Goal: Task Accomplishment & Management: Manage account settings

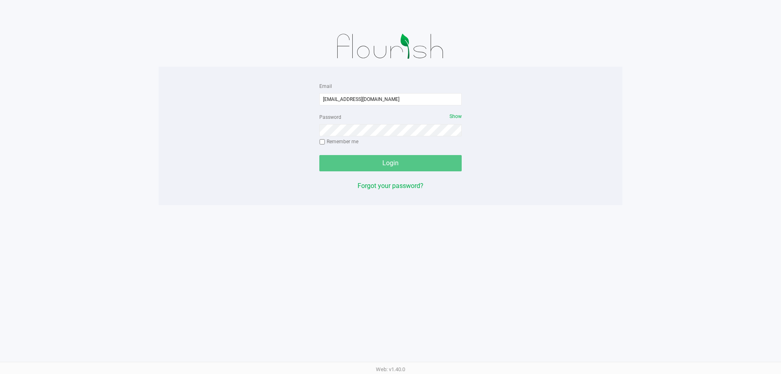
type input "[EMAIL_ADDRESS][DOMAIN_NAME]"
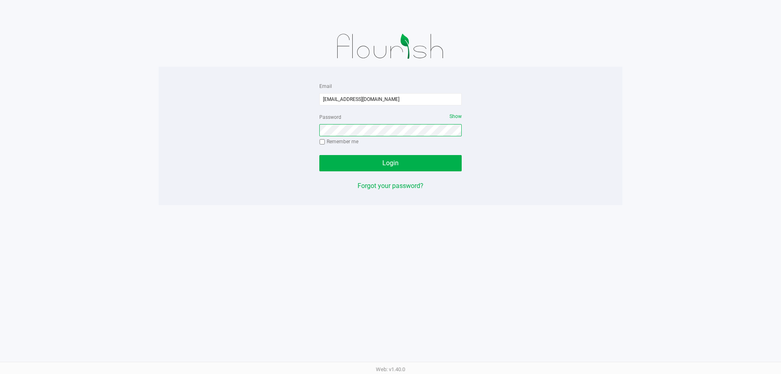
click at [319, 155] on button "Login" at bounding box center [390, 163] width 142 height 16
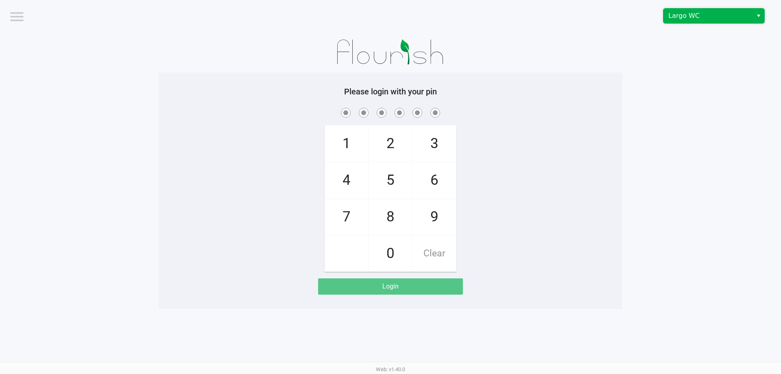
click at [678, 20] on span "Largo WC" at bounding box center [707, 16] width 79 height 10
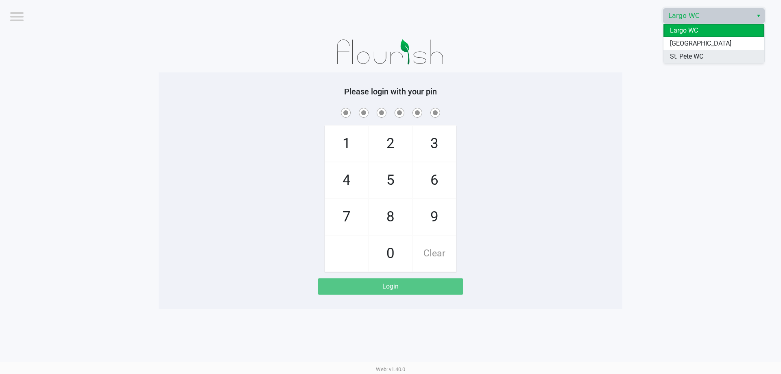
click at [679, 58] on span "St. Pete WC" at bounding box center [686, 57] width 33 height 10
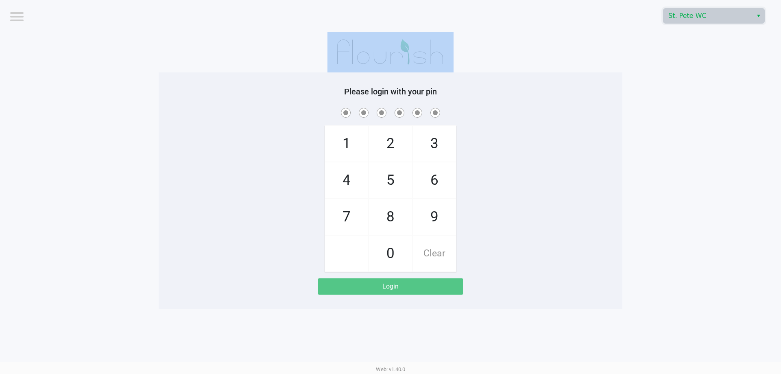
click at [679, 58] on app-pos-login-wrapper "Logout St. Pete WC Please login with your pin 1 4 7 2 5 8 0 3 6 9 Clear Login" at bounding box center [390, 154] width 781 height 309
checkbox input "true"
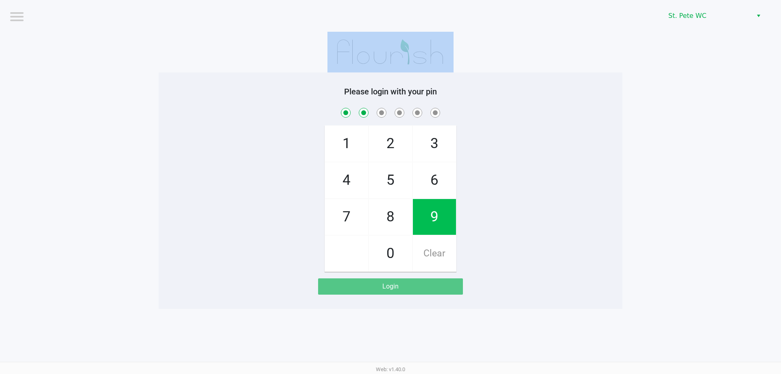
checkbox input "true"
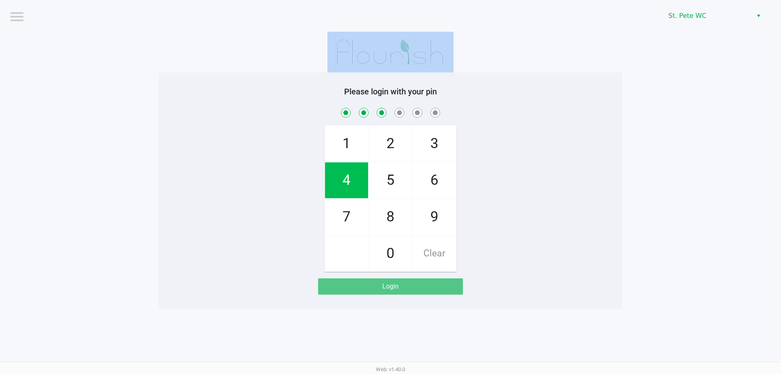
checkbox input "true"
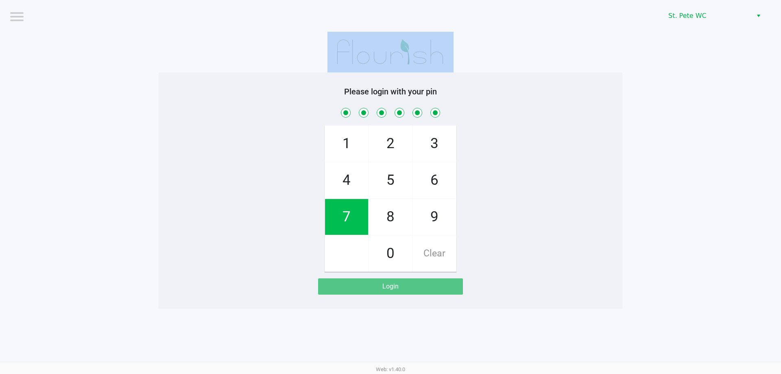
checkbox input "true"
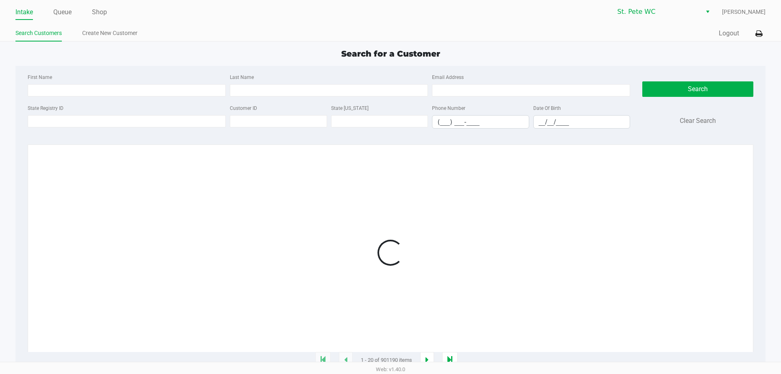
click at [749, 38] on div "Quick Sale Logout" at bounding box center [578, 33] width 375 height 15
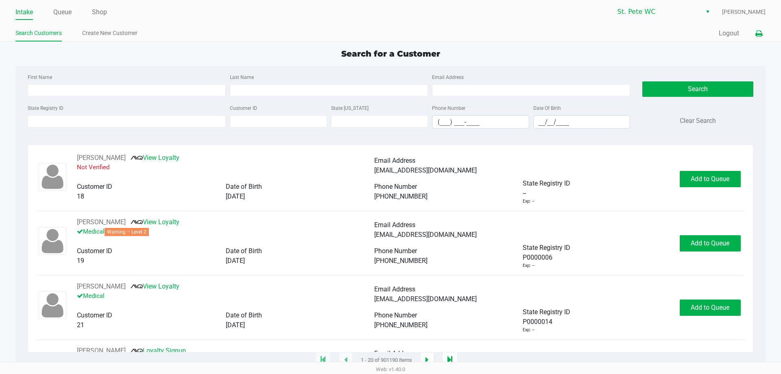
click at [753, 35] on button at bounding box center [758, 33] width 13 height 15
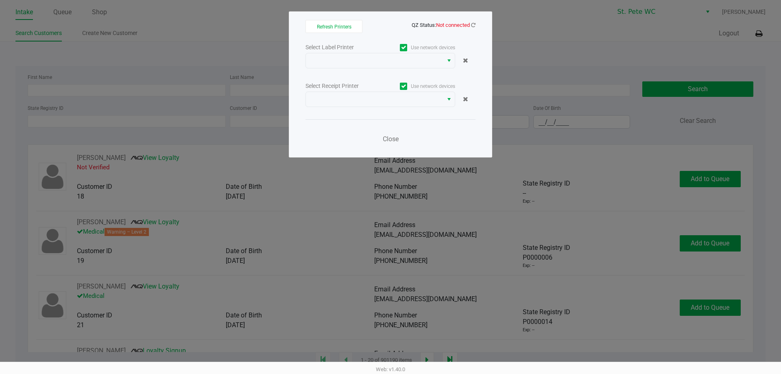
click at [476, 20] on div "Refresh Printers QZ Status: Not connected Select Label Printer Use network devi…" at bounding box center [390, 84] width 203 height 146
click at [473, 24] on icon at bounding box center [473, 24] width 4 height 5
click at [476, 26] on div "Refresh Printers QZ Status: Not connected Select Label Printer Use network devi…" at bounding box center [390, 84] width 203 height 146
click at [474, 25] on icon at bounding box center [473, 24] width 4 height 5
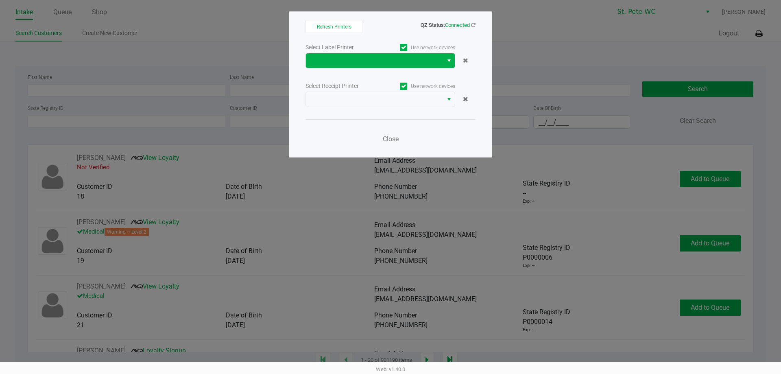
click at [450, 55] on button "Select" at bounding box center [449, 60] width 12 height 15
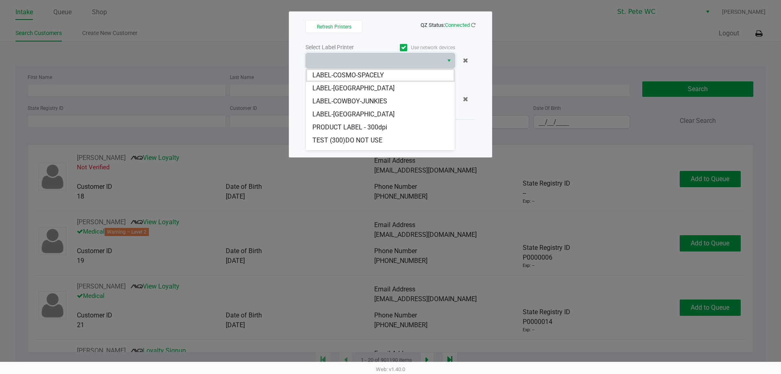
drag, startPoint x: 398, startPoint y: 79, endPoint x: 391, endPoint y: 89, distance: 12.5
click at [398, 79] on li "LABEL-COSMO-SPACELY" at bounding box center [380, 75] width 149 height 13
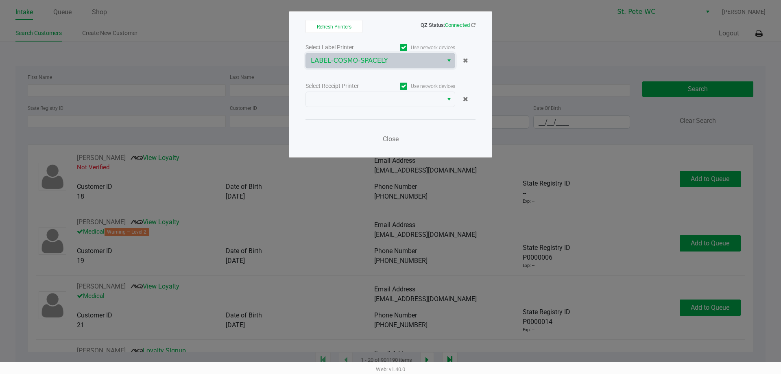
click at [364, 118] on div "Select Label Printer Use network devices LABEL-COSMO-SPACELY Select Receipt Pri…" at bounding box center [391, 95] width 170 height 107
click at [365, 108] on div "Select Label Printer Use network devices LABEL-COSMO-SPACELY Select Receipt Pri…" at bounding box center [391, 95] width 170 height 107
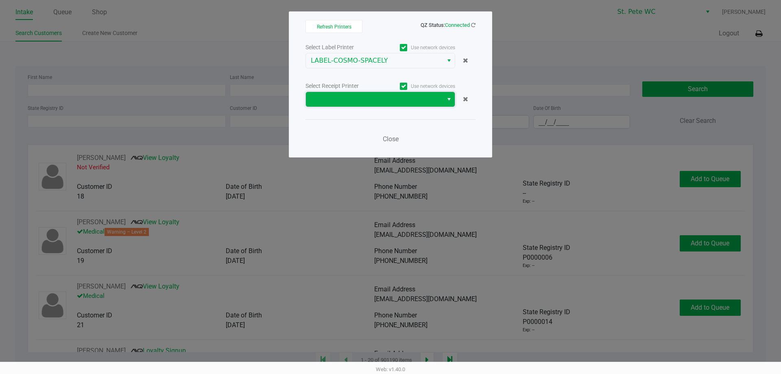
click at [369, 99] on span at bounding box center [374, 99] width 127 height 10
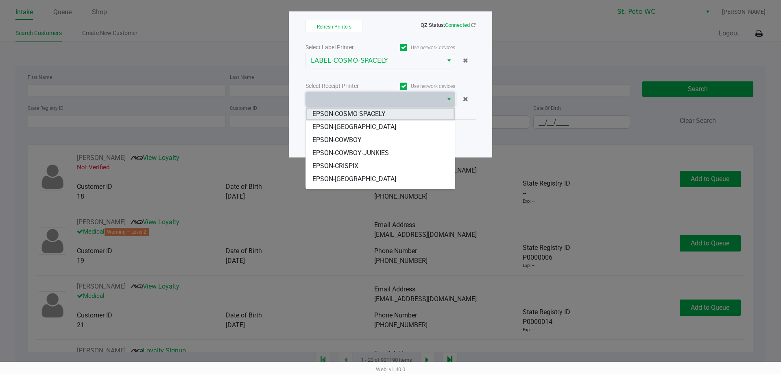
click at [369, 117] on span "EPSON-COSMO-SPACELY" at bounding box center [348, 114] width 73 height 10
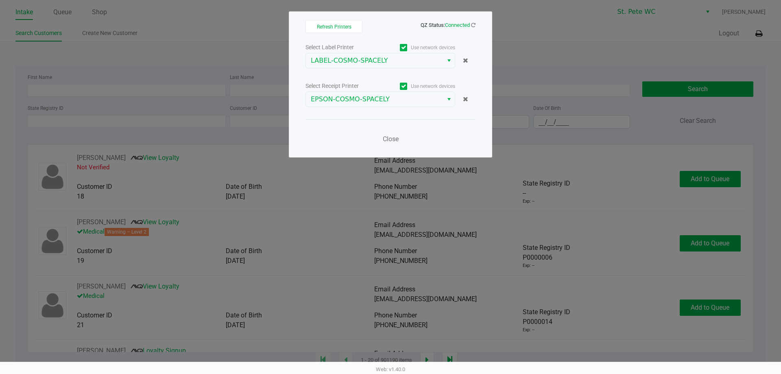
click at [369, 117] on div "Select Label Printer Use network devices LABEL-COSMO-SPACELY Select Receipt Pri…" at bounding box center [391, 95] width 170 height 107
click at [392, 133] on button "Close" at bounding box center [390, 139] width 24 height 16
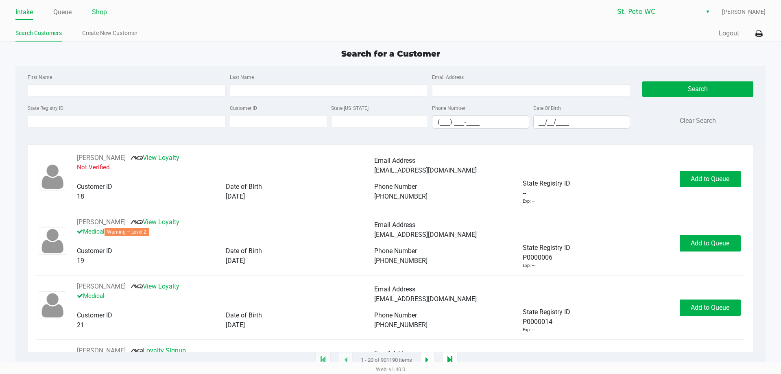
click at [102, 15] on link "Shop" at bounding box center [99, 12] width 15 height 11
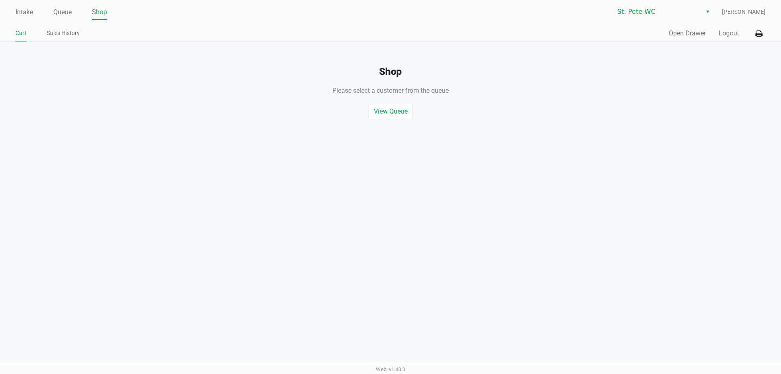
click at [707, 38] on div "Quick Sale Open Drawer Logout" at bounding box center [578, 33] width 375 height 15
click at [693, 34] on button "Open Drawer" at bounding box center [687, 33] width 37 height 10
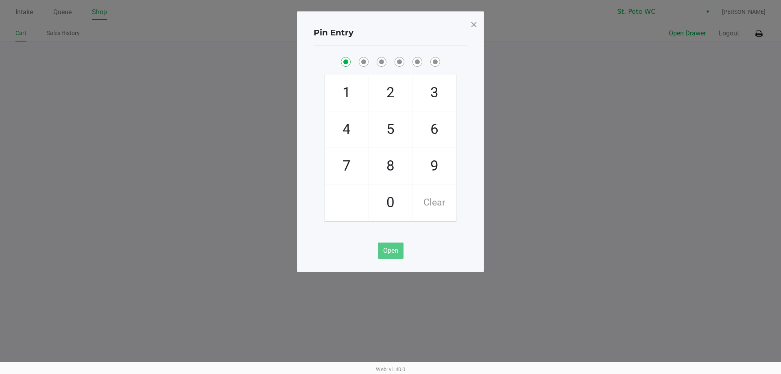
checkbox input "true"
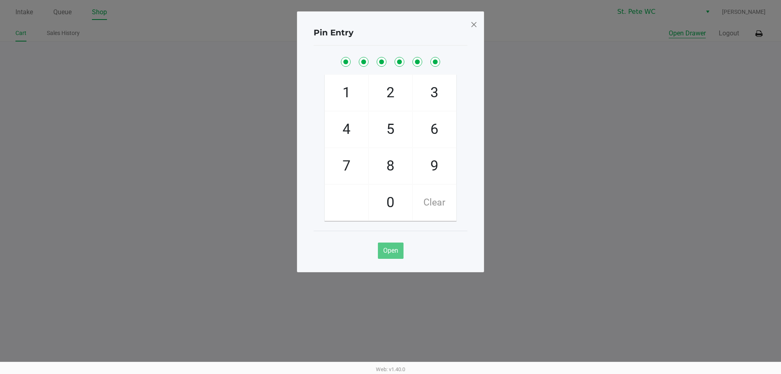
checkbox input "true"
click at [669, 28] on button "Open Drawer" at bounding box center [687, 33] width 37 height 10
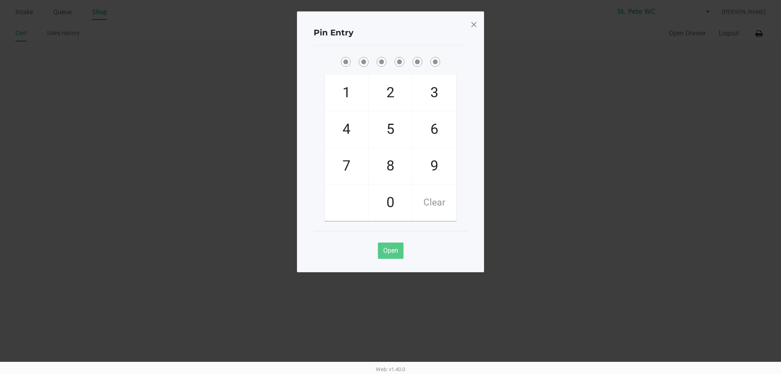
click at [475, 23] on span at bounding box center [473, 24] width 7 height 13
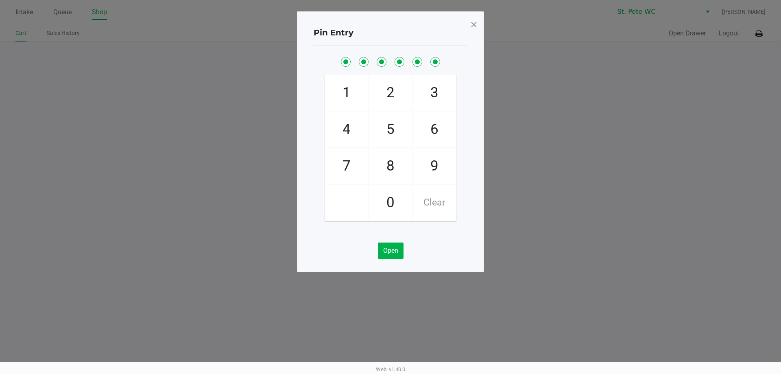
click at [475, 23] on div "Pin Entry 1 4 7 2 5 8 0 3 6 9 Clear Open" at bounding box center [390, 121] width 187 height 261
click at [495, 33] on ngb-modal-window "Pin Entry 1 4 7 2 5 8 0 3 6 9 Clear Open" at bounding box center [390, 187] width 781 height 374
click at [479, 24] on div "Pin Entry 1 4 7 2 5 8 0 3 6 9 Clear Open" at bounding box center [390, 141] width 187 height 261
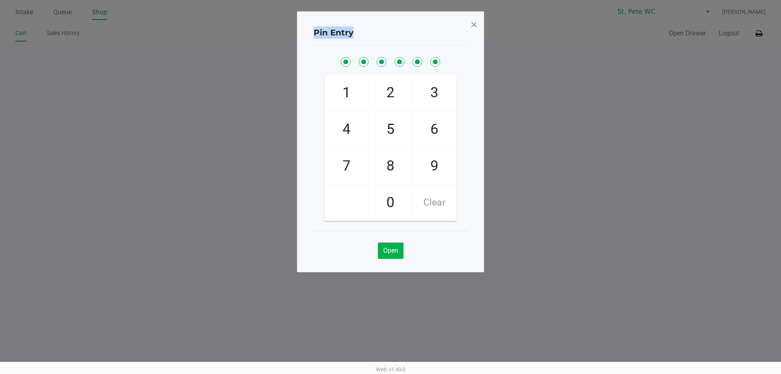
click at [477, 24] on span at bounding box center [473, 24] width 7 height 13
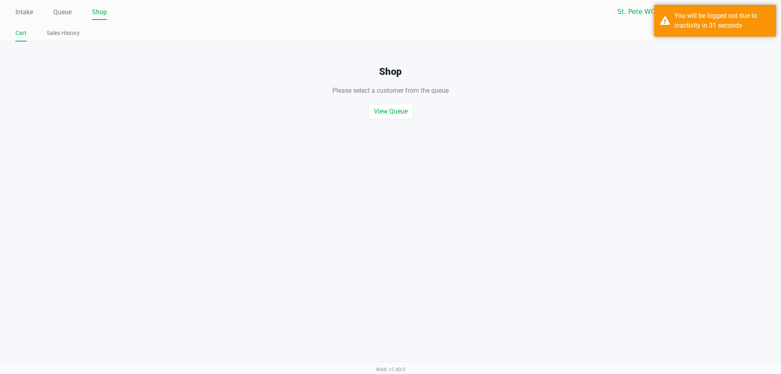
click at [133, 110] on div "View Queue Start Quick Sale" at bounding box center [390, 108] width 793 height 24
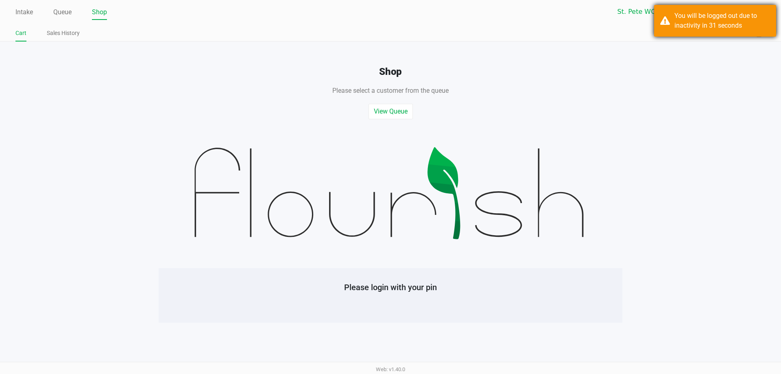
click at [758, 27] on div "You will be logged out due to inactivity in 31 seconds" at bounding box center [723, 21] width 96 height 20
click at [94, 68] on h4 "Shop" at bounding box center [390, 72] width 781 height 12
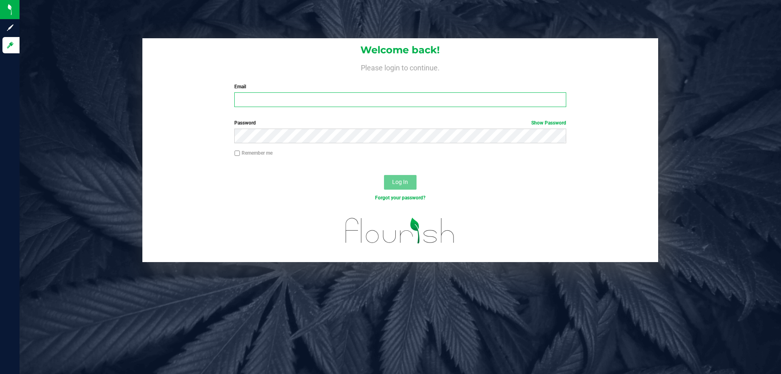
click at [444, 106] on input "Email" at bounding box center [400, 99] width 332 height 15
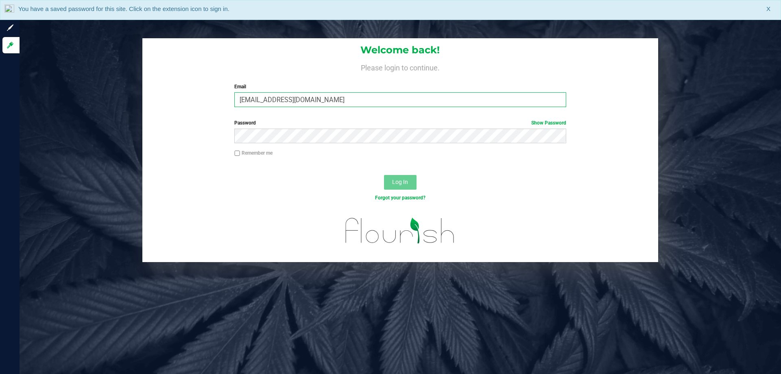
type input "[EMAIL_ADDRESS][DOMAIN_NAME]"
click at [384, 175] on button "Log In" at bounding box center [400, 182] width 33 height 15
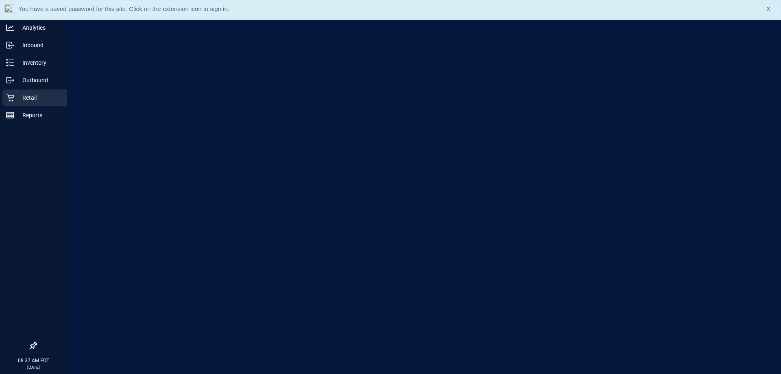
click at [15, 98] on p "Retail" at bounding box center [38, 98] width 49 height 10
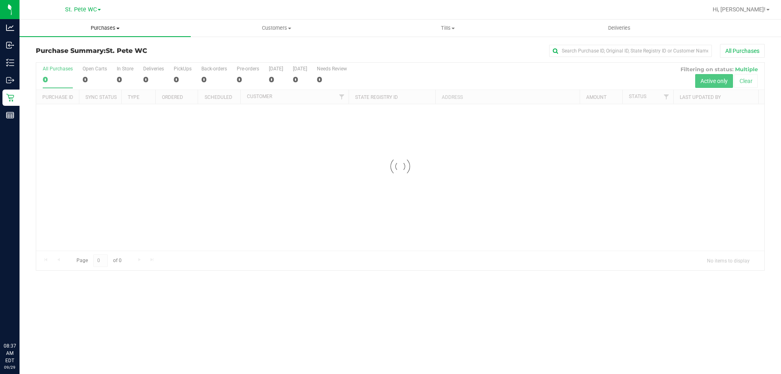
click at [108, 35] on uib-tab-heading "Purchases Summary of purchases Fulfillment All purchases" at bounding box center [105, 28] width 171 height 17
click at [102, 58] on li "Fulfillment" at bounding box center [105, 59] width 171 height 10
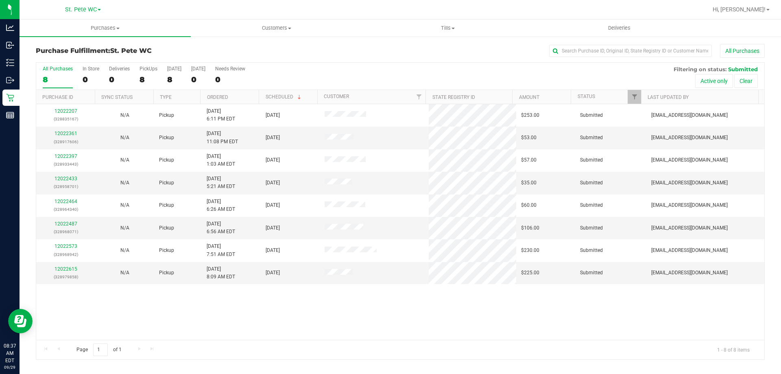
click at [190, 181] on td "Pickup" at bounding box center [177, 183] width 47 height 22
click at [59, 270] on link "12022615" at bounding box center [66, 269] width 23 height 6
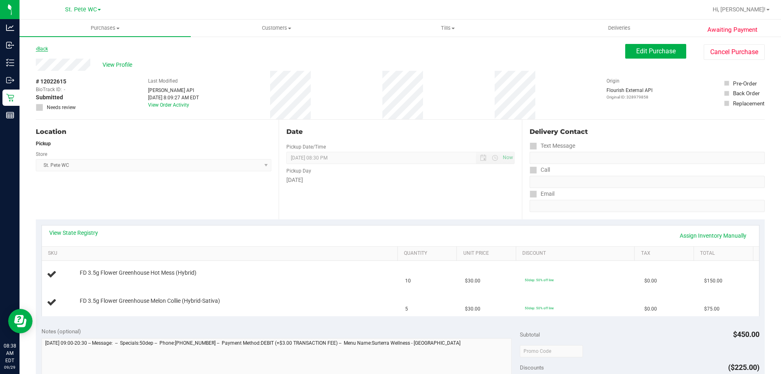
click at [44, 49] on link "Back" at bounding box center [42, 49] width 12 height 6
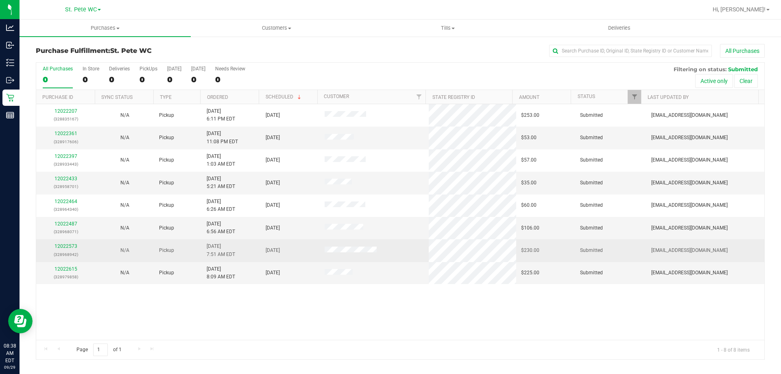
click at [72, 251] on p "(328968942)" at bounding box center [65, 255] width 49 height 8
click at [70, 247] on link "12022573" at bounding box center [66, 246] width 23 height 6
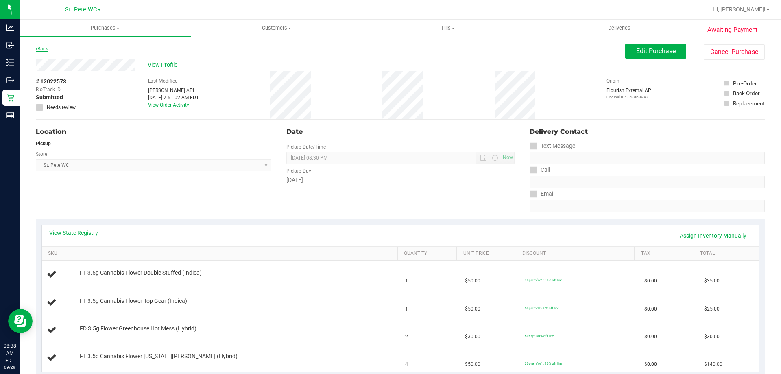
click at [42, 50] on link "Back" at bounding box center [42, 49] width 12 height 6
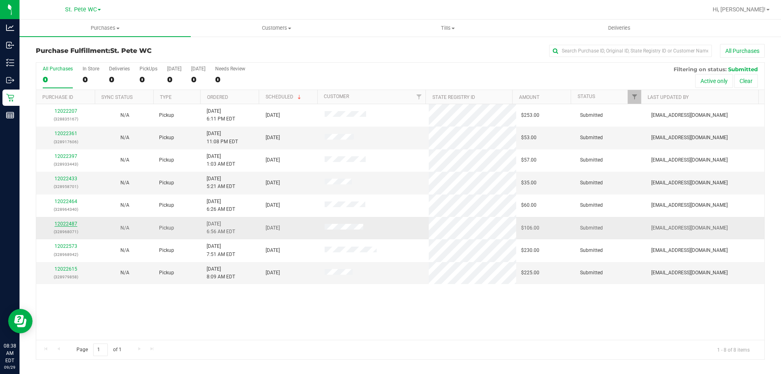
click at [76, 222] on link "12022487" at bounding box center [66, 224] width 23 height 6
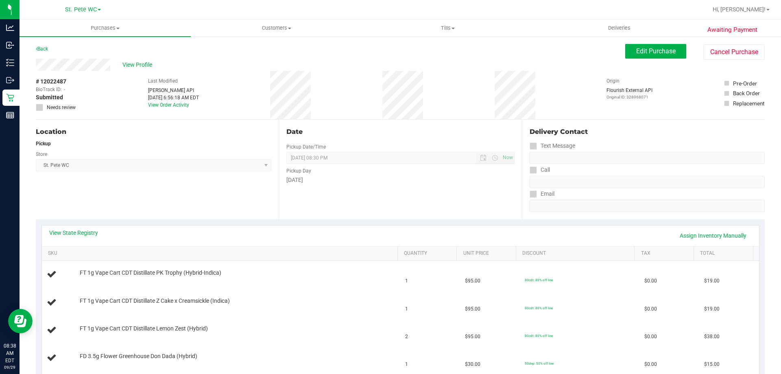
click at [44, 52] on div "Back" at bounding box center [42, 49] width 12 height 10
click at [42, 51] on link "Back" at bounding box center [42, 49] width 12 height 6
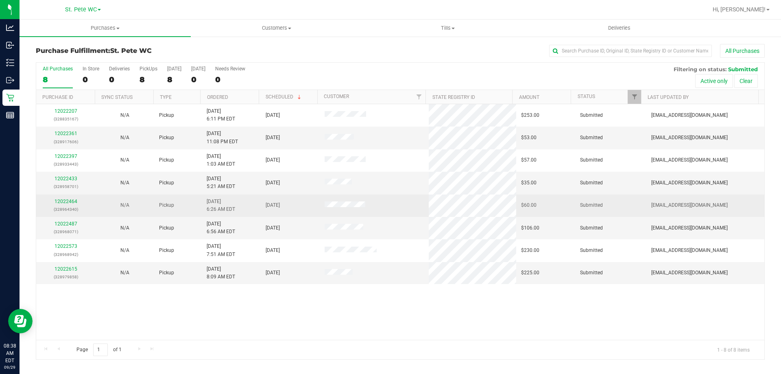
click at [65, 198] on div "12022464 (328964340)" at bounding box center [65, 205] width 49 height 15
click at [66, 199] on link "12022464" at bounding box center [66, 202] width 23 height 6
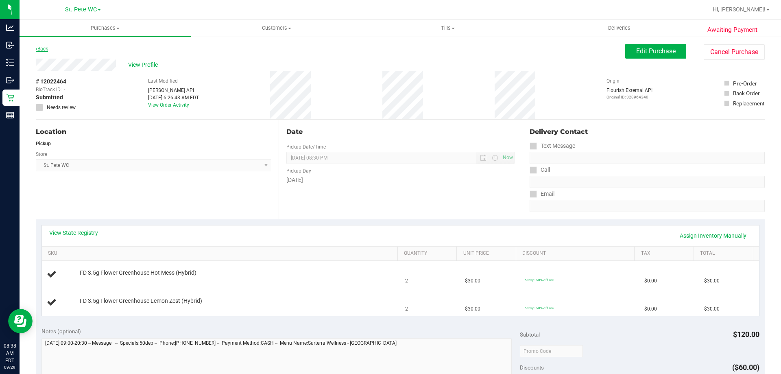
click at [46, 50] on link "Back" at bounding box center [42, 49] width 12 height 6
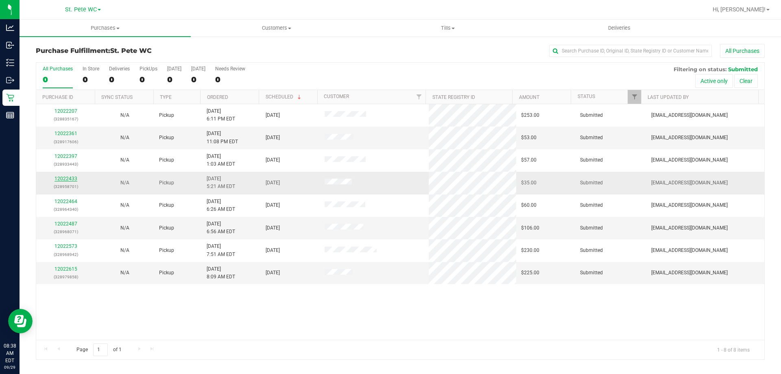
click at [62, 177] on link "12022433" at bounding box center [66, 179] width 23 height 6
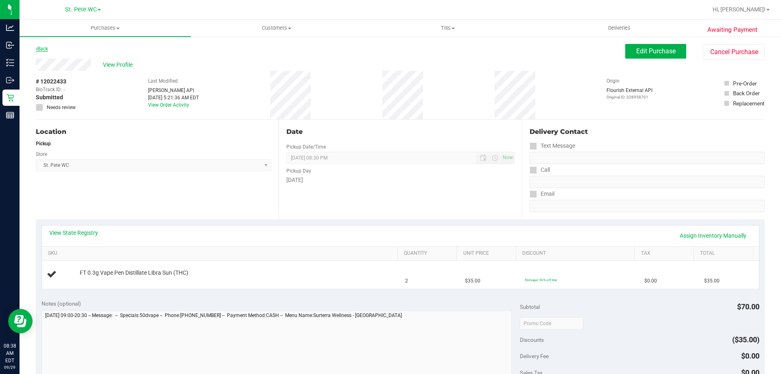
click at [47, 50] on link "Back" at bounding box center [42, 49] width 12 height 6
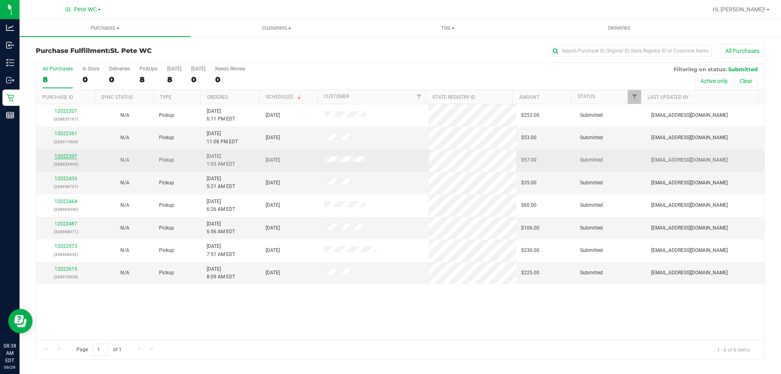
click at [63, 155] on link "12022397" at bounding box center [66, 156] width 23 height 6
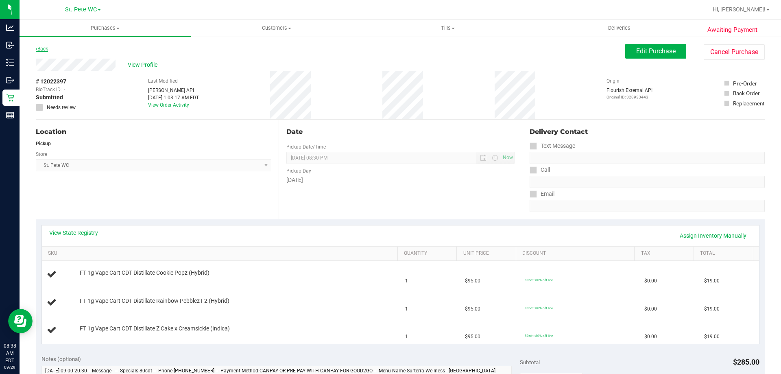
click at [44, 50] on link "Back" at bounding box center [42, 49] width 12 height 6
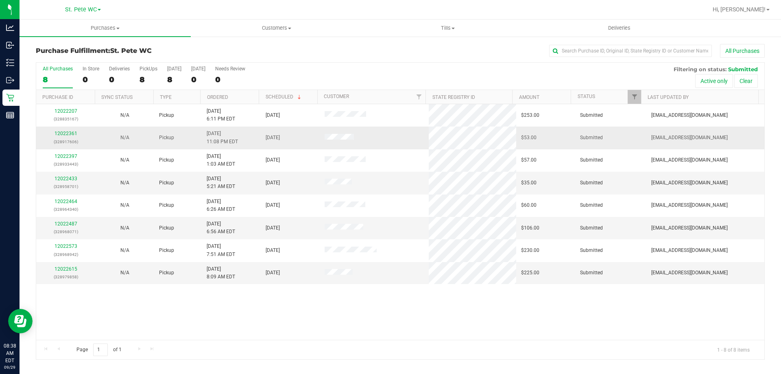
click at [63, 128] on td "12022361 (328917606)" at bounding box center [65, 138] width 59 height 22
click at [63, 135] on link "12022361" at bounding box center [66, 134] width 23 height 6
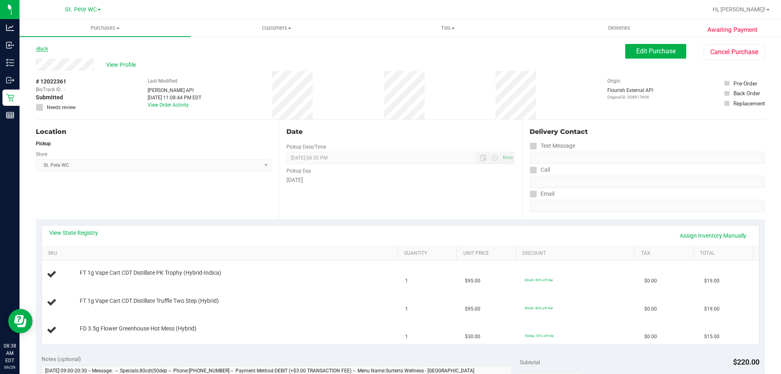
click at [42, 50] on link "Back" at bounding box center [42, 49] width 12 height 6
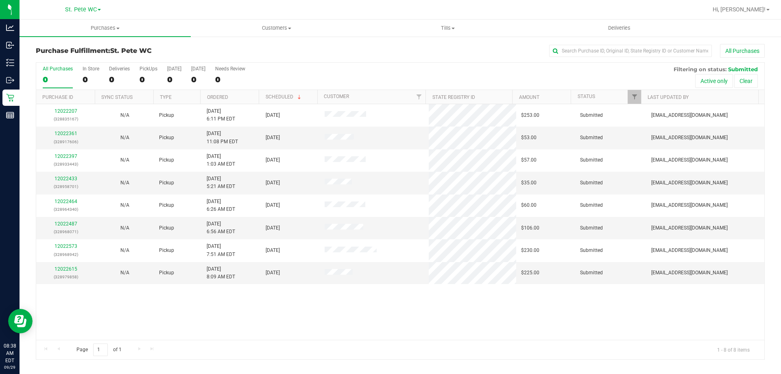
click at [84, 37] on div "Purchase Fulfillment: St. Pete WC All Purchases All Purchases 0 In Store 0 Deli…" at bounding box center [401, 202] width 762 height 332
click at [102, 26] on span "Purchases" at bounding box center [105, 27] width 171 height 7
click at [79, 55] on li "Fulfillment" at bounding box center [105, 59] width 171 height 10
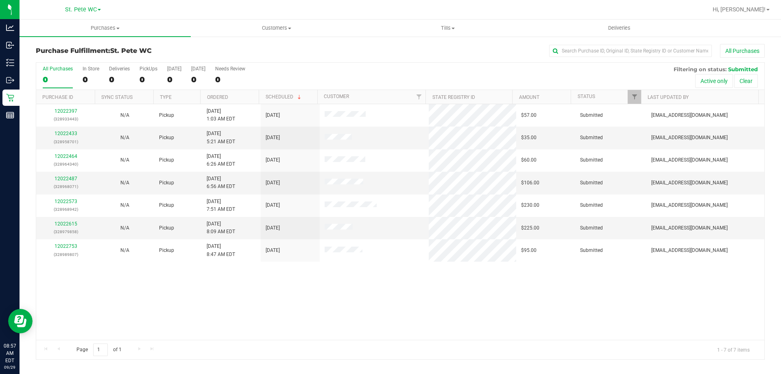
click at [359, 297] on div "12022397 (328933443) N/A Pickup 9/29/2025 1:03 AM EDT 9/29/2025 $57.00 Submitte…" at bounding box center [400, 222] width 728 height 236
click at [374, 336] on div "12022397 (328933443) N/A Pickup 9/29/2025 1:03 AM EDT 9/29/2025 $57.00 Submitte…" at bounding box center [400, 222] width 728 height 236
click at [114, 35] on uib-tab-heading "Purchases Summary of purchases Fulfillment All purchases" at bounding box center [105, 28] width 171 height 17
click at [111, 58] on li "Fulfillment" at bounding box center [105, 59] width 171 height 10
click at [677, 318] on div "12022397 (328933443) N/A Pickup 9/29/2025 1:03 AM EDT 9/29/2025 $57.00 Submitte…" at bounding box center [400, 222] width 728 height 236
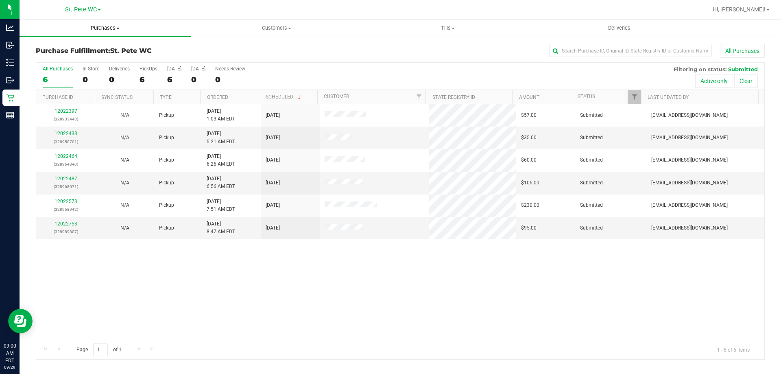
click at [111, 34] on uib-tab-heading "Purchases Summary of purchases Fulfillment All purchases" at bounding box center [105, 28] width 171 height 17
click at [79, 61] on li "Fulfillment" at bounding box center [105, 59] width 171 height 10
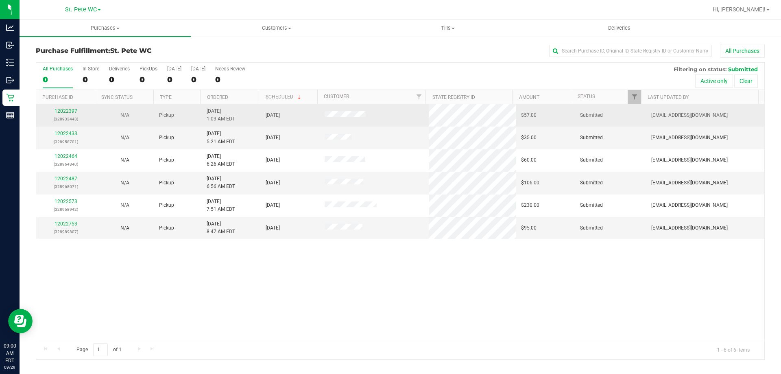
click at [63, 107] on div "12022397 (328933443)" at bounding box center [65, 114] width 49 height 15
click at [63, 109] on link "12022397" at bounding box center [66, 111] width 23 height 6
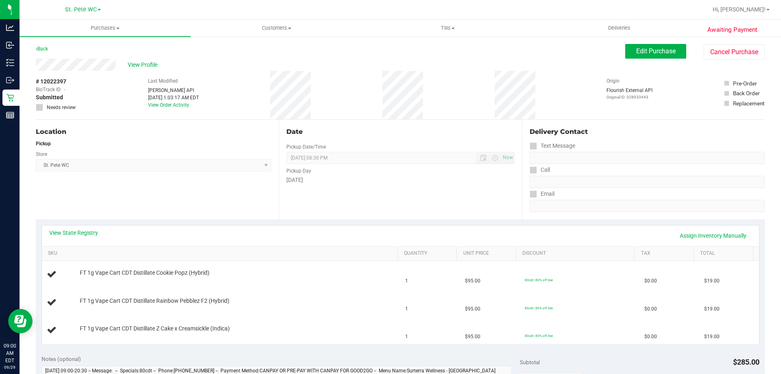
click at [123, 190] on div "Location Pickup Store St. Pete WC Select Store Bonita Springs WC Boynton Beach …" at bounding box center [157, 170] width 243 height 100
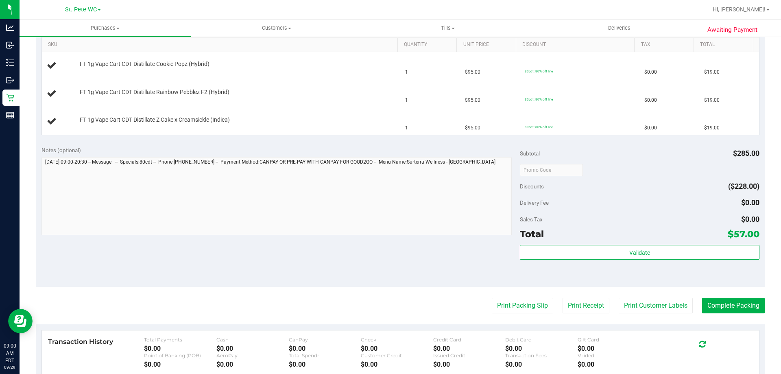
scroll to position [244, 0]
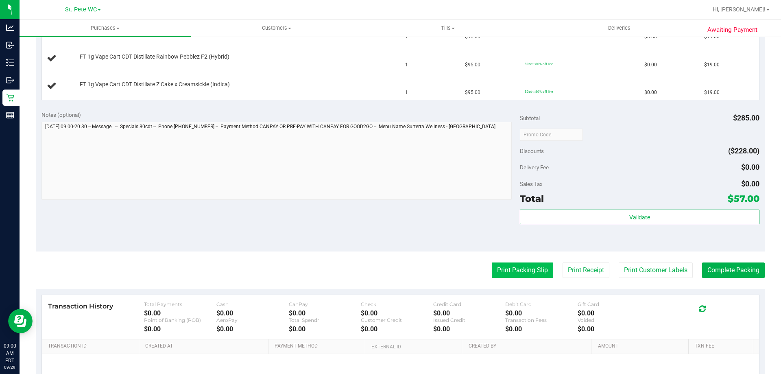
click at [492, 266] on button "Print Packing Slip" at bounding box center [522, 269] width 61 height 15
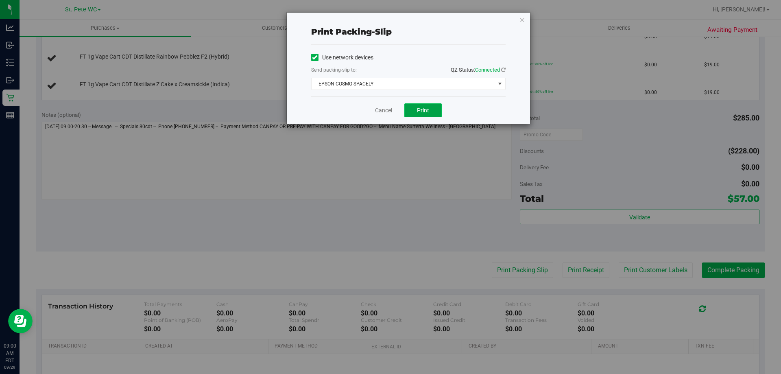
click at [413, 111] on button "Print" at bounding box center [422, 110] width 37 height 14
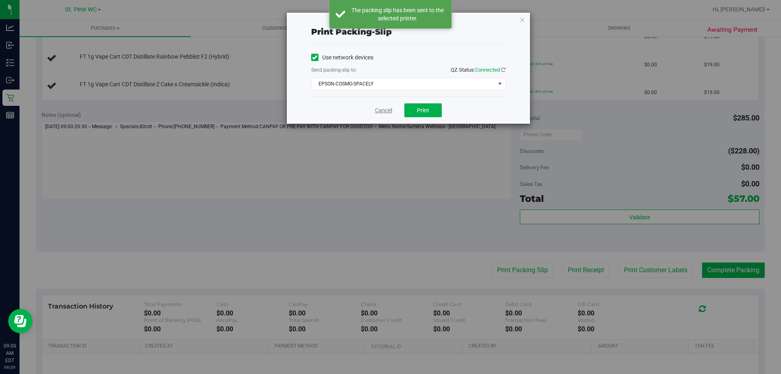
click at [384, 109] on link "Cancel" at bounding box center [383, 110] width 17 height 9
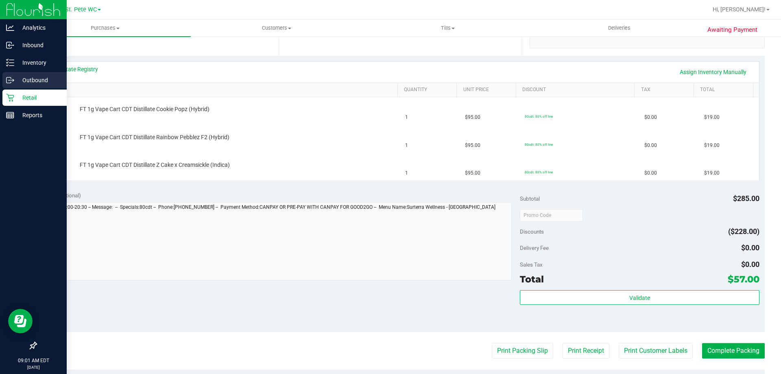
scroll to position [163, 0]
click at [21, 62] on p "Inventory" at bounding box center [38, 63] width 49 height 10
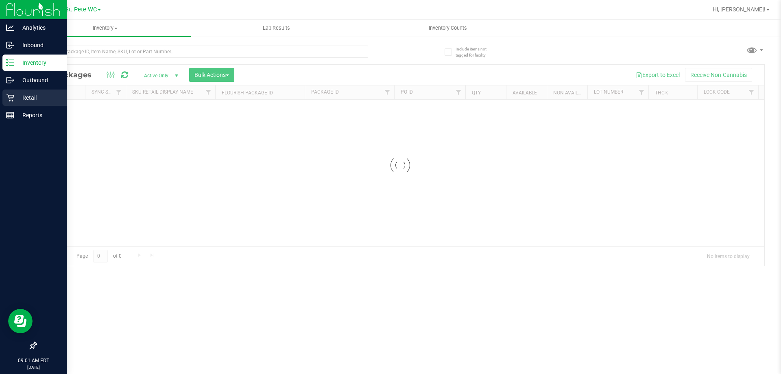
click at [11, 96] on icon at bounding box center [10, 98] width 8 height 8
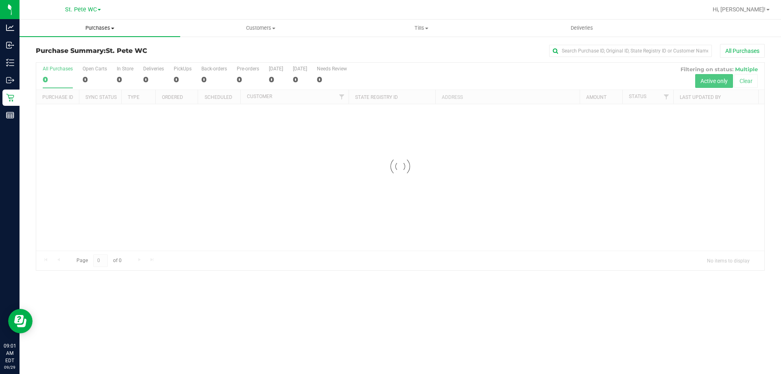
click at [91, 31] on span "Purchases" at bounding box center [100, 27] width 161 height 7
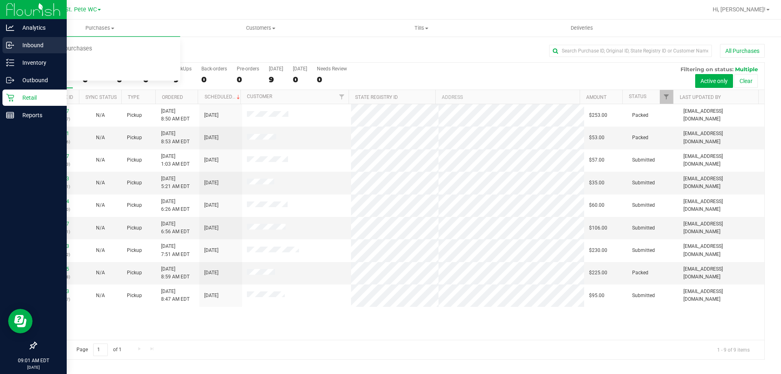
click at [13, 52] on div "Inbound" at bounding box center [34, 45] width 64 height 16
click at [13, 57] on div "Inventory" at bounding box center [34, 63] width 64 height 16
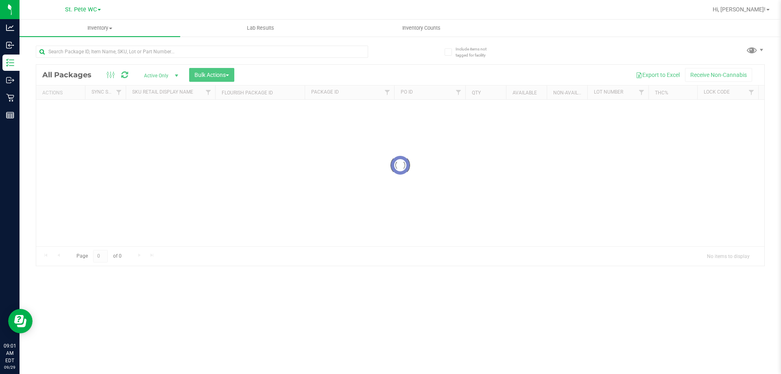
click at [106, 41] on div at bounding box center [218, 51] width 365 height 26
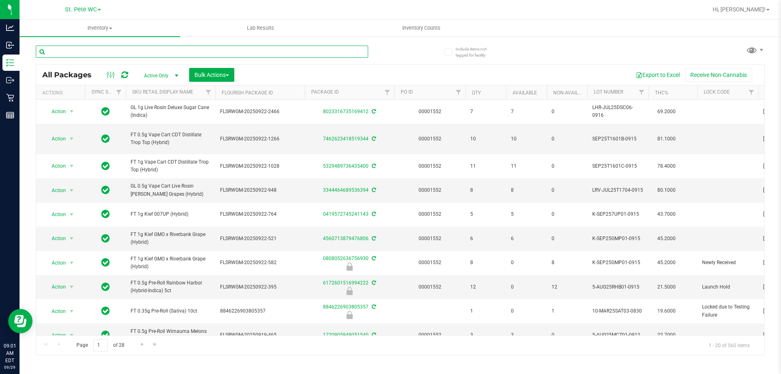
click at [107, 54] on input "text" at bounding box center [202, 52] width 332 height 12
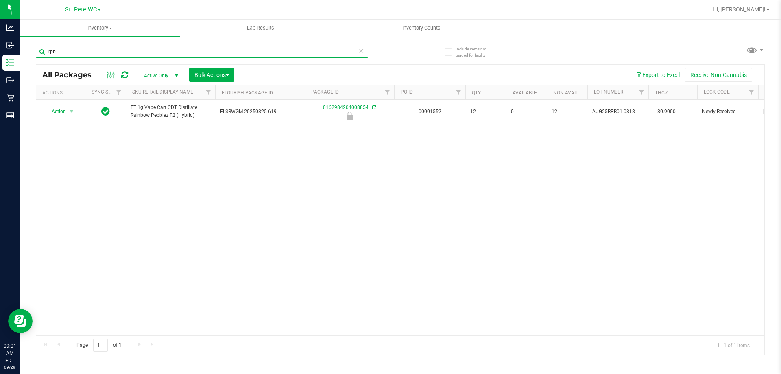
type input "rpb"
click at [207, 168] on div "Action Action Edit attributes Global inventory Locate package Package audit log…" at bounding box center [400, 218] width 728 height 236
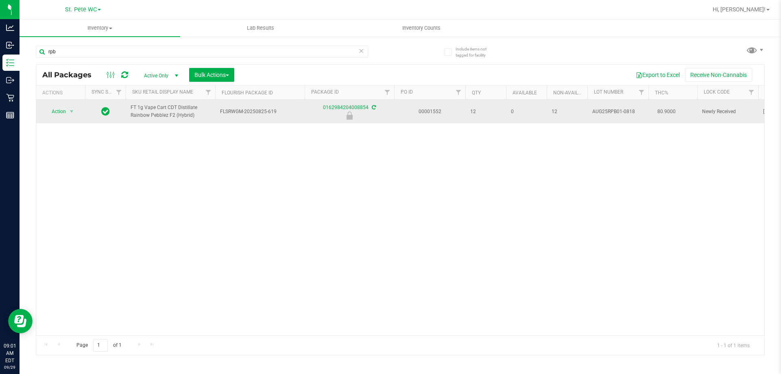
click at [151, 115] on span "FT 1g Vape Cart CDT Distillate Rainbow Pebblez F2 (Hybrid)" at bounding box center [171, 111] width 80 height 15
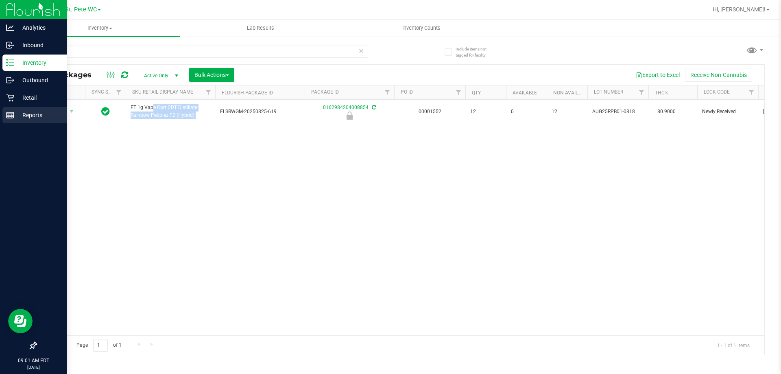
copy tr "FT 1g Vape Cart CDT Distillate Rainbow Pebblez F2 (Hybrid)"
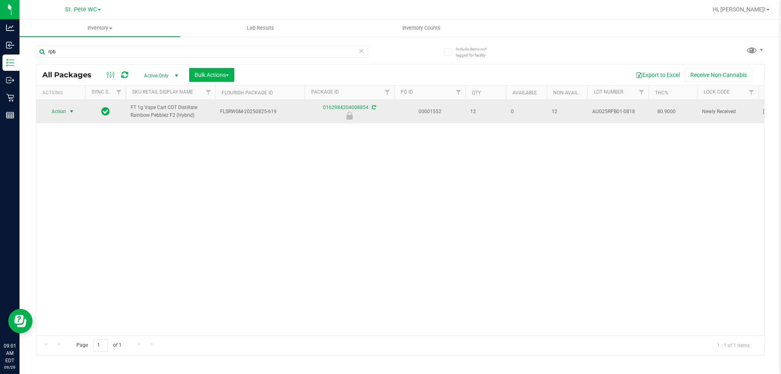
click at [64, 112] on span "Action" at bounding box center [55, 111] width 22 height 11
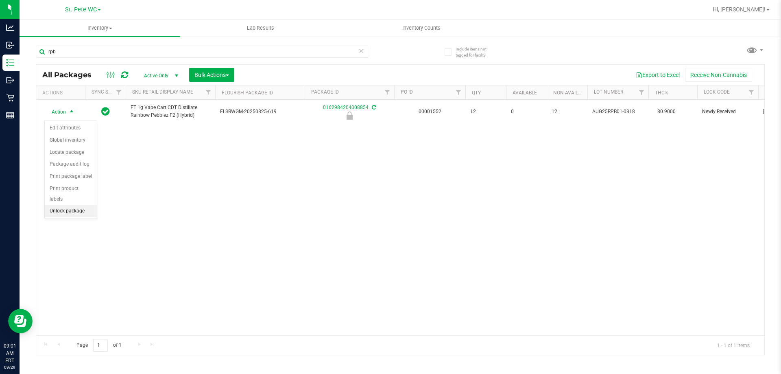
click at [79, 205] on li "Unlock package" at bounding box center [71, 211] width 52 height 12
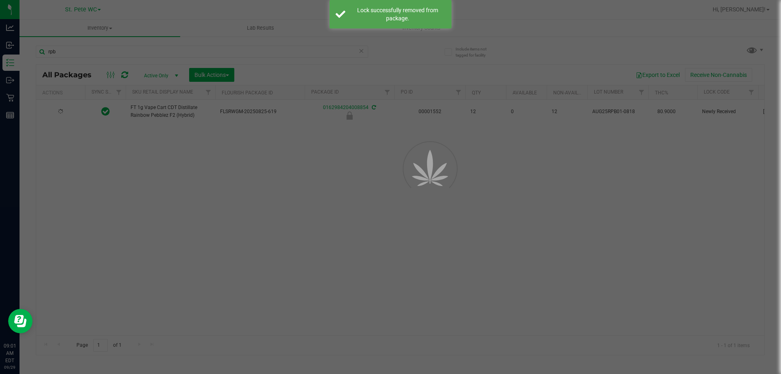
click at [166, 198] on div at bounding box center [390, 187] width 781 height 374
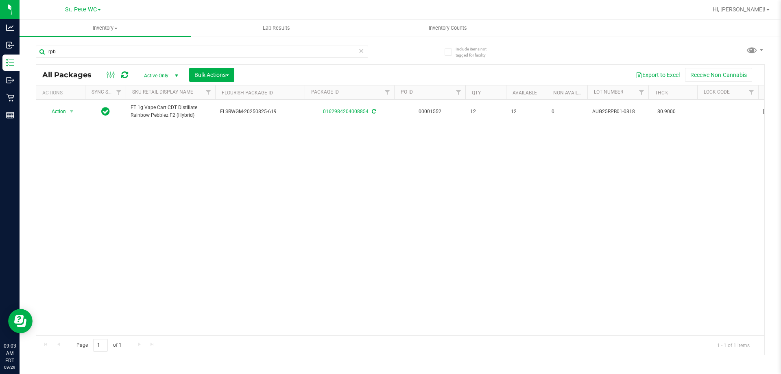
click at [439, 245] on div "Action Action Adjust qty Create package Edit attributes Global inventory Locate…" at bounding box center [400, 218] width 728 height 236
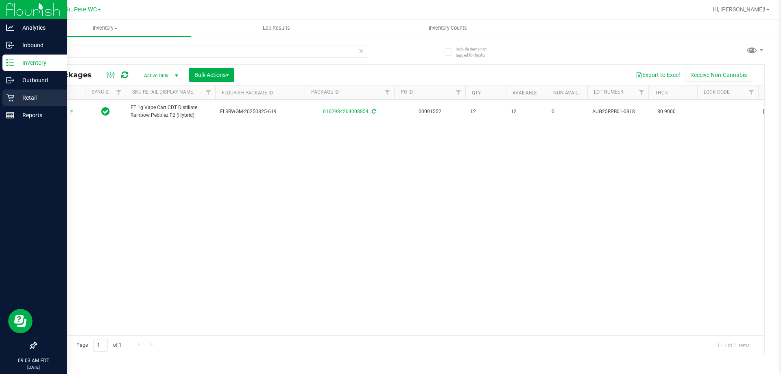
click at [14, 90] on div "Retail" at bounding box center [34, 98] width 64 height 16
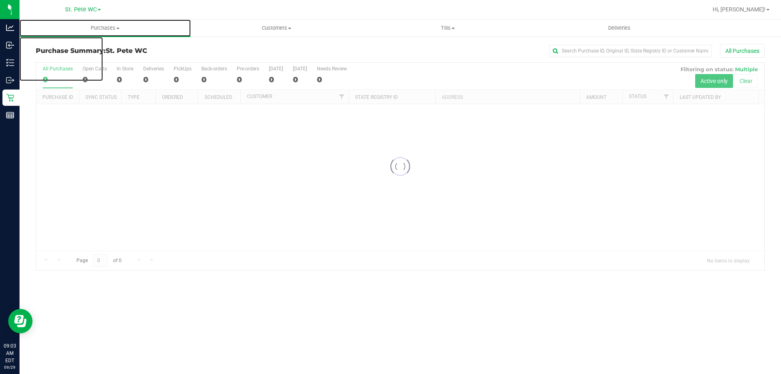
click at [94, 29] on span "Purchases" at bounding box center [105, 27] width 171 height 7
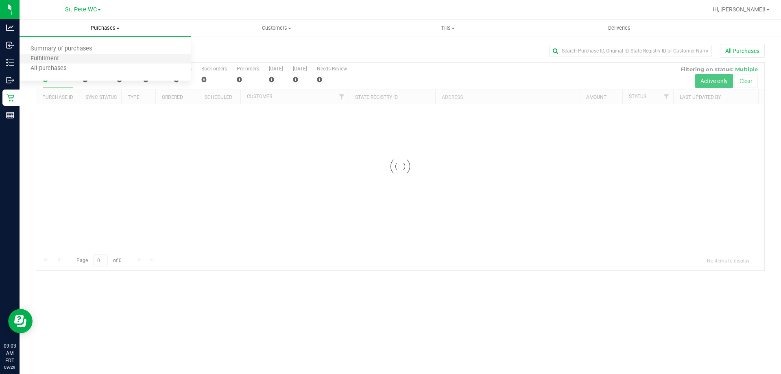
click at [85, 56] on li "Fulfillment" at bounding box center [105, 59] width 171 height 10
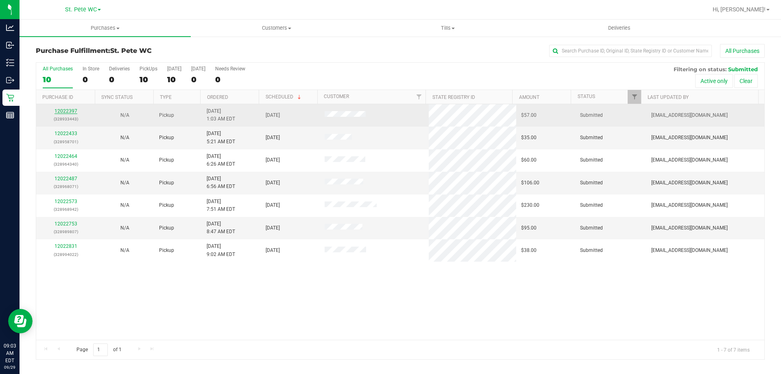
click at [72, 111] on link "12022397" at bounding box center [66, 111] width 23 height 6
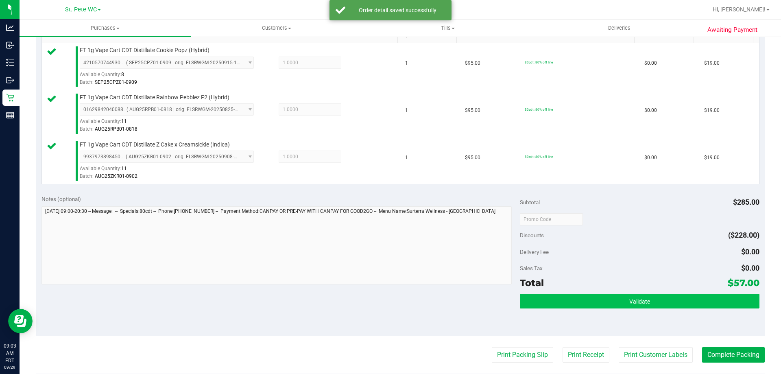
scroll to position [244, 0]
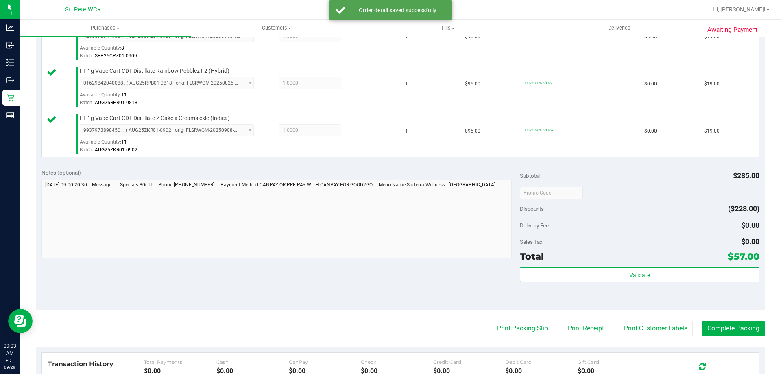
click at [552, 264] on div "Total $57.00" at bounding box center [639, 256] width 239 height 15
click at [554, 267] on div "Subtotal $285.00 Discounts ($228.00) Delivery Fee $0.00 Sales Tax $0.00 Total $…" at bounding box center [639, 235] width 239 height 135
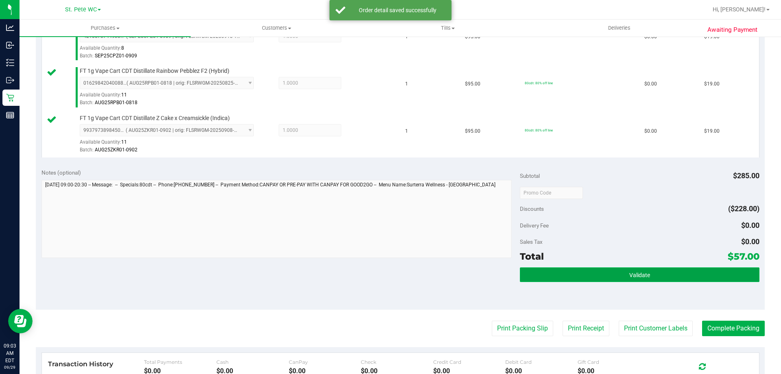
click at [553, 269] on button "Validate" at bounding box center [639, 274] width 239 height 15
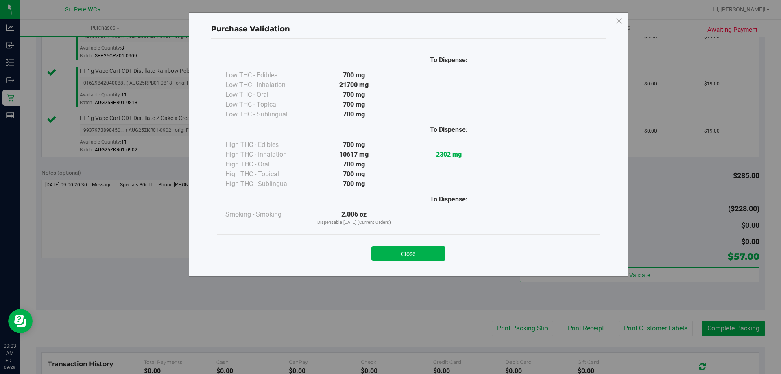
click at [424, 246] on div "Close" at bounding box center [408, 251] width 370 height 20
click at [423, 251] on button "Close" at bounding box center [408, 253] width 74 height 15
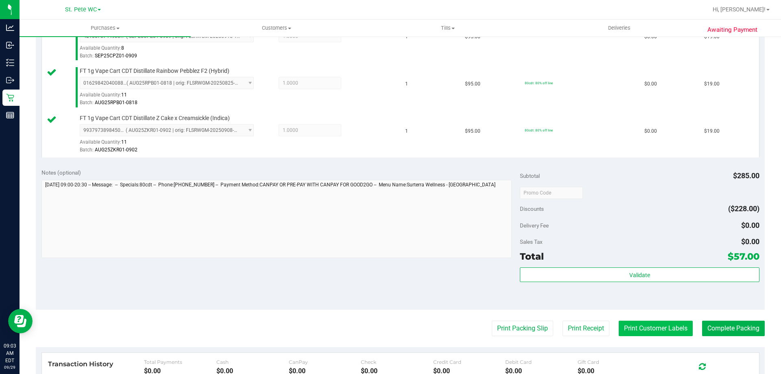
click at [624, 325] on button "Print Customer Labels" at bounding box center [656, 328] width 74 height 15
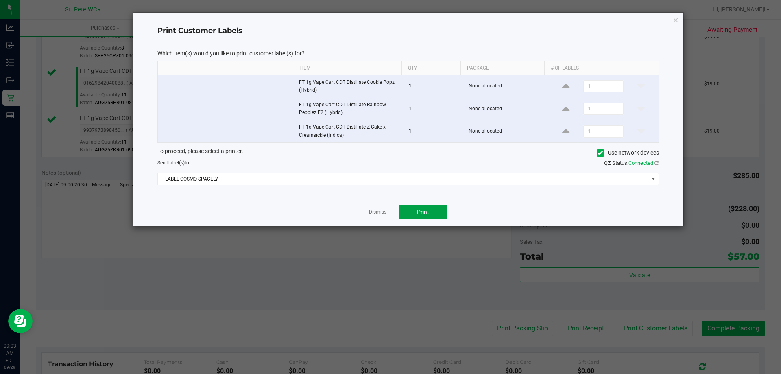
click at [417, 213] on span "Print" at bounding box center [423, 212] width 12 height 7
click at [383, 212] on link "Dismiss" at bounding box center [377, 212] width 17 height 7
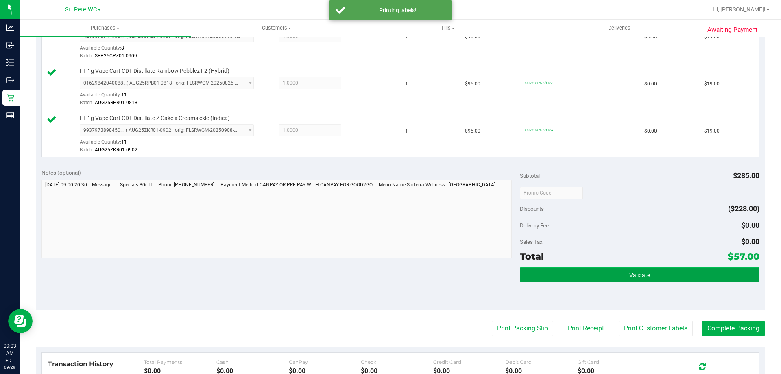
click at [613, 271] on button "Validate" at bounding box center [639, 274] width 239 height 15
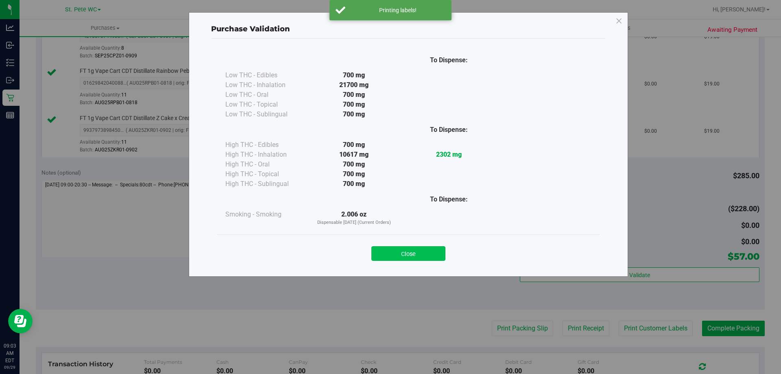
click at [418, 253] on button "Close" at bounding box center [408, 253] width 74 height 15
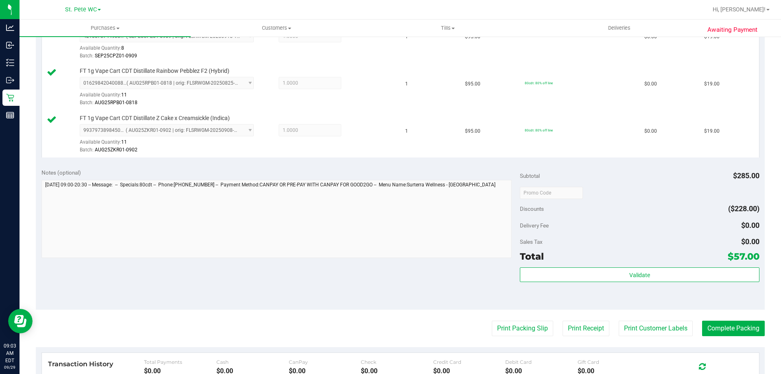
click at [611, 265] on div "Subtotal $285.00 Discounts ($228.00) Delivery Fee $0.00 Sales Tax $0.00 Total $…" at bounding box center [639, 235] width 239 height 135
click at [611, 267] on div "Subtotal $285.00 Discounts ($228.00) Delivery Fee $0.00 Sales Tax $0.00 Total $…" at bounding box center [639, 235] width 239 height 135
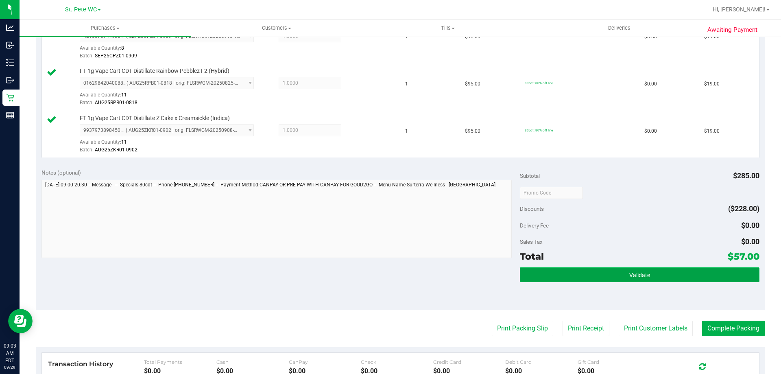
click at [615, 272] on button "Validate" at bounding box center [639, 274] width 239 height 15
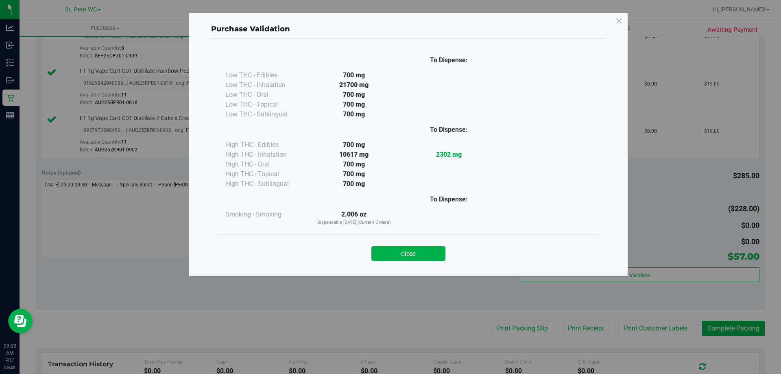
click at [413, 273] on div "Purchase Validation To Dispense: Low THC - Edibles 700 mg" at bounding box center [408, 144] width 439 height 264
click at [413, 259] on button "Close" at bounding box center [408, 253] width 74 height 15
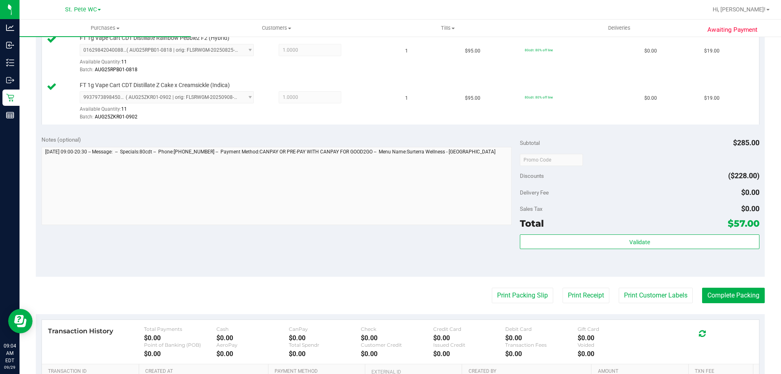
scroll to position [285, 0]
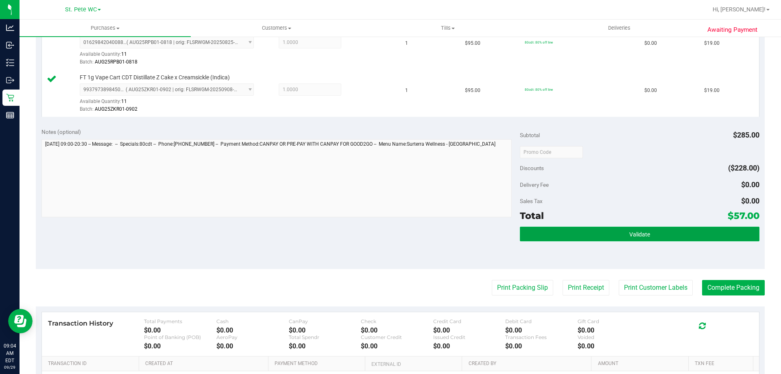
click at [701, 229] on button "Validate" at bounding box center [639, 234] width 239 height 15
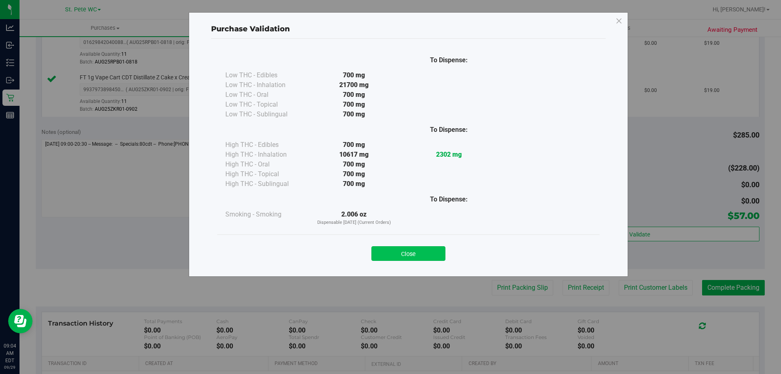
click at [424, 258] on button "Close" at bounding box center [408, 253] width 74 height 15
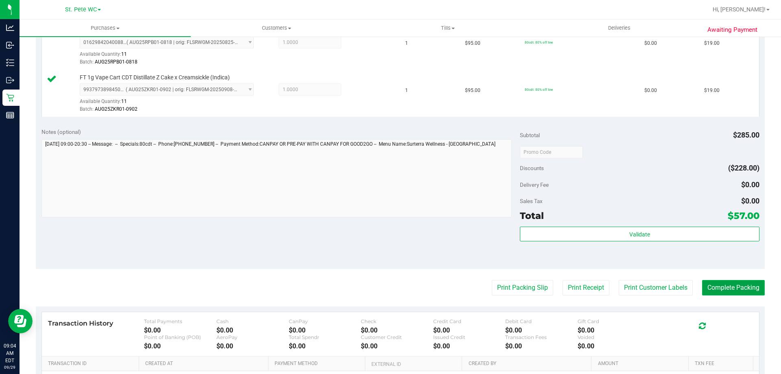
click at [745, 283] on button "Complete Packing" at bounding box center [733, 287] width 63 height 15
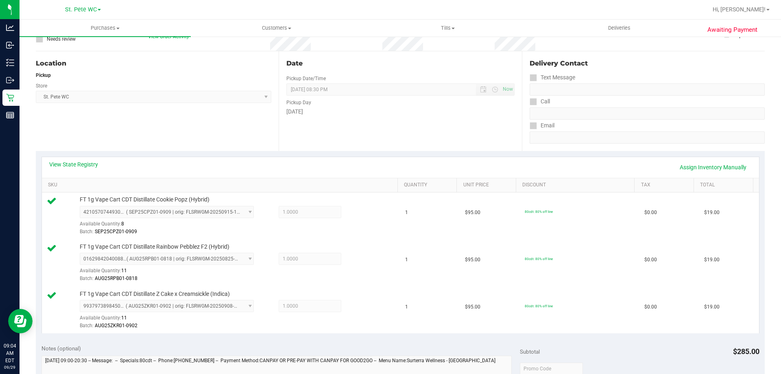
scroll to position [0, 0]
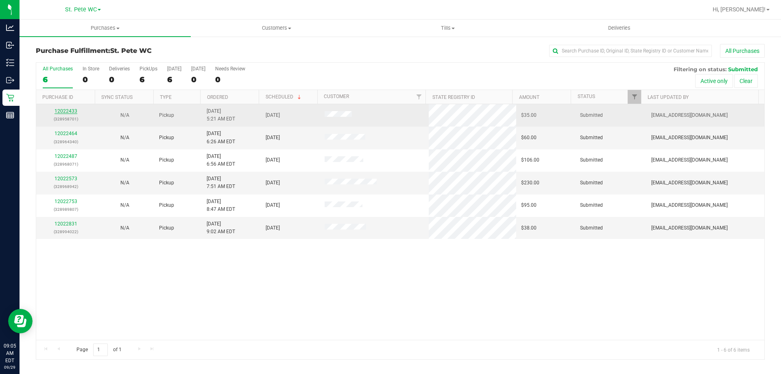
click at [68, 109] on link "12022433" at bounding box center [66, 111] width 23 height 6
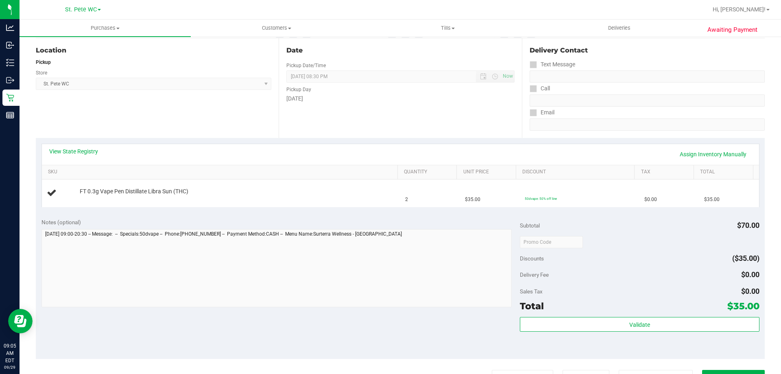
scroll to position [244, 0]
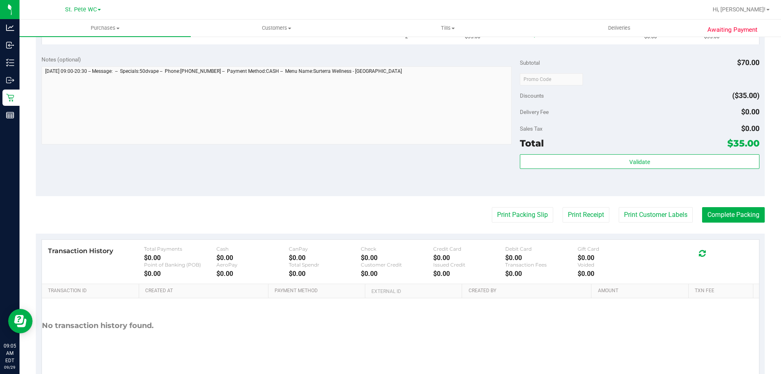
click at [508, 223] on purchase-details "Back Edit Purchase Cancel Purchase View Profile # 12022433 BioTrack ID: - Submi…" at bounding box center [400, 93] width 729 height 586
click at [509, 218] on button "Print Packing Slip" at bounding box center [522, 214] width 61 height 15
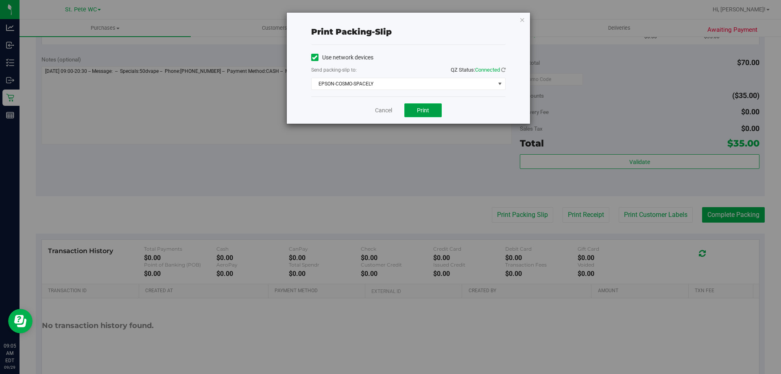
click at [417, 109] on button "Print" at bounding box center [422, 110] width 37 height 14
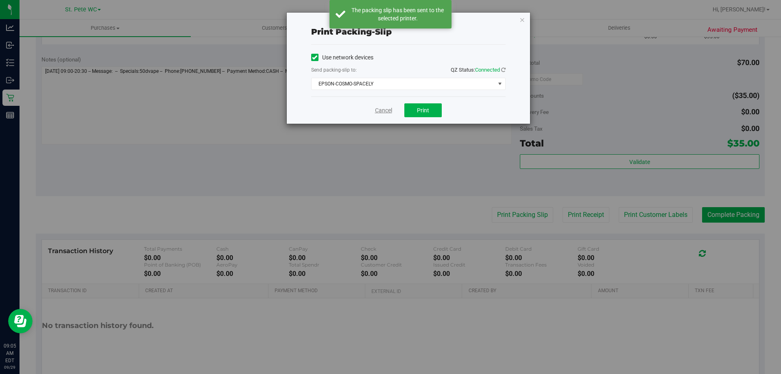
click at [376, 111] on link "Cancel" at bounding box center [383, 110] width 17 height 9
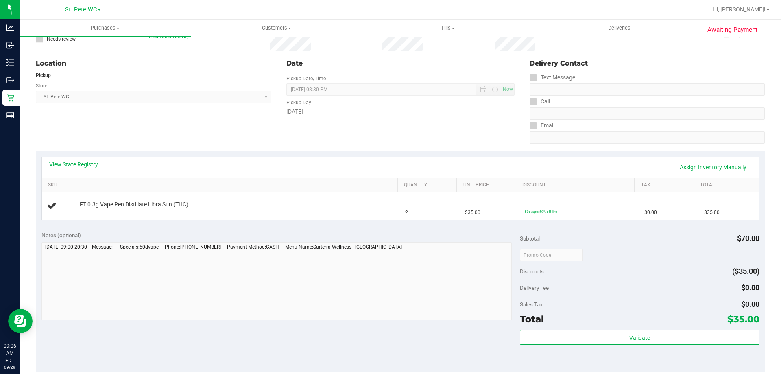
scroll to position [0, 0]
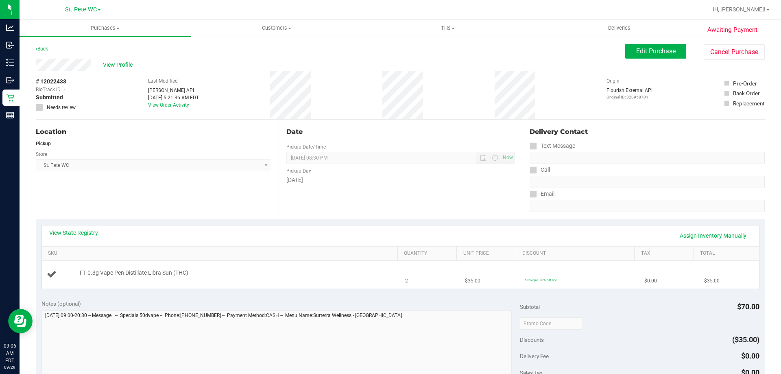
click at [280, 271] on div "FT 0.3g Vape Pen Distillate Libra Sun (THC)" at bounding box center [235, 273] width 318 height 8
click at [133, 270] on span "FT 0.3g Vape Pen Distillate Libra Sun (THC)" at bounding box center [134, 273] width 109 height 8
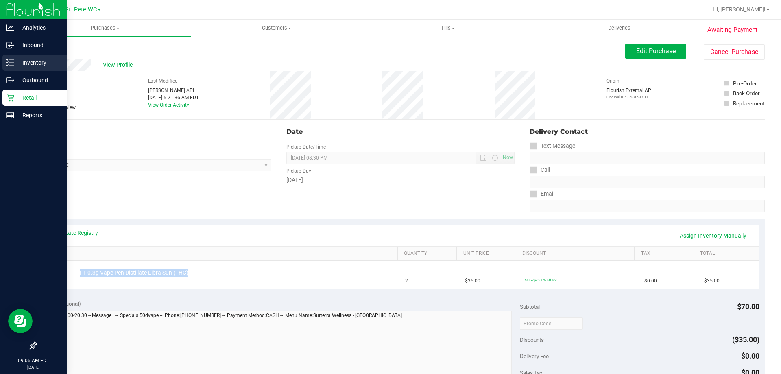
copy div "FT 0.3g Vape Pen Distillate Libra Sun (THC)"
click at [10, 66] on icon at bounding box center [10, 63] width 8 height 8
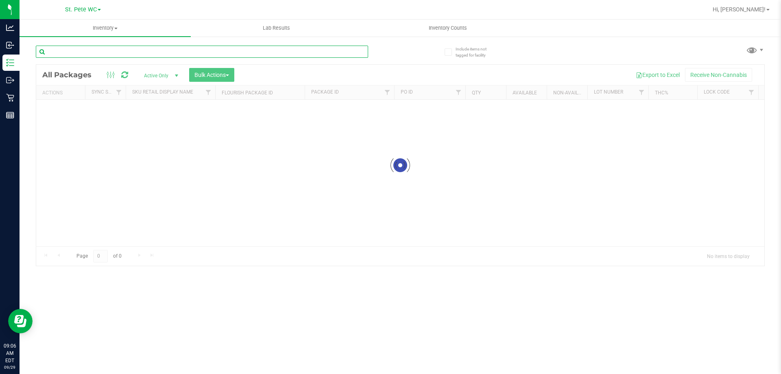
click at [92, 55] on input "text" at bounding box center [202, 52] width 332 height 12
click at [101, 54] on div "Inventory All packages All inventory Waste log Create inventory Lab Results Inv…" at bounding box center [401, 197] width 762 height 354
paste input "FT 0.3g Vape Pen Distillate Libra Sun (THC)"
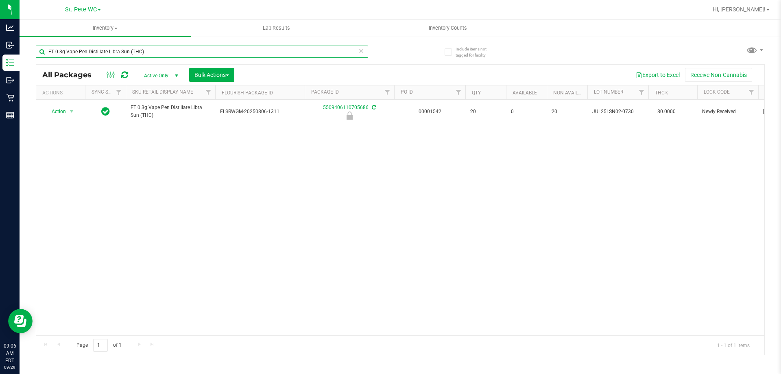
type input "FT 0.3g Vape Pen Distillate Libra Sun (THC)"
click at [277, 139] on div "Action Action Edit attributes Global inventory Locate package Package audit log…" at bounding box center [400, 218] width 728 height 236
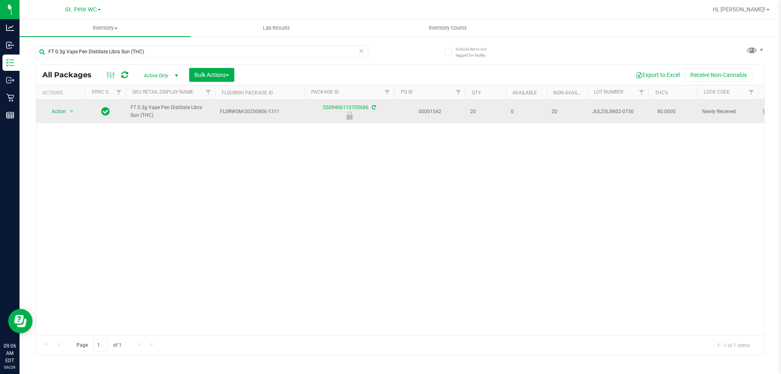
click at [68, 106] on span "select" at bounding box center [72, 111] width 10 height 11
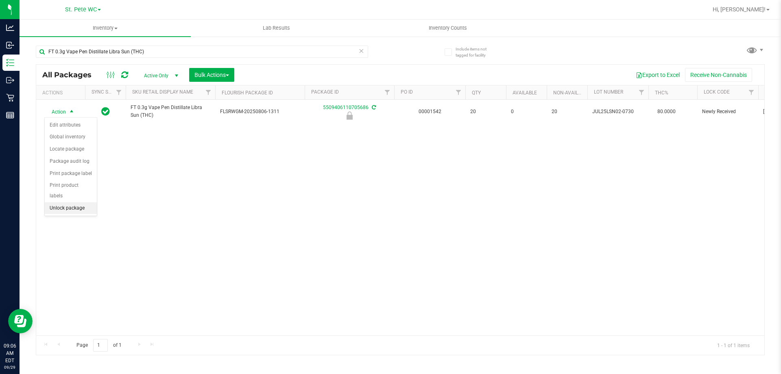
click at [68, 202] on li "Unlock package" at bounding box center [71, 208] width 52 height 12
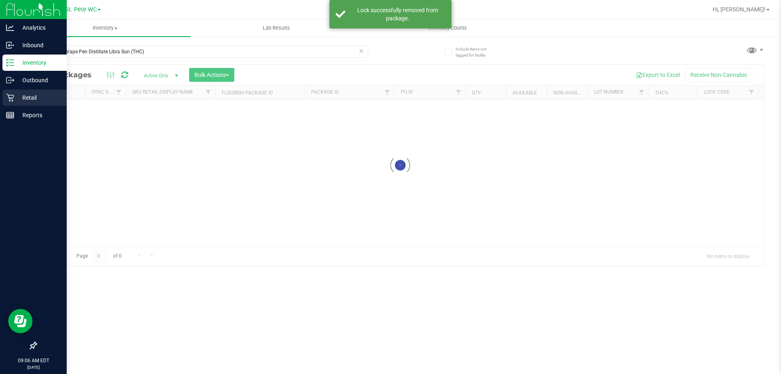
click at [16, 100] on p "Retail" at bounding box center [38, 98] width 49 height 10
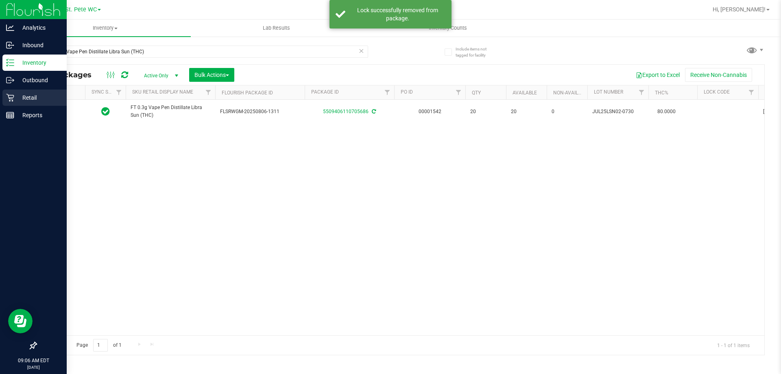
click at [16, 100] on p "Retail" at bounding box center [38, 98] width 49 height 10
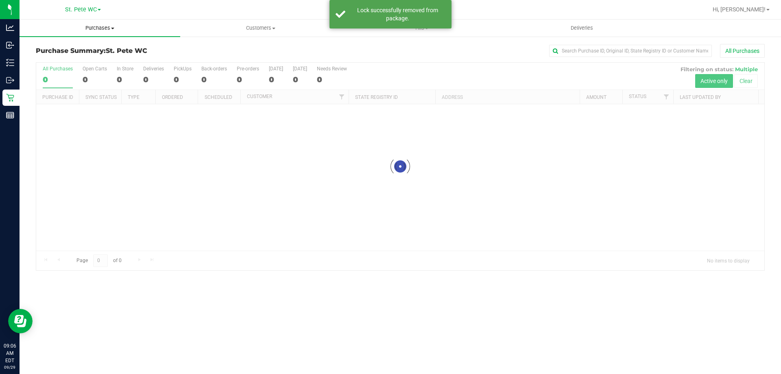
click at [83, 34] on uib-tab-heading "Purchases Summary of purchases Fulfillment All purchases" at bounding box center [100, 28] width 161 height 17
click at [79, 55] on li "Fulfillment" at bounding box center [100, 59] width 161 height 10
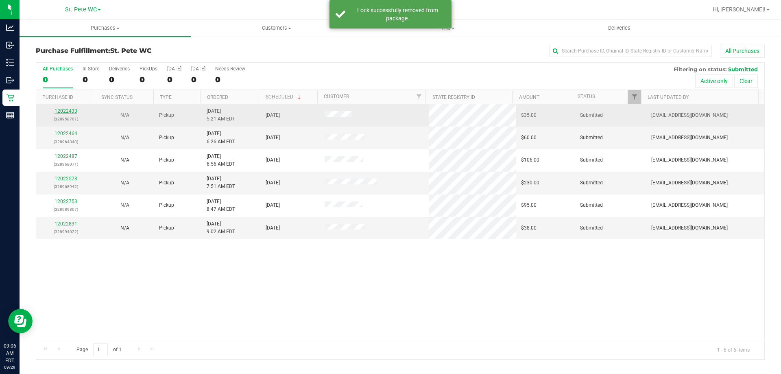
click at [73, 111] on link "12022433" at bounding box center [66, 111] width 23 height 6
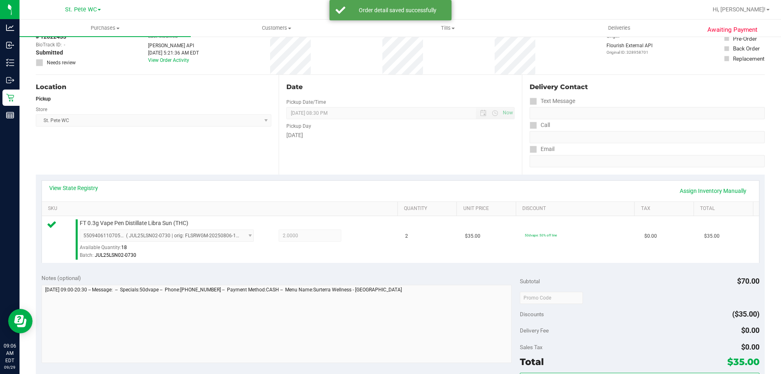
scroll to position [122, 0]
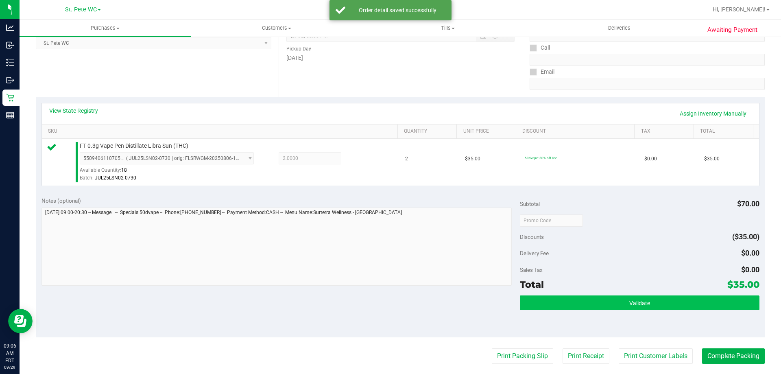
drag, startPoint x: 613, startPoint y: 280, endPoint x: 607, endPoint y: 297, distance: 17.4
click at [613, 281] on div "Total $35.00" at bounding box center [639, 284] width 239 height 15
click at [607, 297] on button "Validate" at bounding box center [639, 302] width 239 height 15
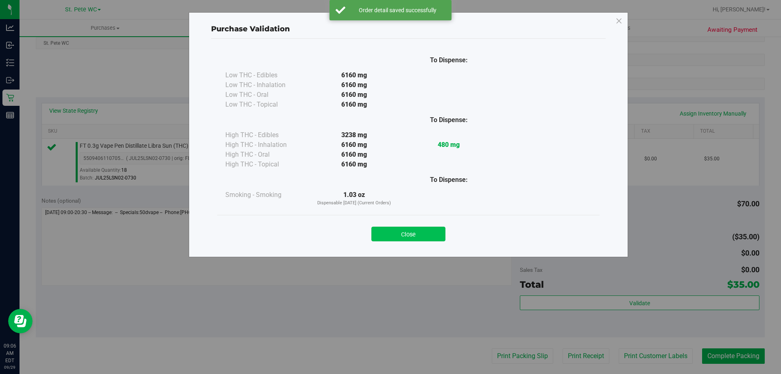
click at [409, 233] on button "Close" at bounding box center [408, 234] width 74 height 15
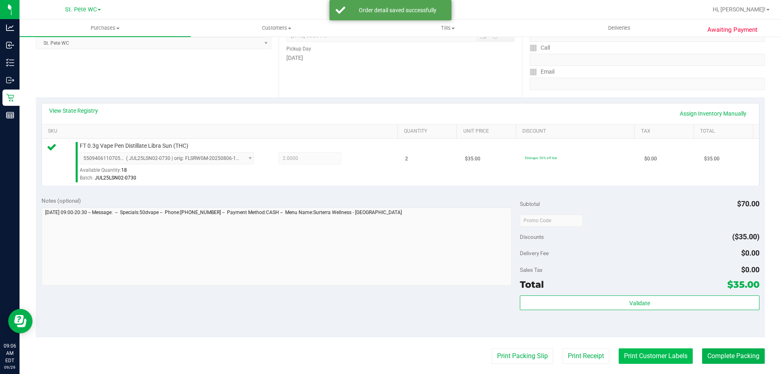
click at [634, 362] on button "Print Customer Labels" at bounding box center [656, 355] width 74 height 15
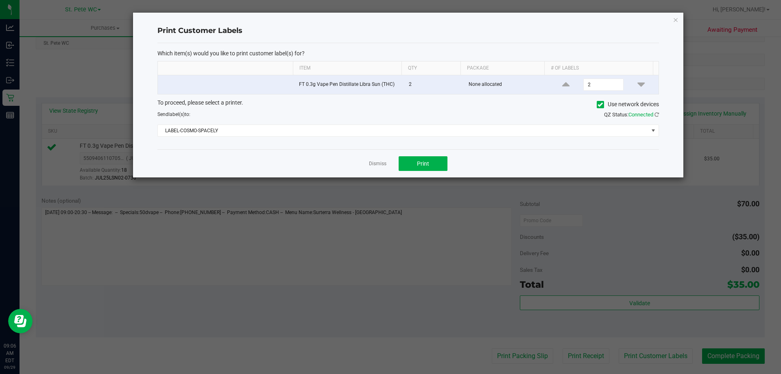
click at [416, 171] on div "Dismiss Print" at bounding box center [408, 163] width 502 height 28
click at [416, 170] on button "Print" at bounding box center [423, 163] width 49 height 15
click at [372, 164] on link "Dismiss" at bounding box center [377, 163] width 17 height 7
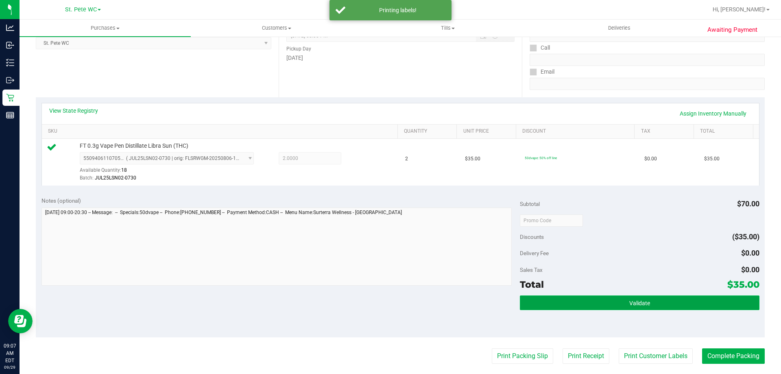
click at [583, 310] on button "Validate" at bounding box center [639, 302] width 239 height 15
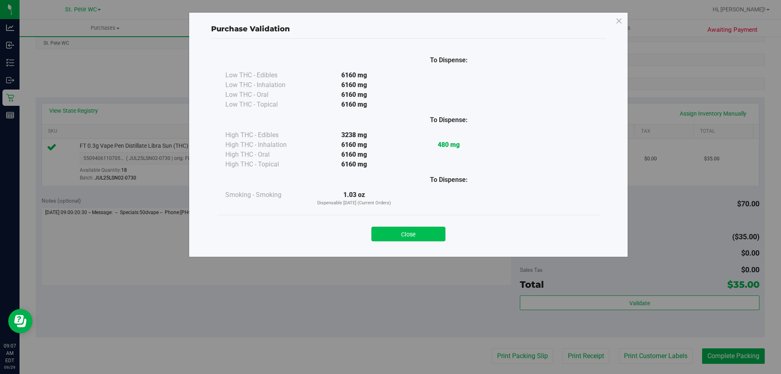
click at [410, 236] on button "Close" at bounding box center [408, 234] width 74 height 15
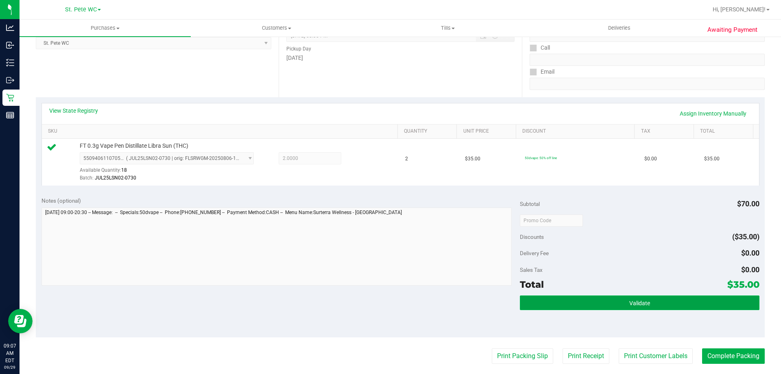
click at [563, 307] on button "Validate" at bounding box center [639, 302] width 239 height 15
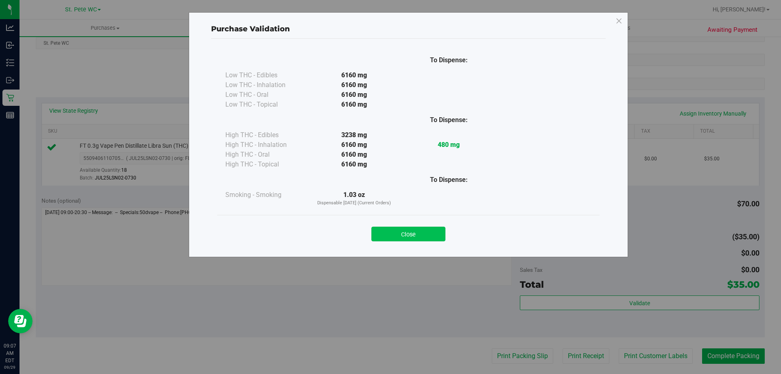
click at [397, 225] on div "Close" at bounding box center [408, 231] width 370 height 20
click at [397, 245] on div "Close" at bounding box center [408, 231] width 382 height 33
click at [397, 236] on button "Close" at bounding box center [408, 234] width 74 height 15
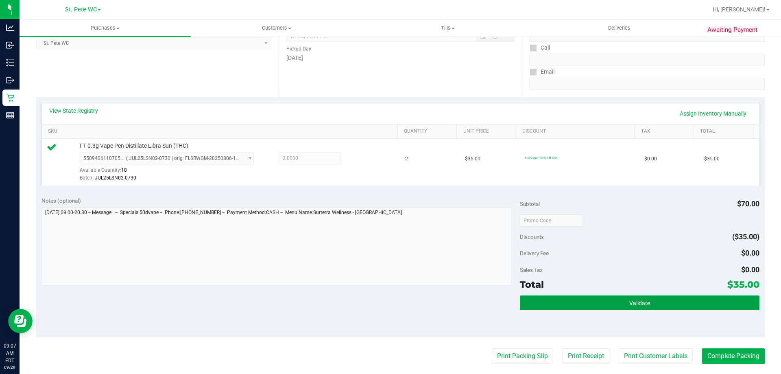
drag, startPoint x: 581, startPoint y: 310, endPoint x: 581, endPoint y: 302, distance: 7.3
click at [581, 309] on button "Validate" at bounding box center [639, 302] width 239 height 15
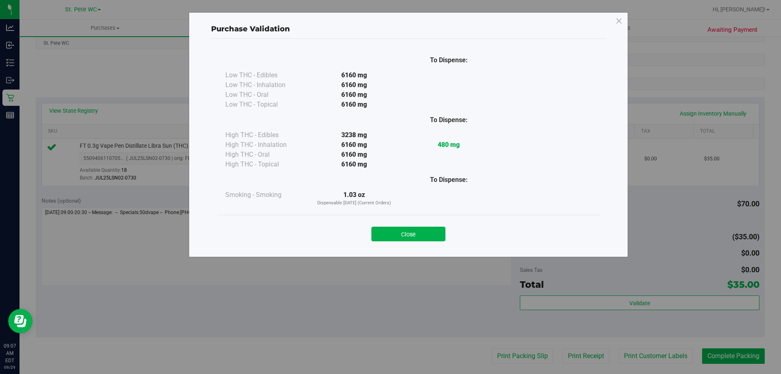
click at [439, 244] on div "Close" at bounding box center [408, 231] width 382 height 33
click at [438, 244] on div "Close" at bounding box center [408, 231] width 382 height 33
click at [429, 238] on button "Close" at bounding box center [408, 234] width 74 height 15
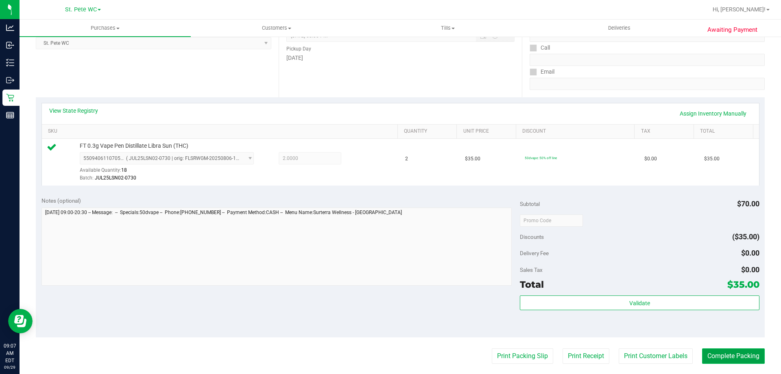
click at [725, 354] on button "Complete Packing" at bounding box center [733, 355] width 63 height 15
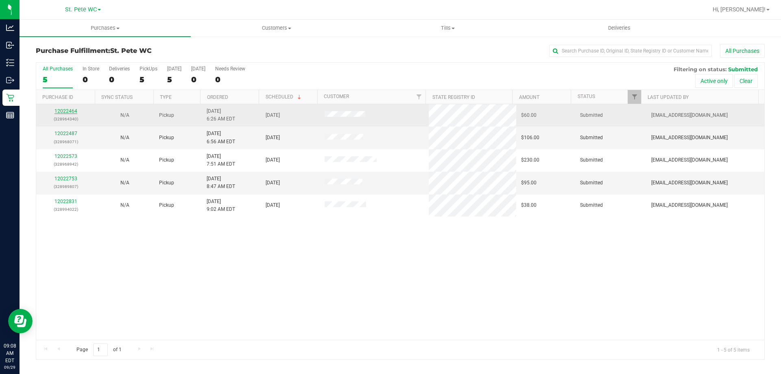
click at [71, 110] on link "12022464" at bounding box center [66, 111] width 23 height 6
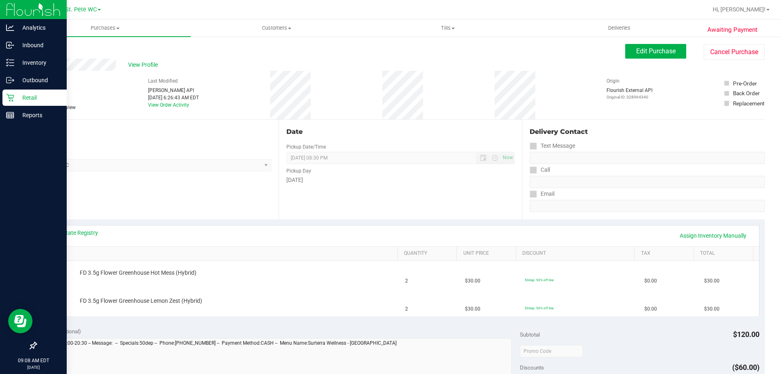
click at [17, 97] on p "Retail" at bounding box center [38, 98] width 49 height 10
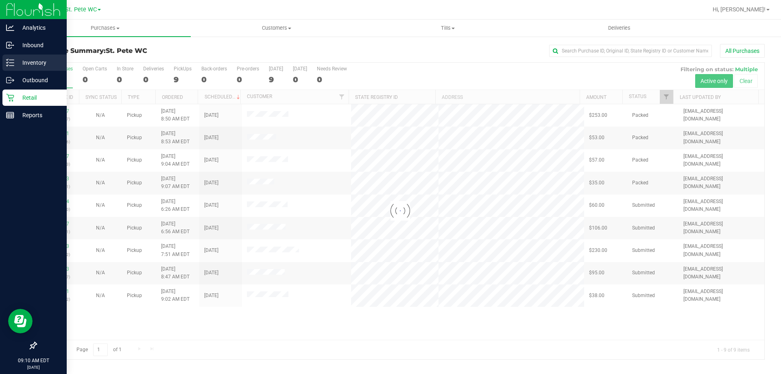
click at [31, 67] on p "Inventory" at bounding box center [38, 63] width 49 height 10
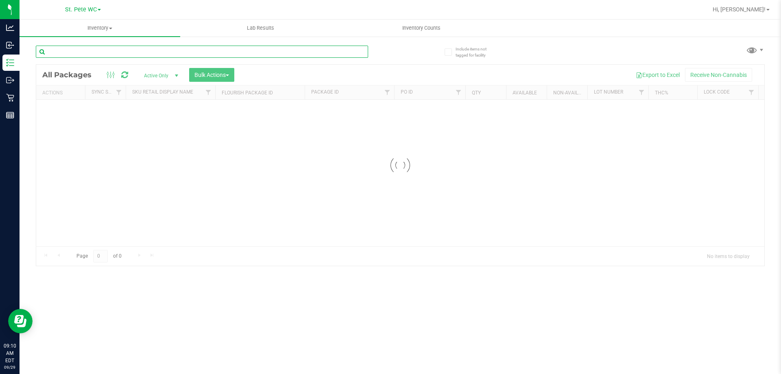
click at [71, 51] on input "text" at bounding box center [202, 52] width 332 height 12
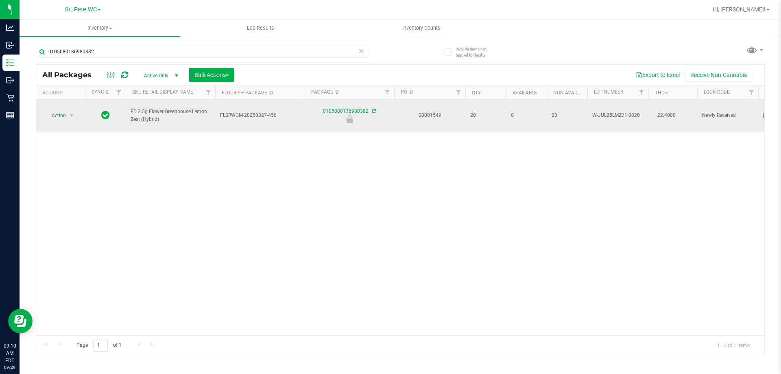
click at [197, 108] on span "FD 3.5g Flower Greenhouse Lemon Zest (Hybrid)" at bounding box center [171, 115] width 80 height 15
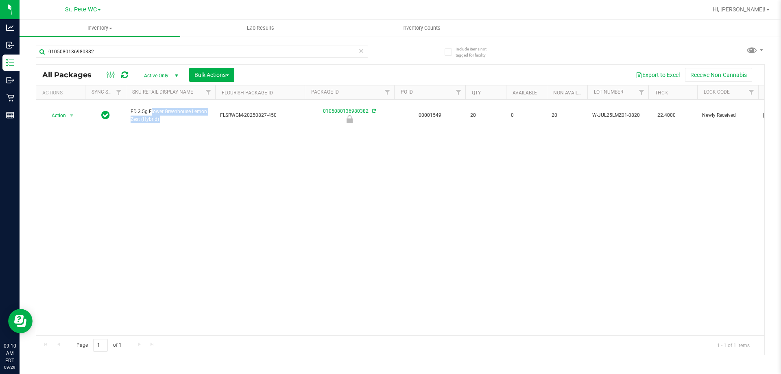
copy tr "FD 3.5g Flower Greenhouse Lemon Zest (Hybrid)"
click at [180, 47] on input "0105080136980382" at bounding box center [202, 52] width 332 height 12
paste input "FD 3.5g Flower Greenhouse Lemon Zest (Hybrid)"
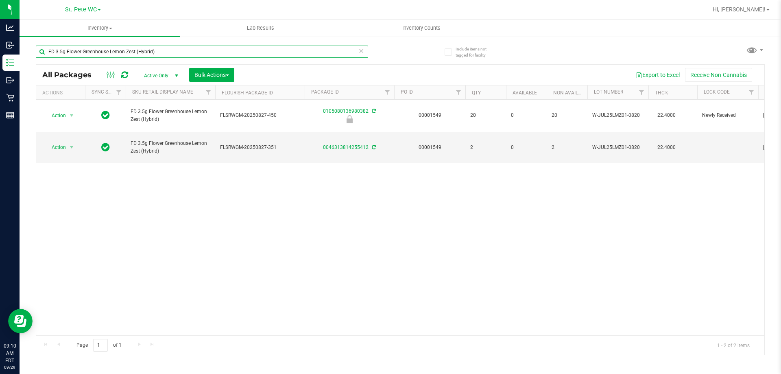
type input "FD 3.5g Flower Greenhouse Lemon Zest (Hybrid)"
click at [216, 170] on div "Action Action Edit attributes Global inventory Locate package Package audit log…" at bounding box center [400, 218] width 728 height 236
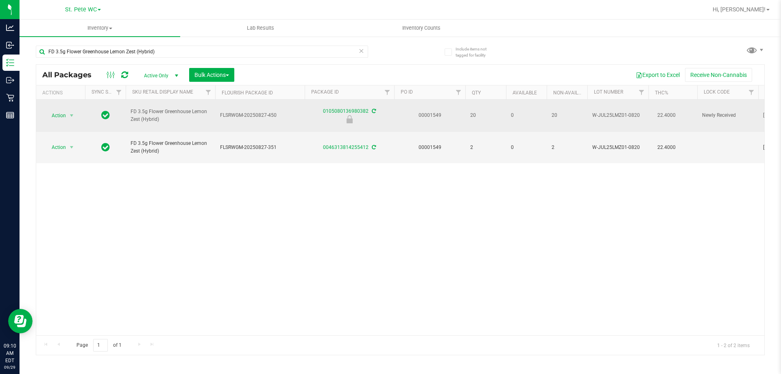
click at [67, 111] on span "select" at bounding box center [72, 115] width 10 height 11
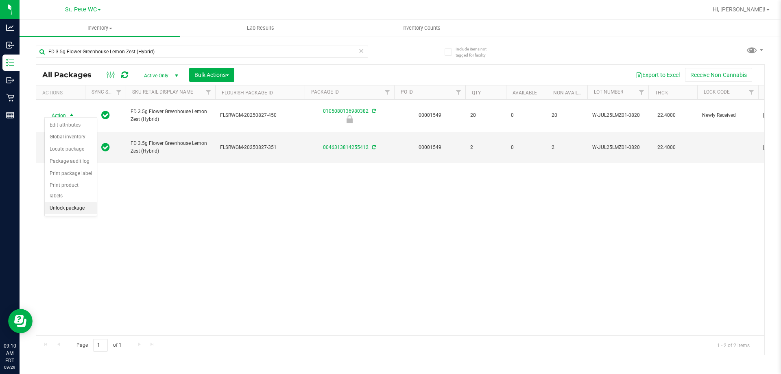
click at [65, 202] on li "Unlock package" at bounding box center [71, 208] width 52 height 12
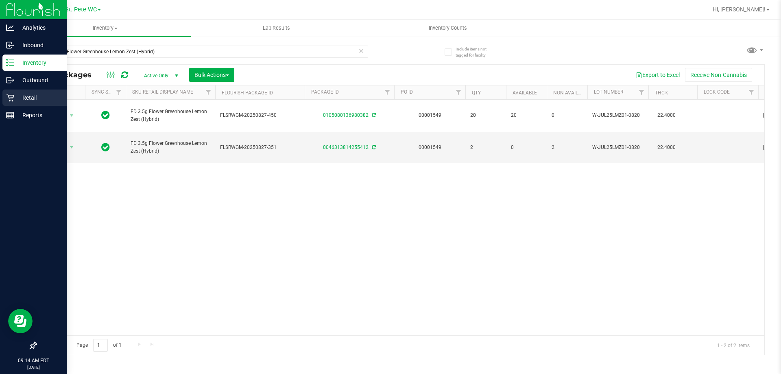
click at [16, 94] on p "Retail" at bounding box center [38, 98] width 49 height 10
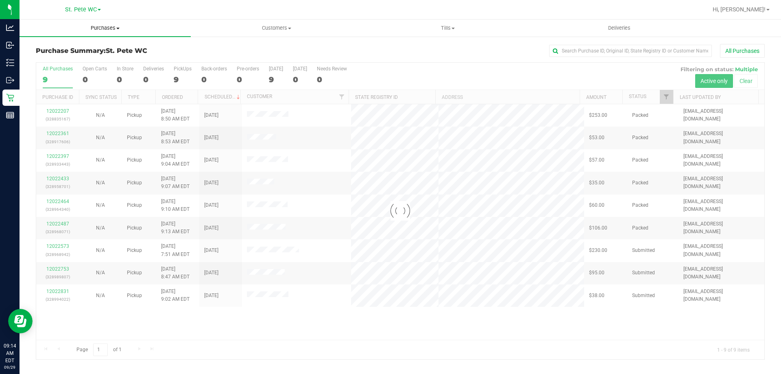
click at [100, 30] on span "Purchases" at bounding box center [105, 27] width 171 height 7
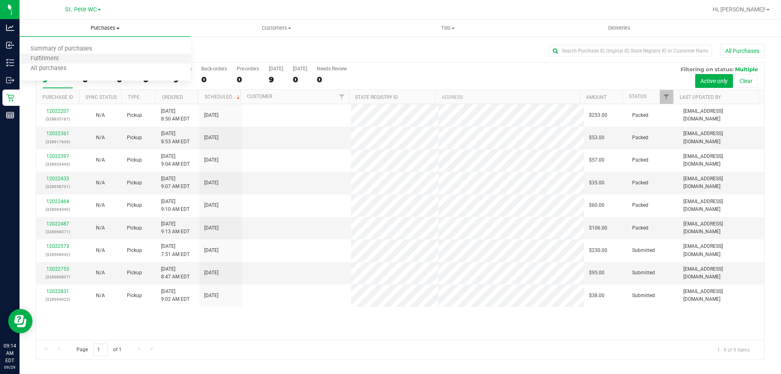
click at [95, 56] on li "Fulfillment" at bounding box center [105, 59] width 171 height 10
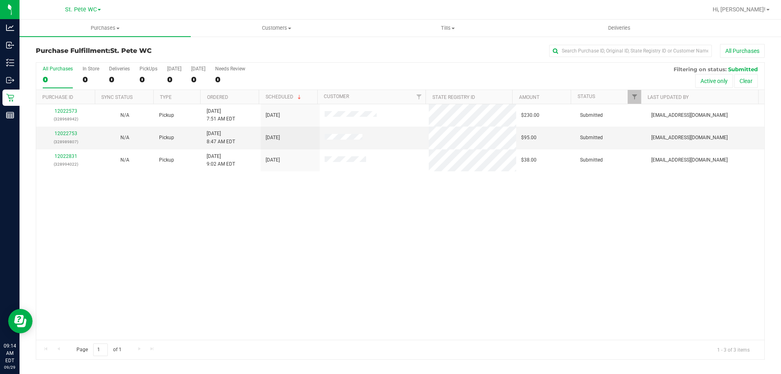
click at [161, 187] on div "12022573 (328968942) N/A Pickup 9/29/2025 7:51 AM EDT 9/29/2025 $230.00 Submitt…" at bounding box center [400, 222] width 728 height 236
click at [65, 133] on link "12022753" at bounding box center [66, 134] width 23 height 6
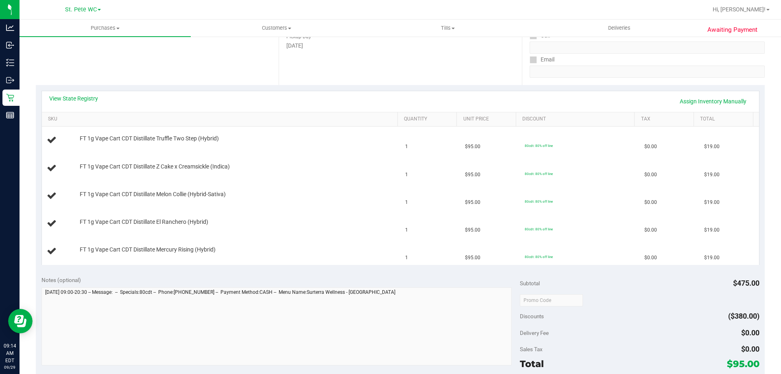
scroll to position [244, 0]
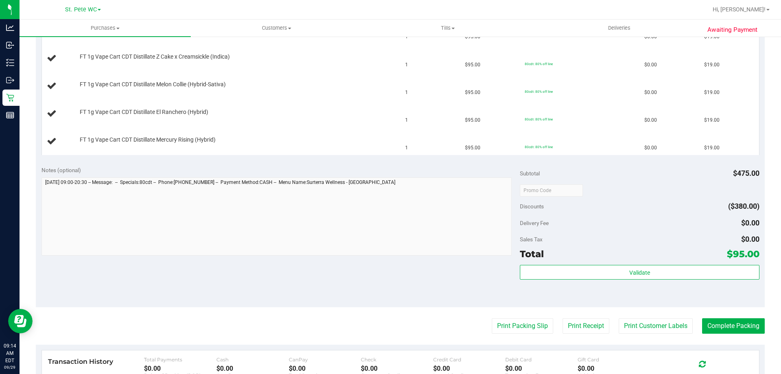
click at [525, 317] on purchase-details "Back Edit Purchase Cancel Purchase View Profile # 12022753 BioTrack ID: - Submi…" at bounding box center [400, 148] width 729 height 697
click at [525, 320] on button "Print Packing Slip" at bounding box center [522, 325] width 61 height 15
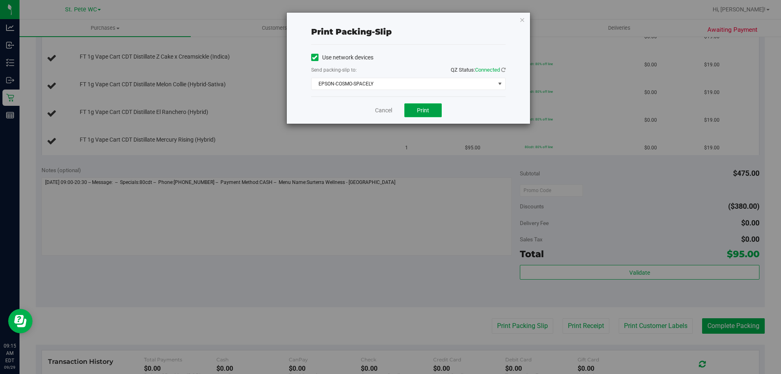
click at [420, 110] on span "Print" at bounding box center [423, 110] width 12 height 7
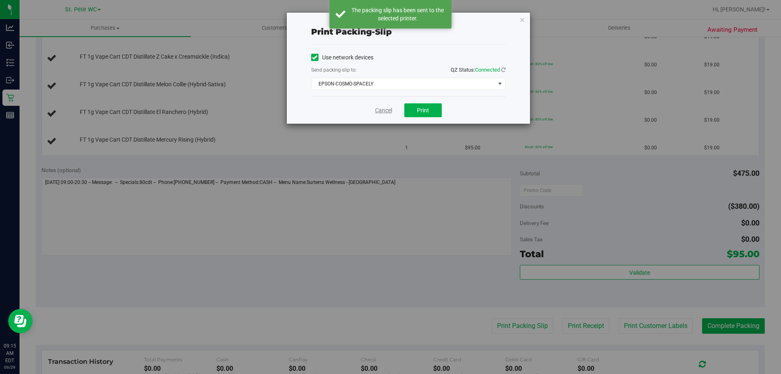
click at [384, 108] on link "Cancel" at bounding box center [383, 110] width 17 height 9
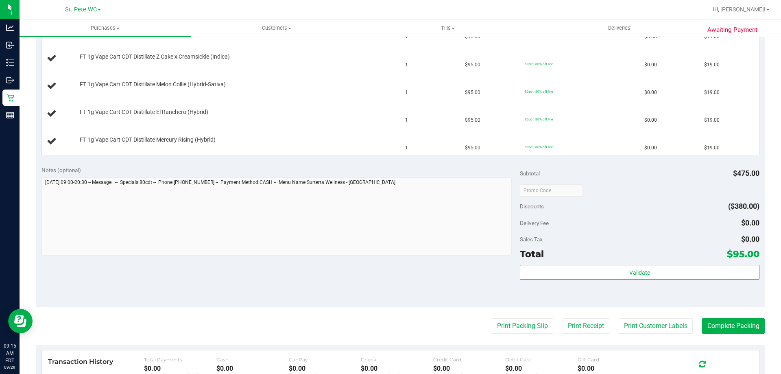
click at [492, 318] on button "Print Packing Slip" at bounding box center [522, 325] width 61 height 15
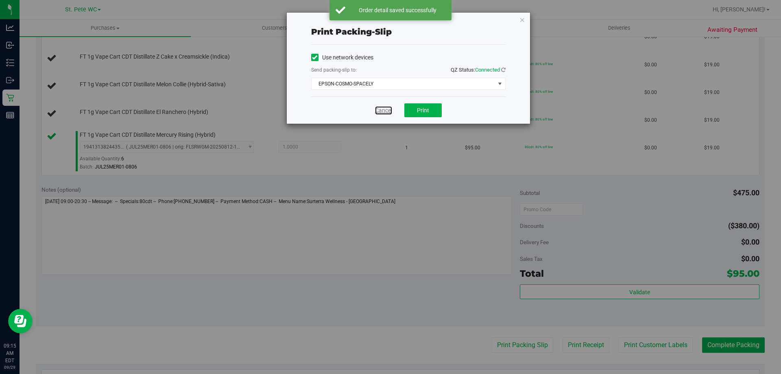
click at [384, 108] on link "Cancel" at bounding box center [383, 110] width 17 height 9
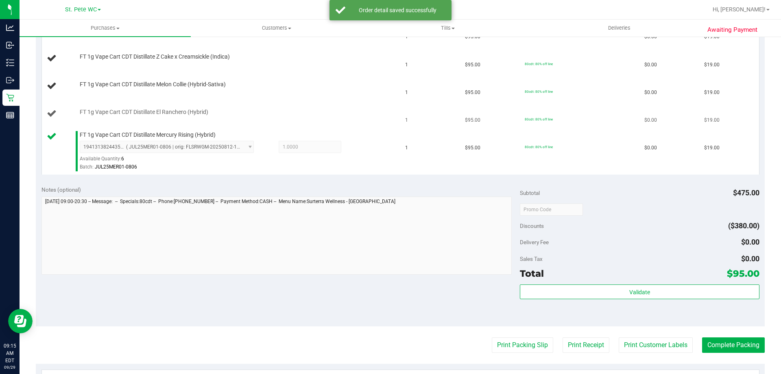
click at [380, 125] on td "FT 1g Vape Cart CDT Distillate El Ranchero (Hybrid)" at bounding box center [221, 114] width 359 height 28
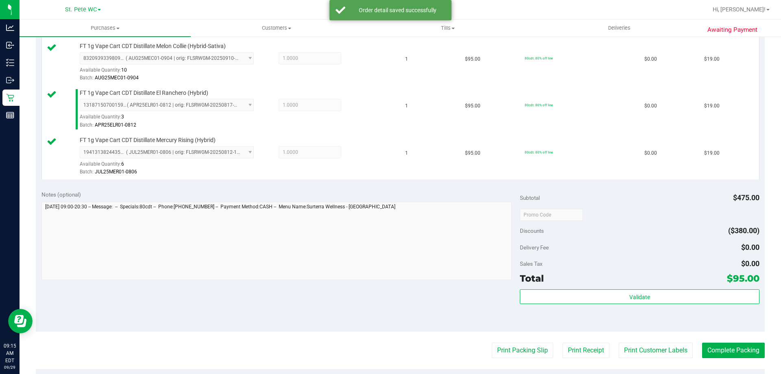
scroll to position [407, 0]
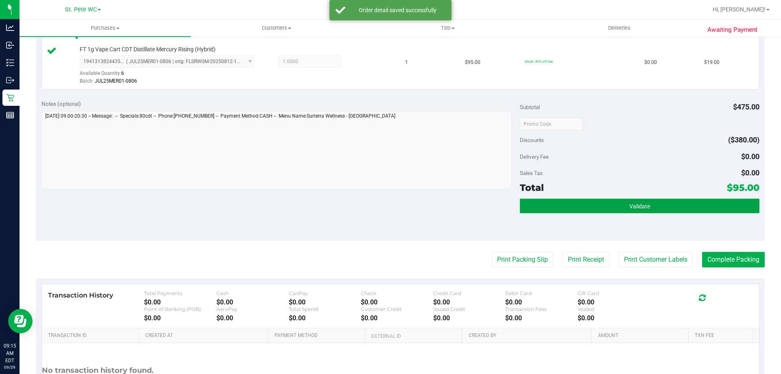
click at [625, 199] on button "Validate" at bounding box center [639, 206] width 239 height 15
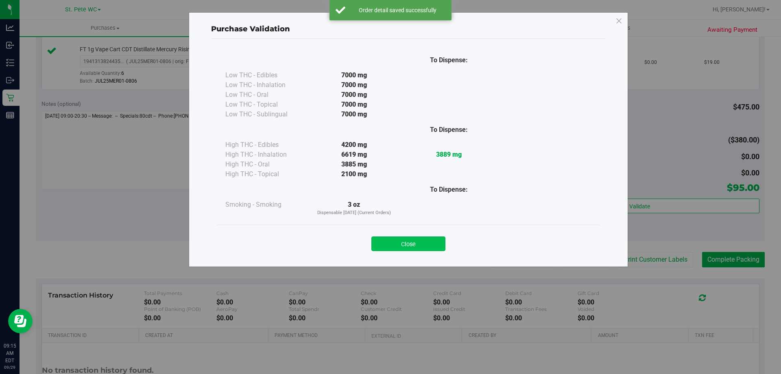
click at [398, 246] on button "Close" at bounding box center [408, 243] width 74 height 15
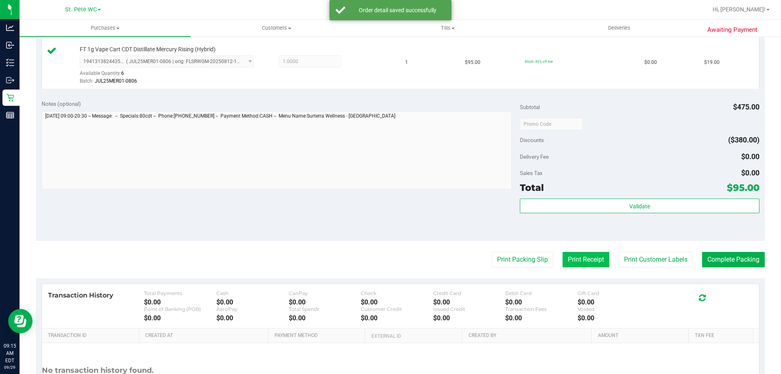
click at [598, 255] on button "Print Receipt" at bounding box center [586, 259] width 47 height 15
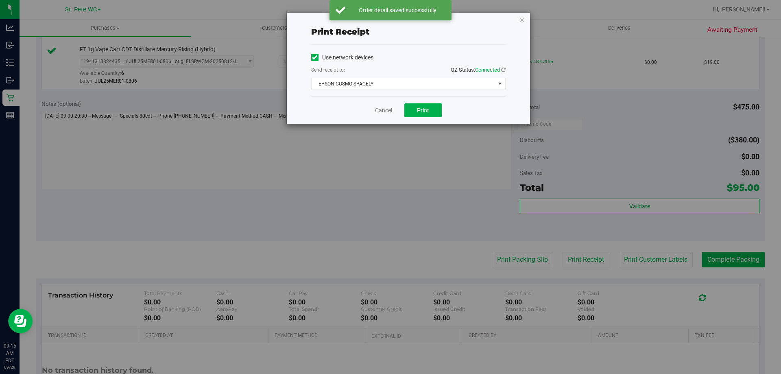
click at [386, 103] on div "Cancel Print" at bounding box center [408, 109] width 194 height 27
click at [385, 107] on link "Cancel" at bounding box center [383, 110] width 17 height 9
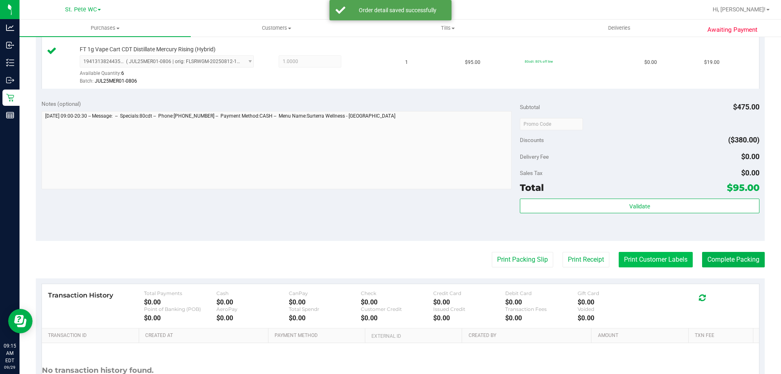
click at [641, 259] on button "Print Customer Labels" at bounding box center [656, 259] width 74 height 15
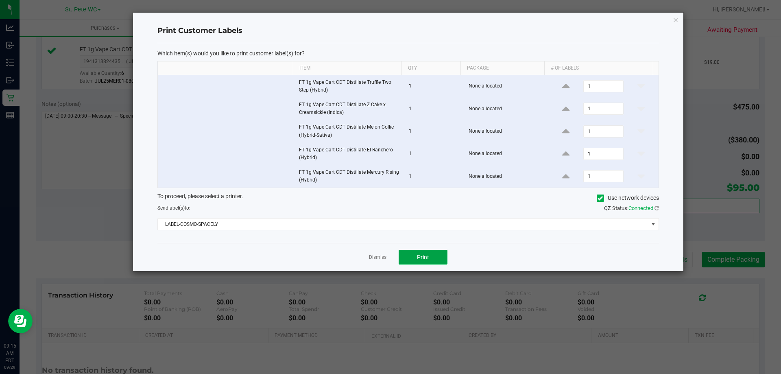
click at [413, 258] on button "Print" at bounding box center [423, 257] width 49 height 15
click at [382, 260] on link "Dismiss" at bounding box center [377, 257] width 17 height 7
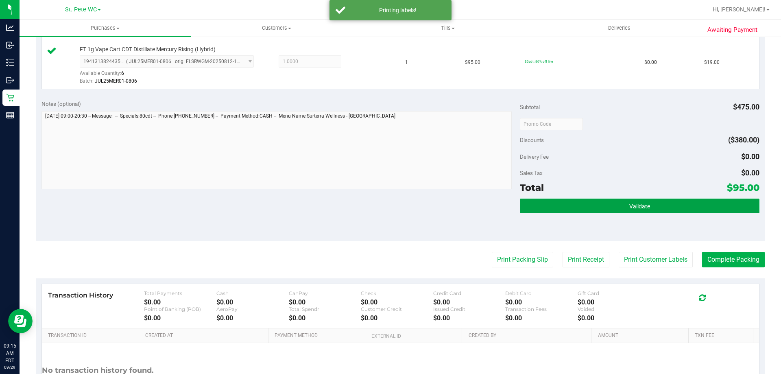
click at [587, 212] on button "Validate" at bounding box center [639, 206] width 239 height 15
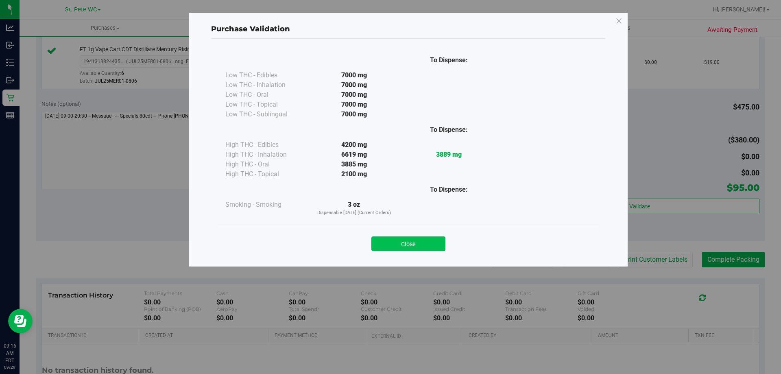
click at [411, 247] on button "Close" at bounding box center [408, 243] width 74 height 15
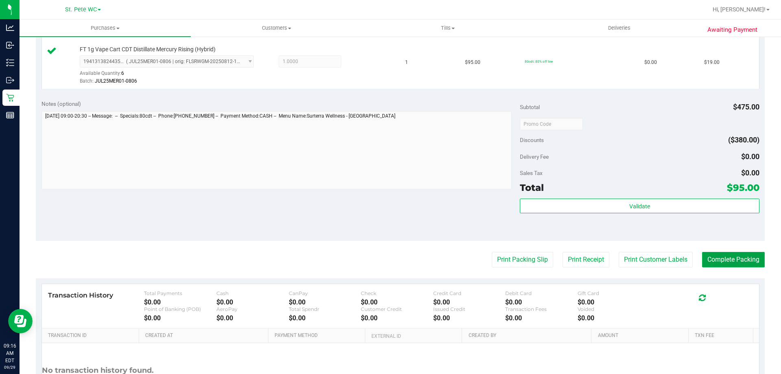
click at [709, 258] on button "Complete Packing" at bounding box center [733, 259] width 63 height 15
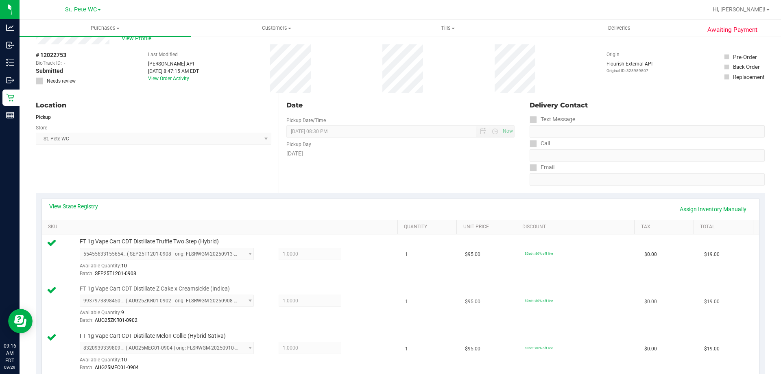
scroll to position [0, 0]
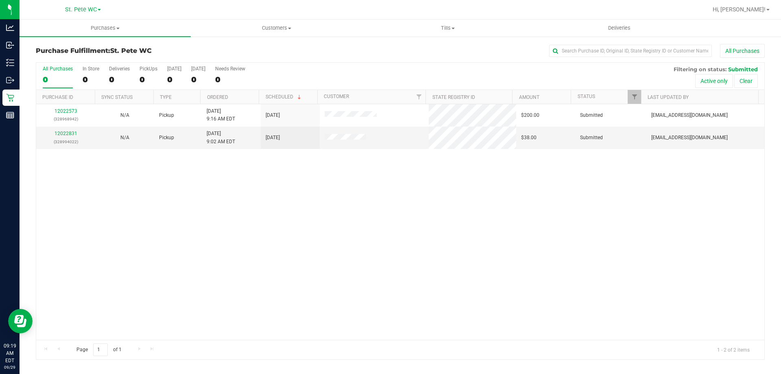
click at [99, 39] on div "Purchase Fulfillment: St. Pete WC All Purchases All Purchases 0 In Store 0 Deli…" at bounding box center [401, 202] width 762 height 332
click at [99, 34] on uib-tab-heading "Purchases Summary of purchases Fulfillment All purchases" at bounding box center [105, 28] width 171 height 17
click at [76, 58] on li "Fulfillment" at bounding box center [105, 59] width 171 height 10
click at [64, 135] on link "12022831" at bounding box center [66, 134] width 23 height 6
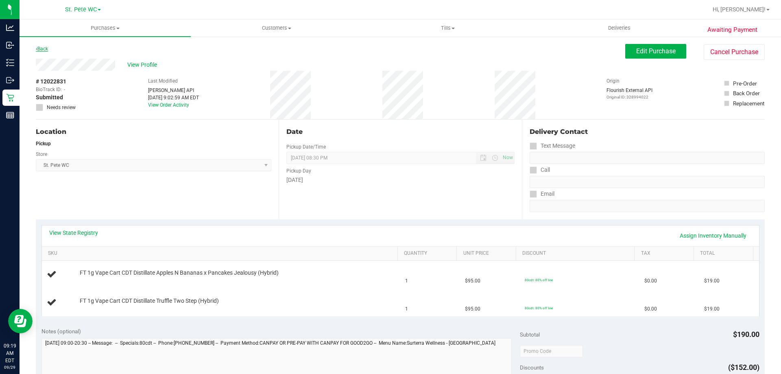
click at [46, 46] on link "Back" at bounding box center [42, 49] width 12 height 6
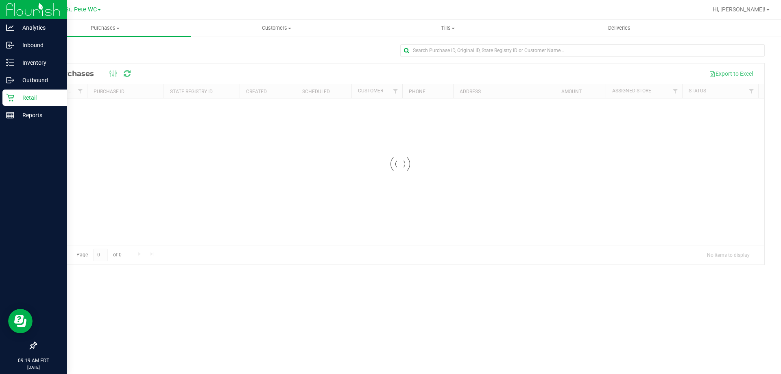
click at [16, 96] on p "Retail" at bounding box center [38, 98] width 49 height 10
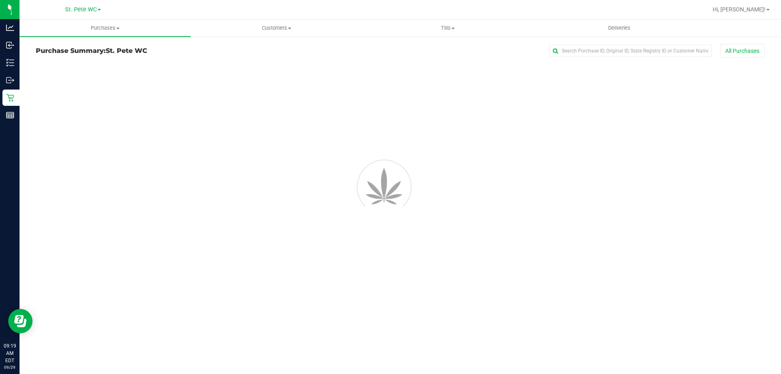
click at [99, 36] on link "Purchases Summary of purchases Fulfillment All purchases" at bounding box center [105, 28] width 171 height 17
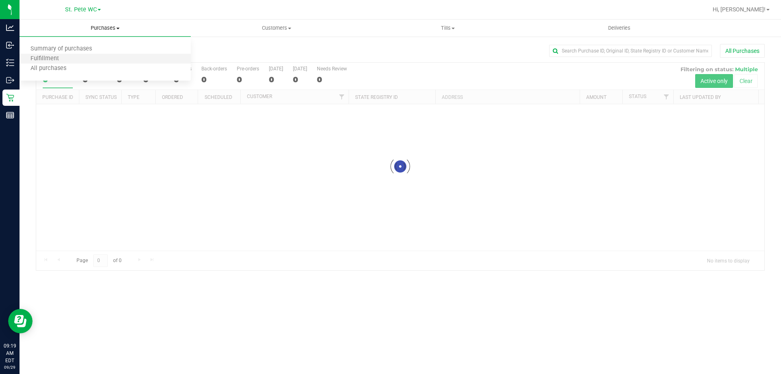
click at [86, 57] on li "Fulfillment" at bounding box center [105, 59] width 171 height 10
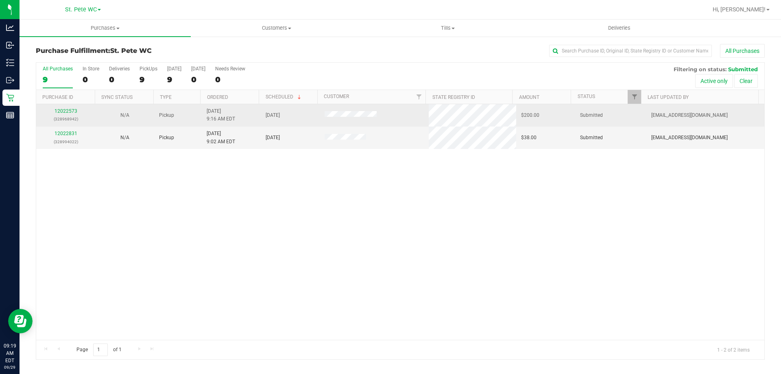
click at [60, 115] on div "12022573 (328968942)" at bounding box center [65, 114] width 49 height 15
click at [62, 111] on link "12022573" at bounding box center [66, 111] width 23 height 6
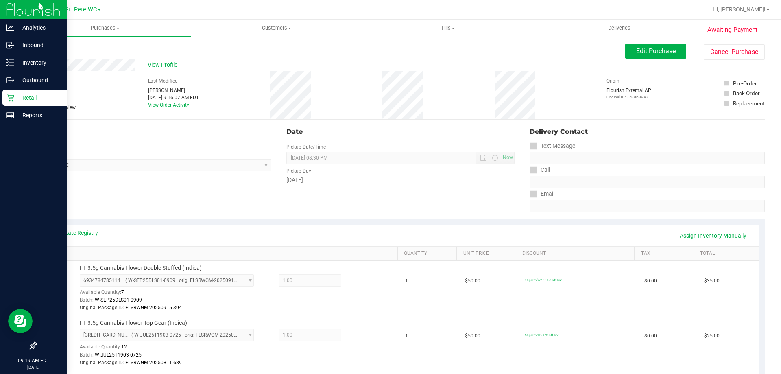
click at [0, 102] on link "Retail" at bounding box center [33, 98] width 67 height 17
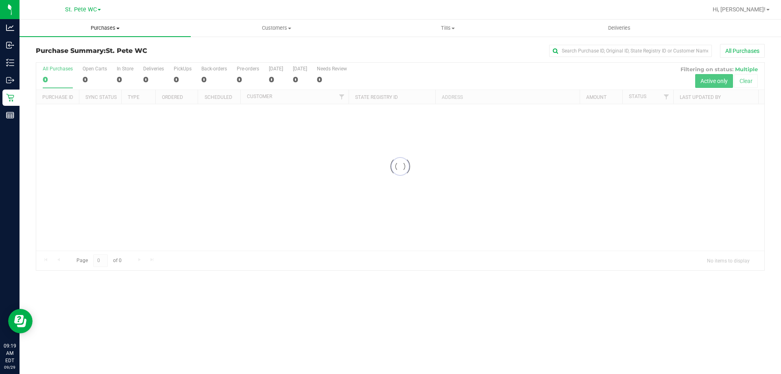
click at [84, 28] on span "Purchases" at bounding box center [105, 27] width 171 height 7
click at [69, 61] on li "Fulfillment" at bounding box center [105, 59] width 171 height 10
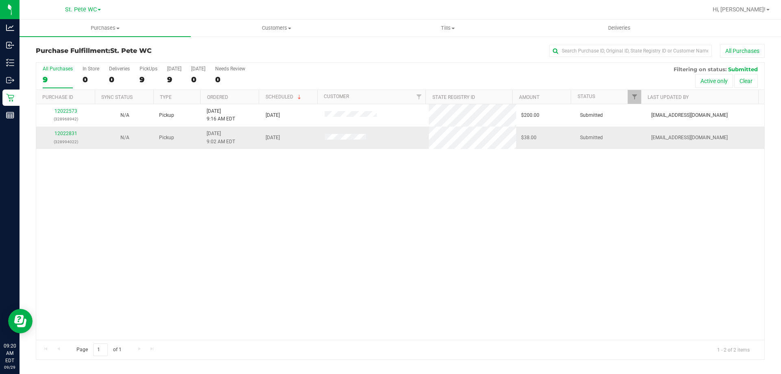
click at [58, 137] on div "12022831 (328994022)" at bounding box center [65, 137] width 49 height 15
click at [58, 133] on link "12022831" at bounding box center [66, 134] width 23 height 6
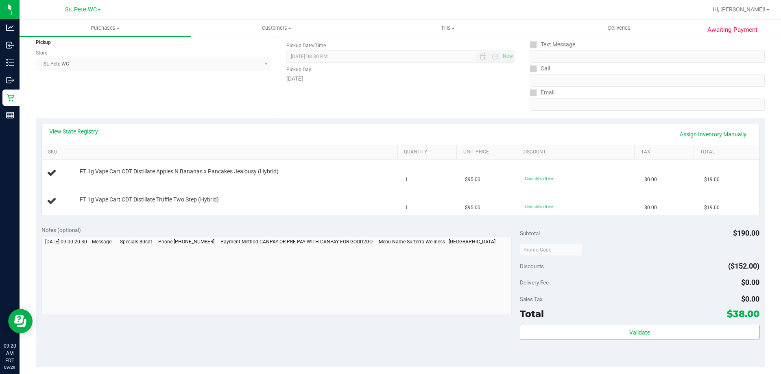
scroll to position [163, 0]
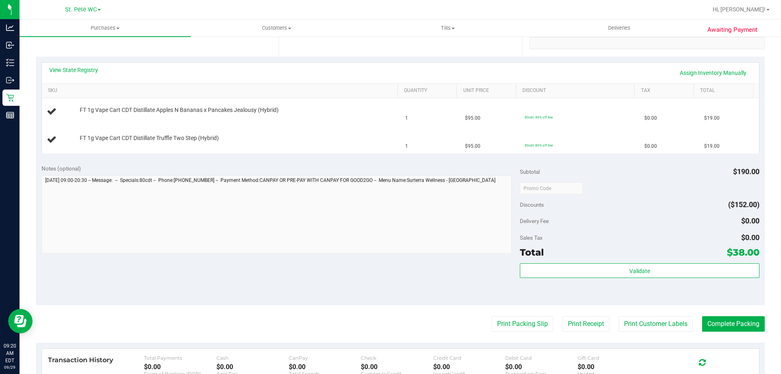
click at [522, 314] on purchase-details "Back Edit Purchase Cancel Purchase View Profile # 12022831 BioTrack ID: - Submi…" at bounding box center [400, 188] width 729 height 614
click at [522, 319] on button "Print Packing Slip" at bounding box center [522, 323] width 61 height 15
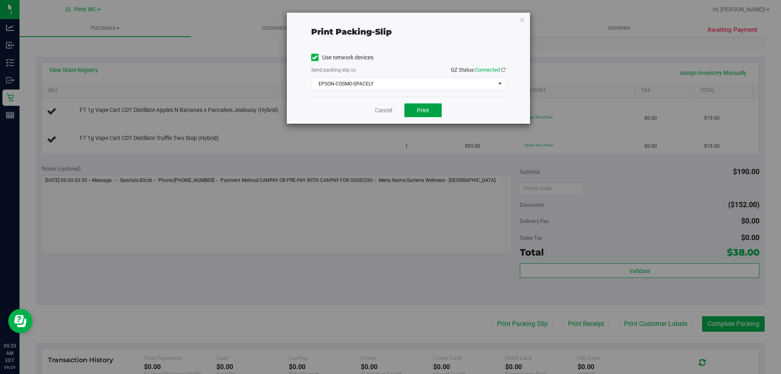
click at [409, 106] on button "Print" at bounding box center [422, 110] width 37 height 14
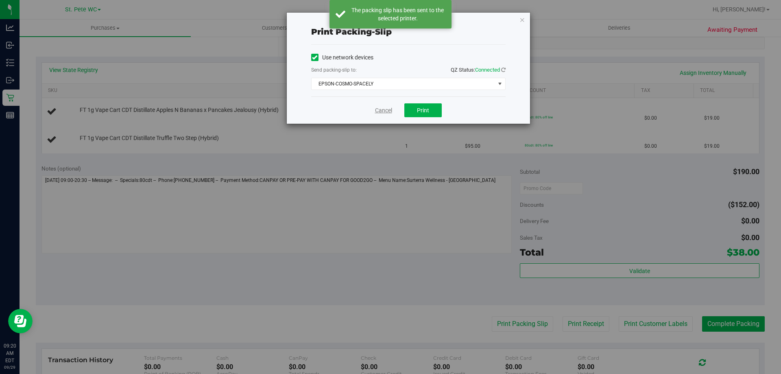
click at [382, 108] on link "Cancel" at bounding box center [383, 110] width 17 height 9
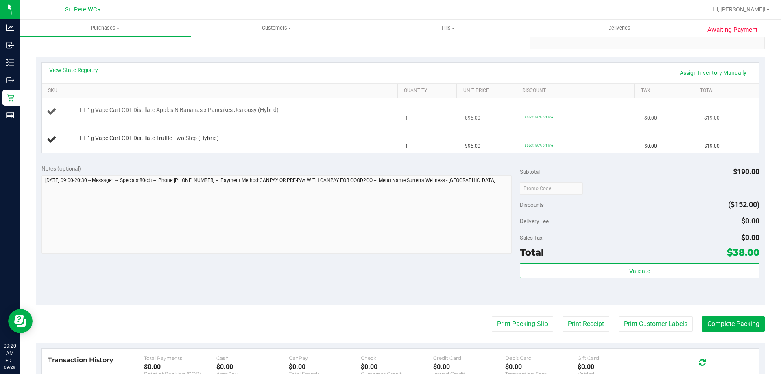
click at [492, 316] on button "Print Packing Slip" at bounding box center [522, 323] width 61 height 15
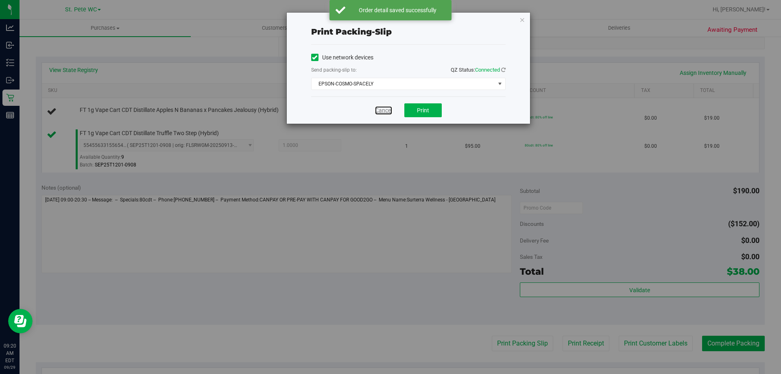
click at [383, 107] on link "Cancel" at bounding box center [383, 110] width 17 height 9
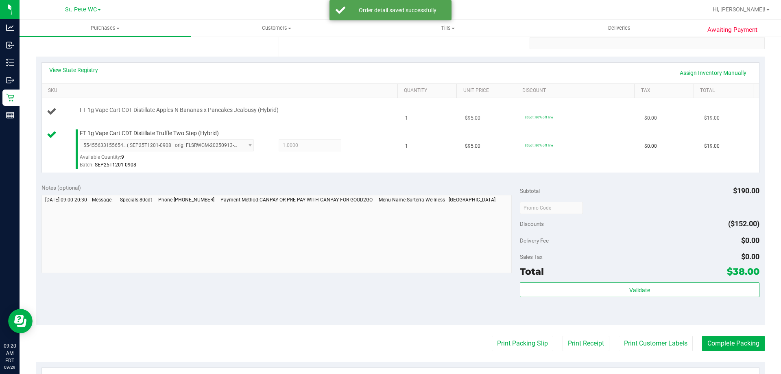
click at [380, 112] on div "FT 1g Vape Cart CDT Distillate Apples N Bananas x Pancakes Jealousy (Hybrid)" at bounding box center [235, 110] width 318 height 8
click at [378, 112] on div "FT 1g Vape Cart CDT Distillate Apples N Bananas x Pancakes Jealousy (Hybrid)" at bounding box center [235, 110] width 318 height 8
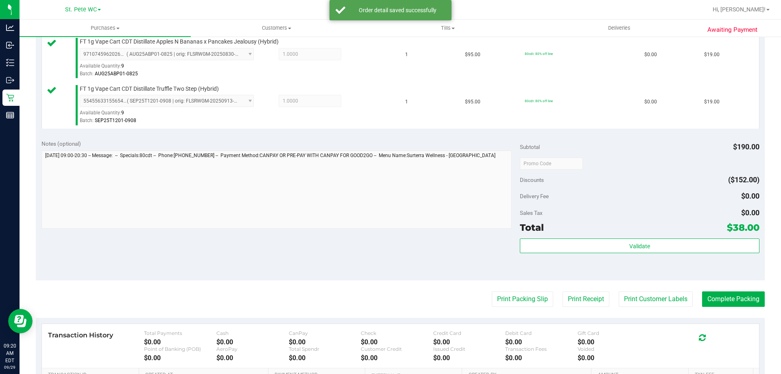
scroll to position [285, 0]
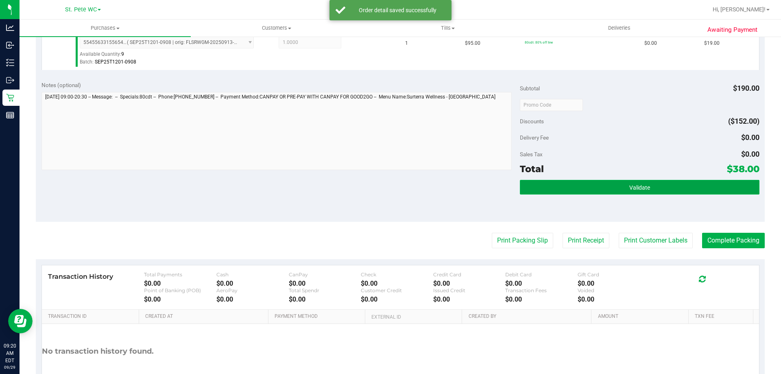
click at [613, 190] on button "Validate" at bounding box center [639, 187] width 239 height 15
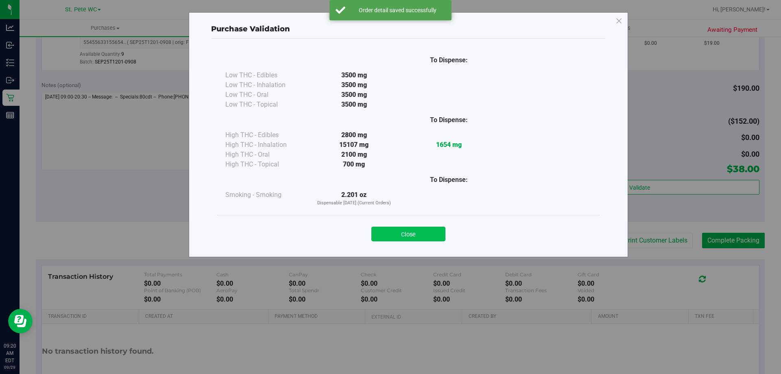
click at [423, 228] on button "Close" at bounding box center [408, 234] width 74 height 15
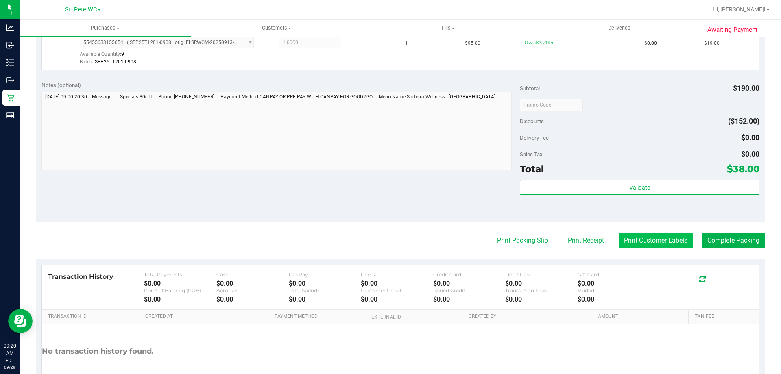
click at [664, 245] on button "Print Customer Labels" at bounding box center [656, 240] width 74 height 15
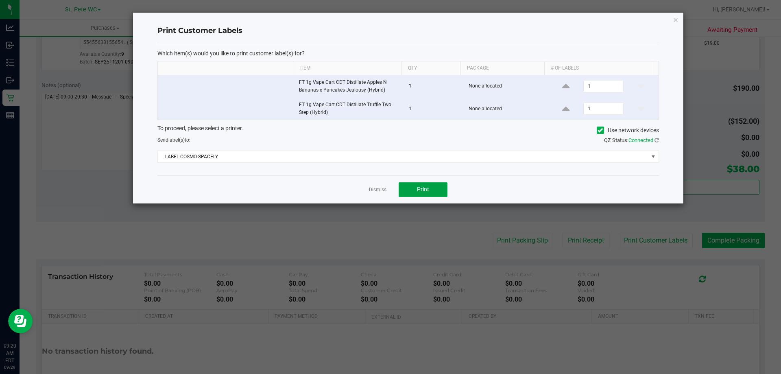
click at [427, 184] on button "Print" at bounding box center [423, 189] width 49 height 15
click at [379, 188] on link "Dismiss" at bounding box center [377, 189] width 17 height 7
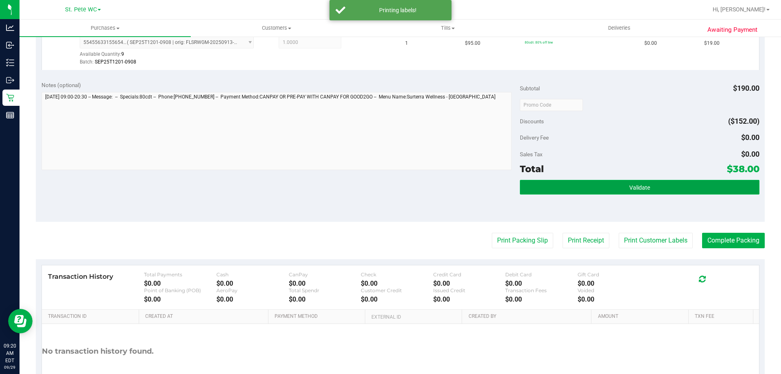
click at [621, 189] on button "Validate" at bounding box center [639, 187] width 239 height 15
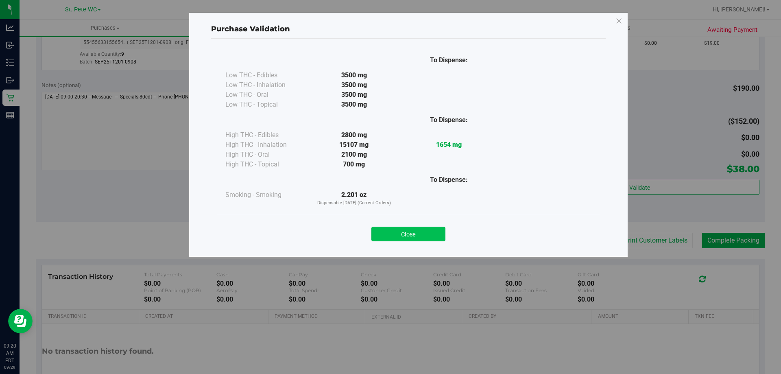
click at [384, 235] on button "Close" at bounding box center [408, 234] width 74 height 15
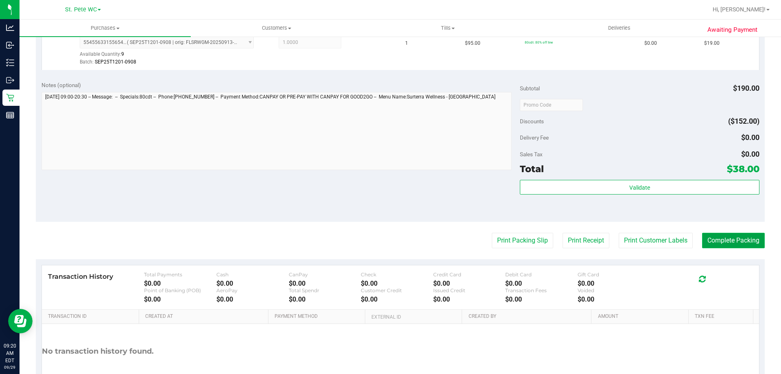
click at [702, 235] on button "Complete Packing" at bounding box center [733, 240] width 63 height 15
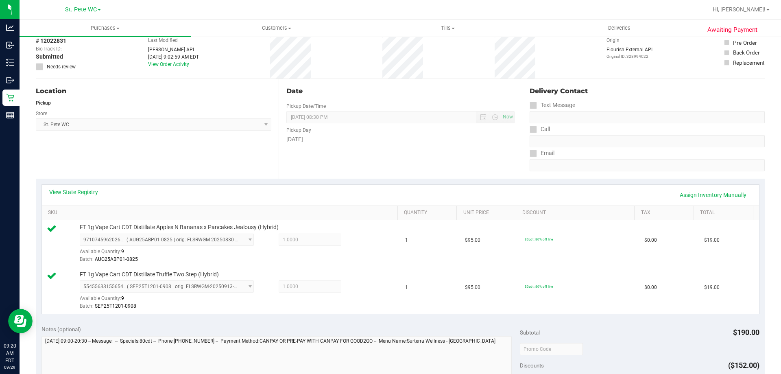
scroll to position [0, 0]
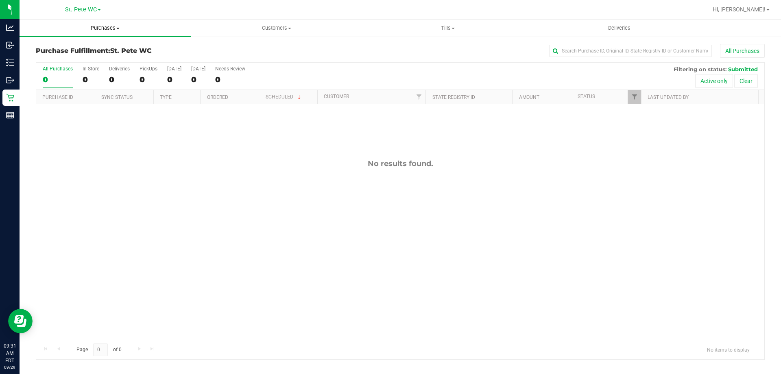
click at [79, 34] on uib-tab-heading "Purchases Summary of purchases Fulfillment All purchases" at bounding box center [105, 28] width 171 height 17
click at [71, 63] on li "Fulfillment" at bounding box center [105, 59] width 171 height 10
click at [125, 28] on span "Purchases" at bounding box center [105, 27] width 171 height 7
click at [92, 56] on li "Fulfillment" at bounding box center [105, 59] width 171 height 10
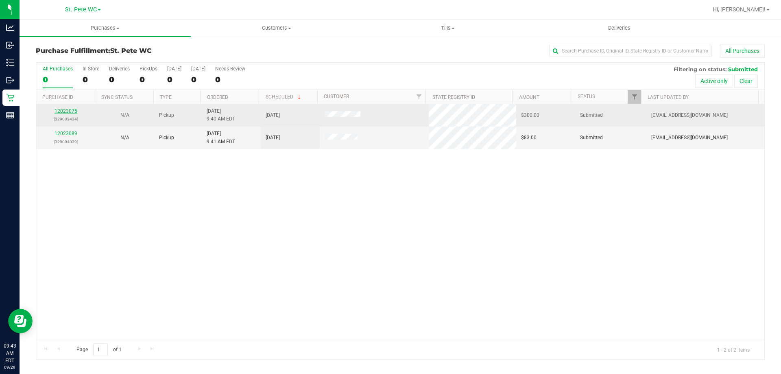
click at [70, 109] on link "12023075" at bounding box center [66, 111] width 23 height 6
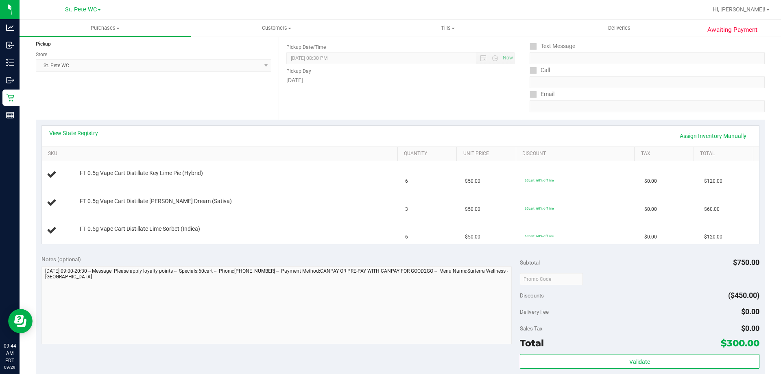
scroll to position [285, 0]
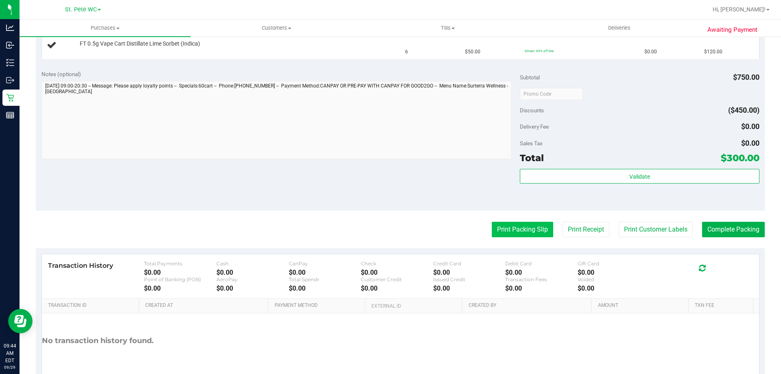
click at [514, 237] on button "Print Packing Slip" at bounding box center [522, 229] width 61 height 15
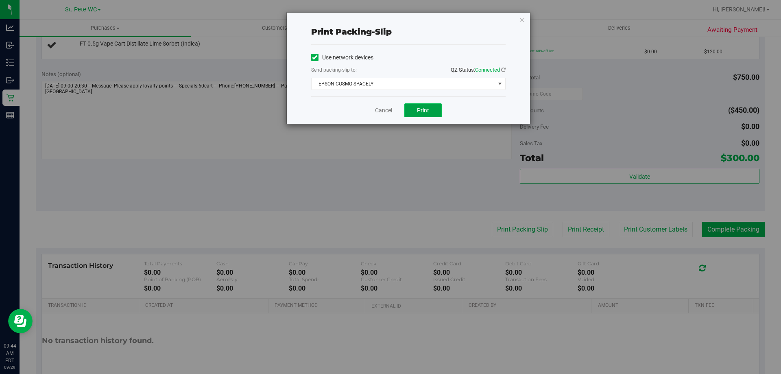
click at [426, 111] on span "Print" at bounding box center [423, 110] width 12 height 7
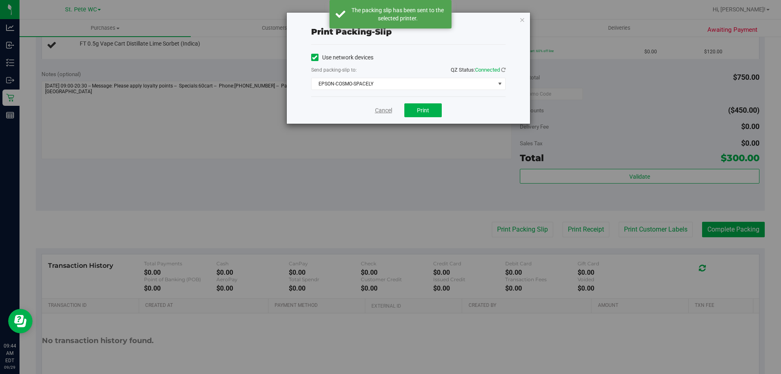
click at [379, 114] on link "Cancel" at bounding box center [383, 110] width 17 height 9
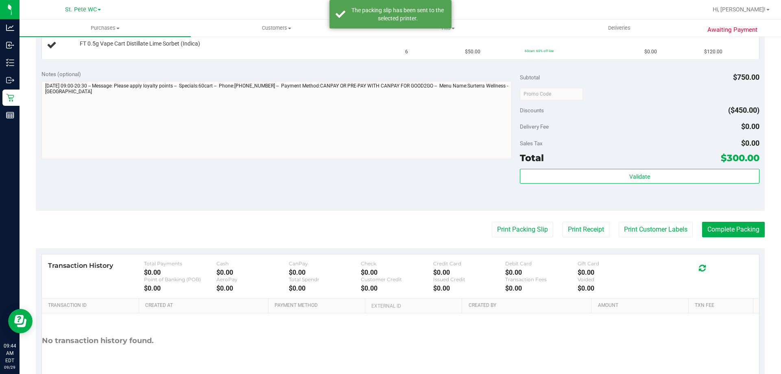
click at [428, 198] on div "Notes (optional) Subtotal $750.00 Discounts ($450.00) Delivery Fee $0.00 Sales …" at bounding box center [400, 137] width 729 height 146
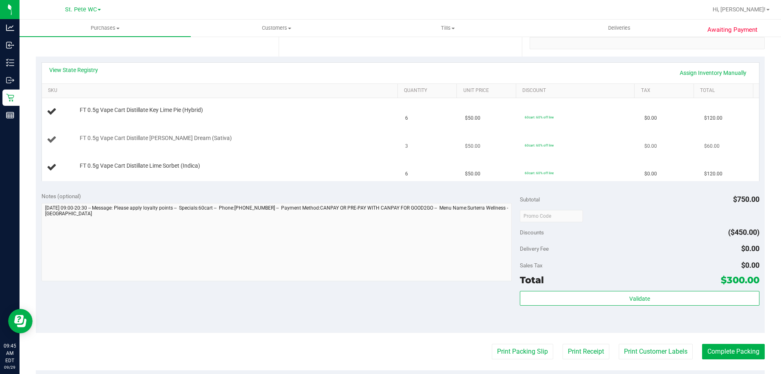
click at [193, 140] on span "FT 0.5g Vape Cart Distillate Tangie Dream (Sativa)" at bounding box center [156, 138] width 152 height 8
copy div "FT 0.5g Vape Cart Distillate Tangie Dream (Sativa)"
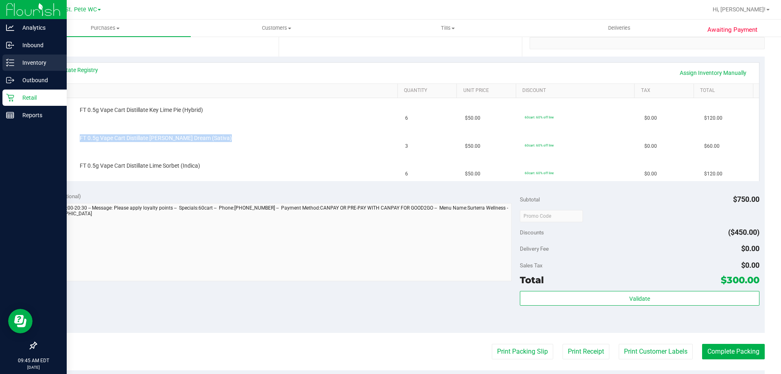
click at [16, 58] on p "Inventory" at bounding box center [38, 63] width 49 height 10
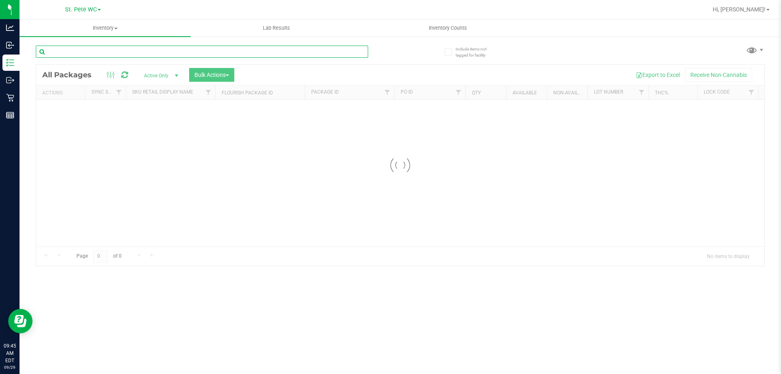
click at [103, 52] on input "text" at bounding box center [202, 52] width 332 height 12
paste input "FT 0.5g Vape Cart Distillate Tangie Dream (Sativa)"
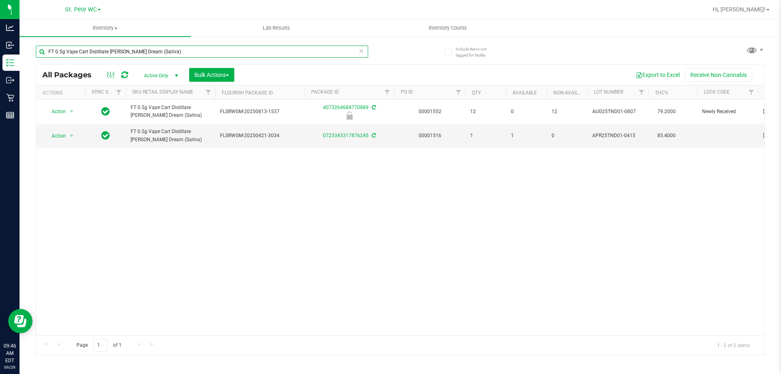
type input "FT 0.5g Vape Cart Distillate Tangie Dream (Sativa)"
click at [155, 185] on div "Action Action Edit attributes Global inventory Locate package Package audit log…" at bounding box center [400, 218] width 728 height 236
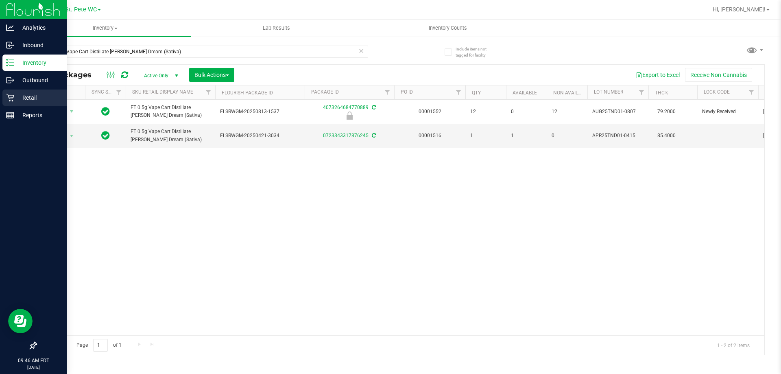
click at [2, 98] on div "Retail" at bounding box center [34, 98] width 64 height 16
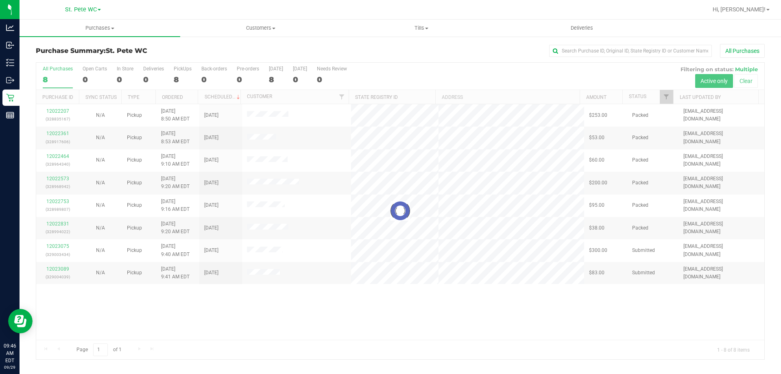
click at [107, 18] on nav "St. Pete WC Hi, Paul!" at bounding box center [401, 10] width 762 height 20
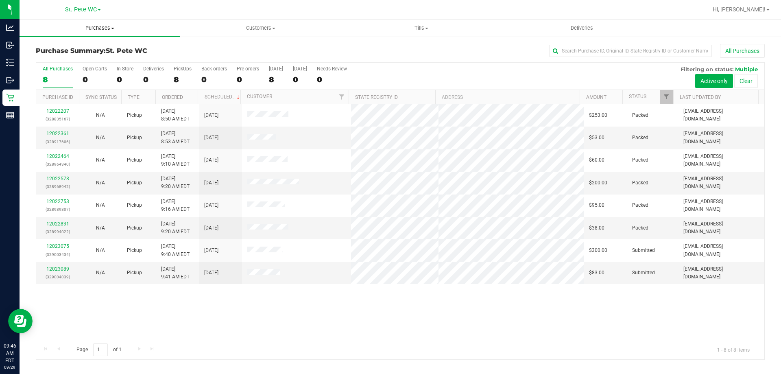
click at [104, 30] on span "Purchases" at bounding box center [100, 27] width 161 height 7
click at [76, 59] on li "Fulfillment" at bounding box center [100, 59] width 161 height 10
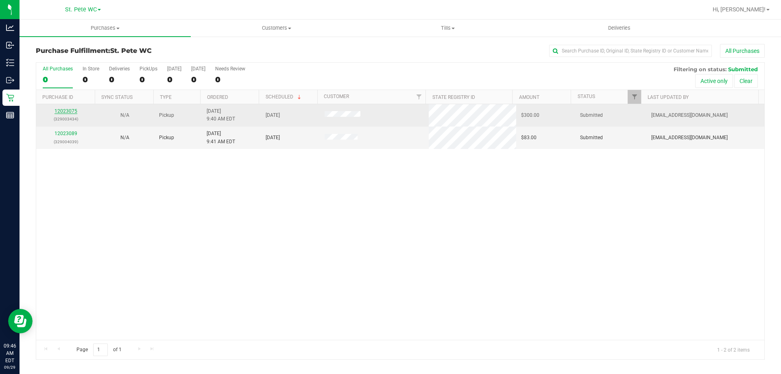
click at [69, 110] on link "12023075" at bounding box center [66, 111] width 23 height 6
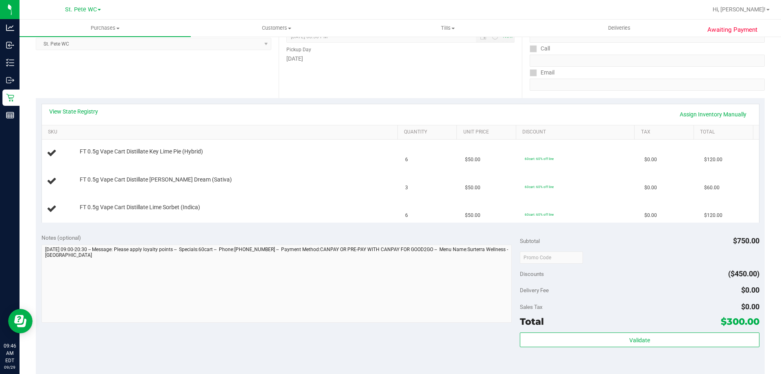
scroll to position [122, 0]
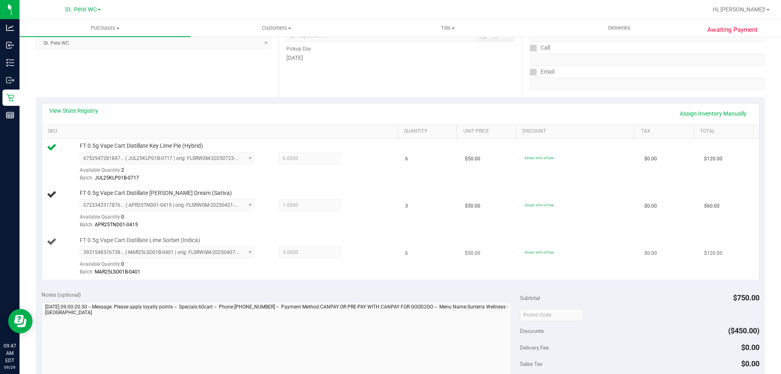
click at [182, 241] on span "FT 0.5g Vape Cart Distillate Lime Sorbet (Indica)" at bounding box center [140, 240] width 120 height 8
copy div "FT 0.5g Vape Cart Distillate Lime Sorbet (Indica)"
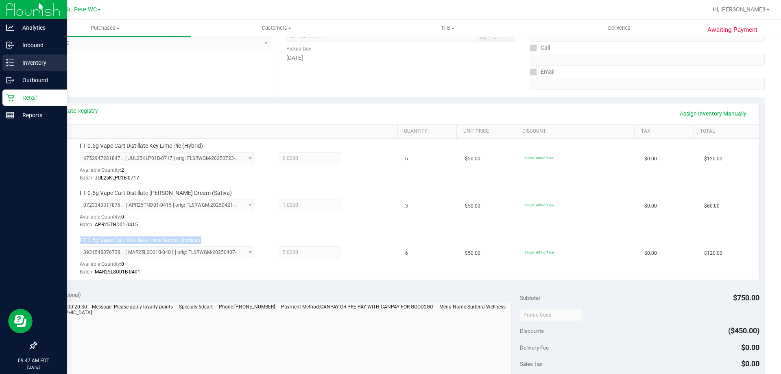
click at [18, 59] on p "Inventory" at bounding box center [38, 63] width 49 height 10
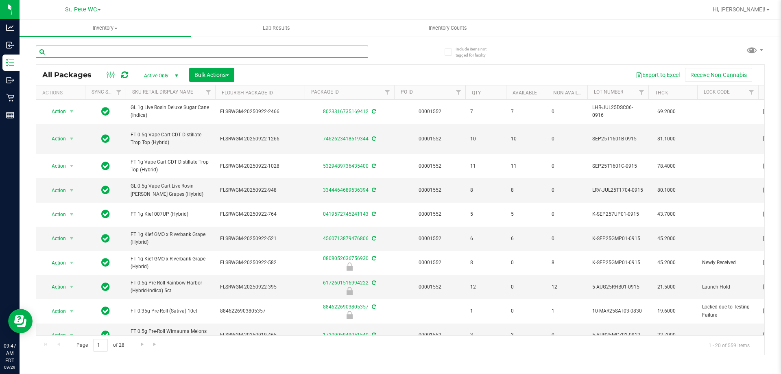
click at [89, 53] on input "text" at bounding box center [202, 52] width 332 height 12
paste input "FT 0.5g Vape Cart Distillate Lime Sorbet (Indica)"
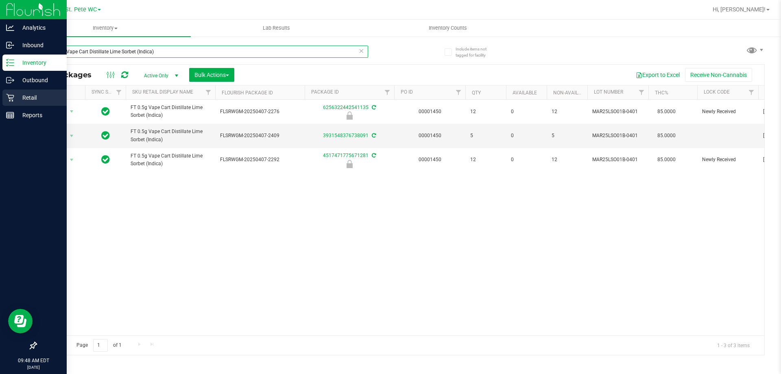
type input "FT 0.5g Vape Cart Distillate Lime Sorbet (Indica)"
click at [23, 105] on div "Retail" at bounding box center [34, 98] width 64 height 16
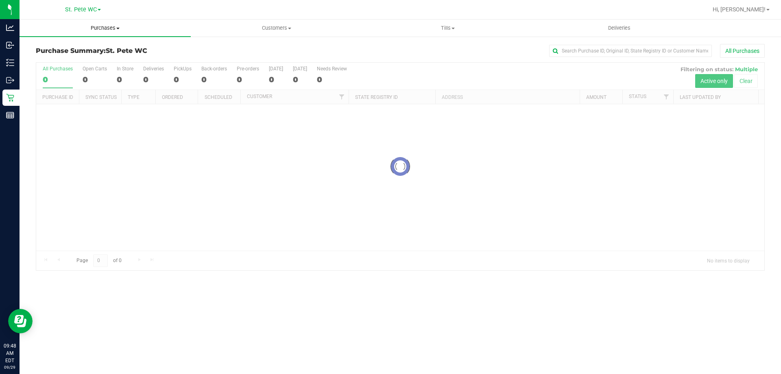
click at [93, 28] on span "Purchases" at bounding box center [105, 27] width 171 height 7
click at [81, 63] on li "Fulfillment" at bounding box center [105, 59] width 171 height 10
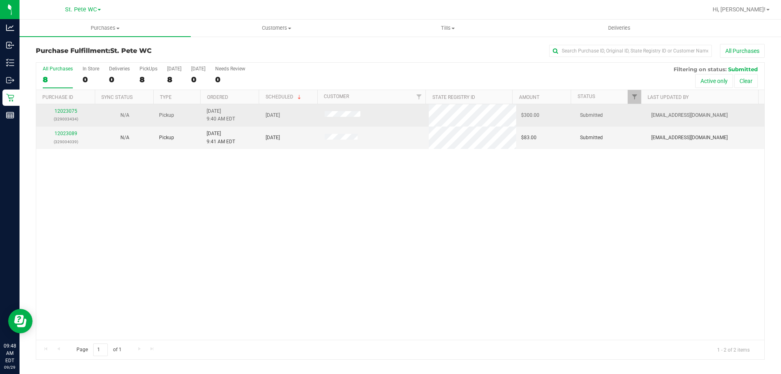
click at [72, 114] on div "12023075 (329003434)" at bounding box center [65, 114] width 49 height 15
click at [66, 111] on link "12023075" at bounding box center [66, 111] width 23 height 6
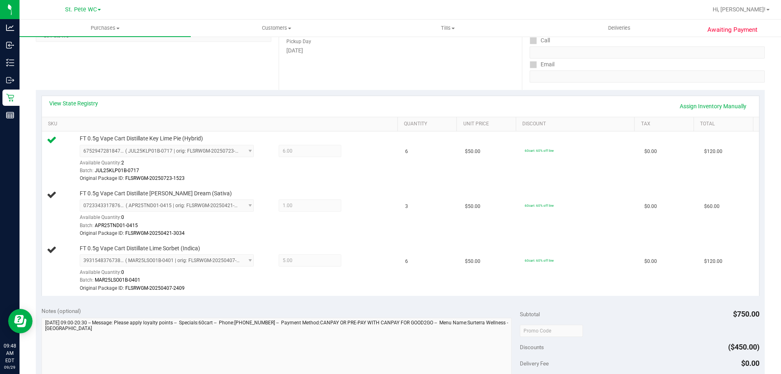
scroll to position [163, 0]
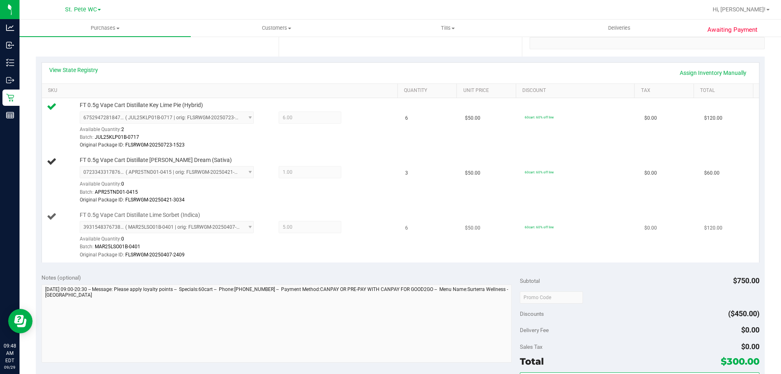
click at [91, 212] on span "FT 0.5g Vape Cart Distillate Lime Sorbet (Indica)" at bounding box center [140, 215] width 120 height 8
copy div "FT 0.5g Vape Cart Distillate Lime Sorbet (Indica)"
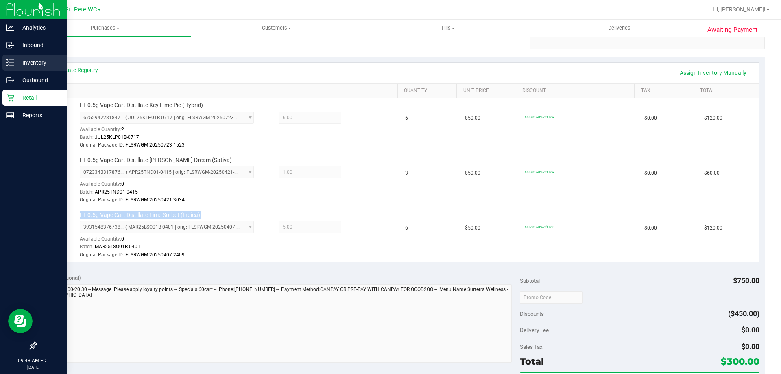
click at [14, 65] on p "Inventory" at bounding box center [38, 63] width 49 height 10
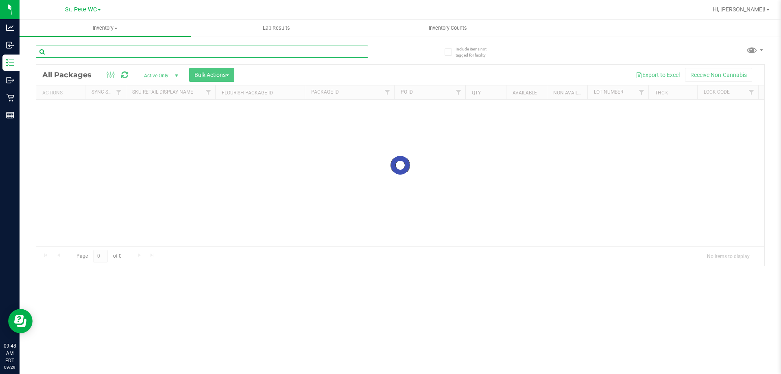
click at [115, 55] on div "Inventory All packages All inventory Waste log Create inventory Lab Results Inv…" at bounding box center [401, 197] width 762 height 354
paste input "FT 0.5g Vape Cart Distillate Lime Sorbet (Indica)"
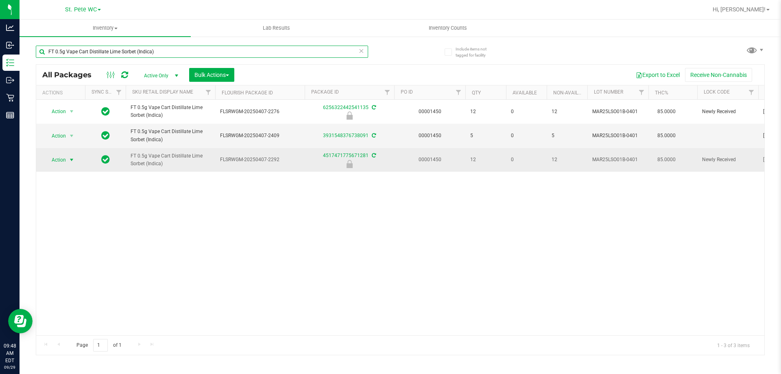
type input "FT 0.5g Vape Cart Distillate Lime Sorbet (Indica)"
click at [61, 163] on span "Action" at bounding box center [55, 159] width 22 height 11
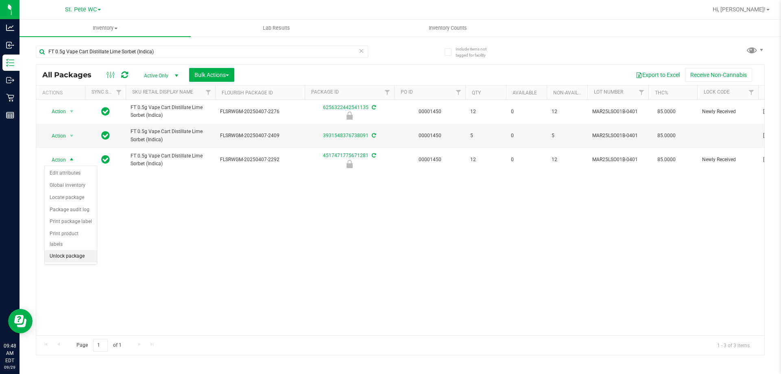
drag, startPoint x: 66, startPoint y: 236, endPoint x: 66, endPoint y: 245, distance: 8.6
click at [66, 245] on ul "Edit attributes Global inventory Locate package Package audit log Print package…" at bounding box center [71, 214] width 52 height 95
click at [66, 250] on li "Unlock package" at bounding box center [71, 256] width 52 height 12
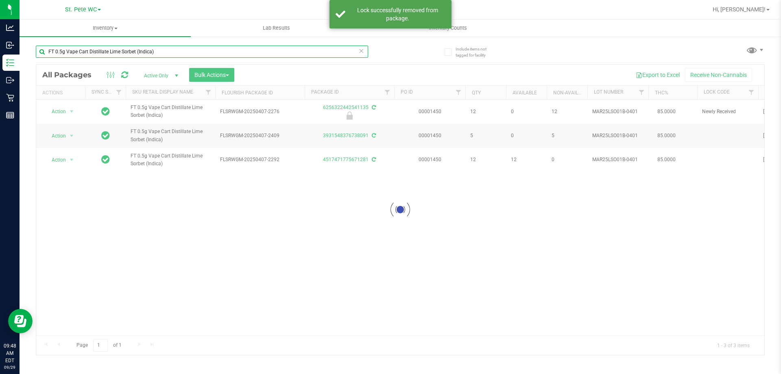
click at [168, 55] on input "FT 0.5g Vape Cart Distillate Lime Sorbet (Indica)" at bounding box center [202, 52] width 332 height 12
click at [168, 54] on input "FT 0.5g Vape Cart Distillate Lime Sorbet (Indica)" at bounding box center [202, 52] width 332 height 12
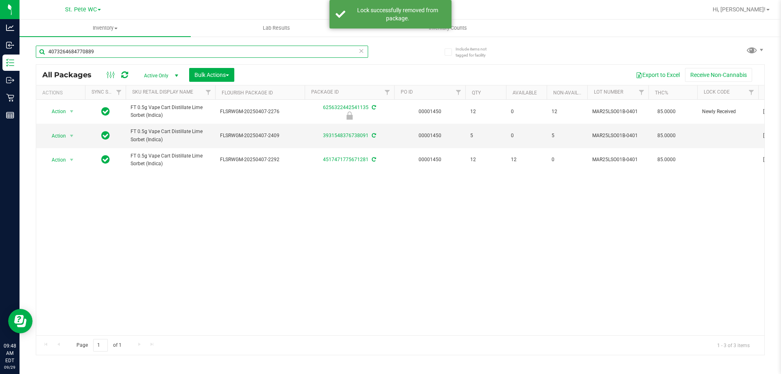
type input "4073264684770889"
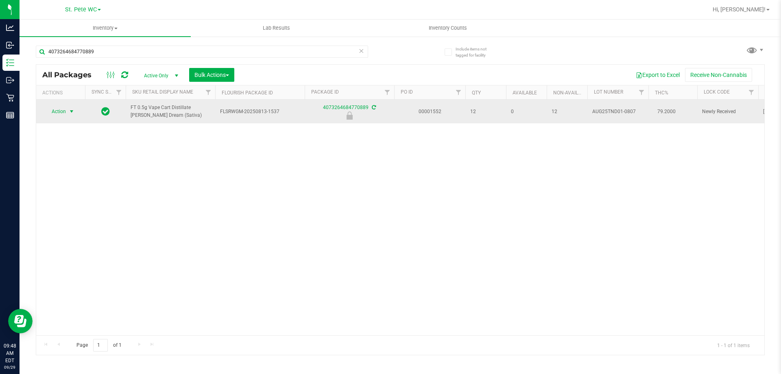
click at [74, 116] on span "select" at bounding box center [72, 111] width 10 height 11
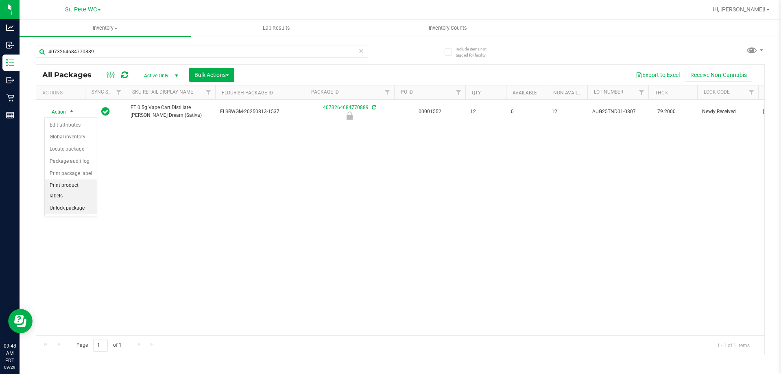
click at [76, 191] on ul "Edit attributes Global inventory Locate package Package audit log Print package…" at bounding box center [71, 166] width 52 height 95
click at [76, 202] on li "Unlock package" at bounding box center [71, 208] width 52 height 12
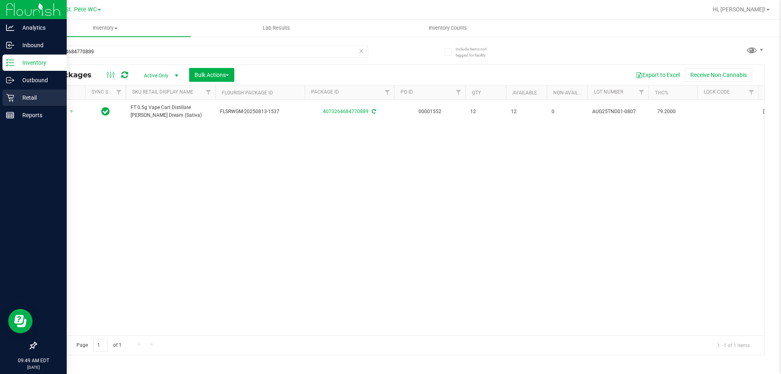
click at [6, 92] on div "Retail" at bounding box center [34, 98] width 64 height 16
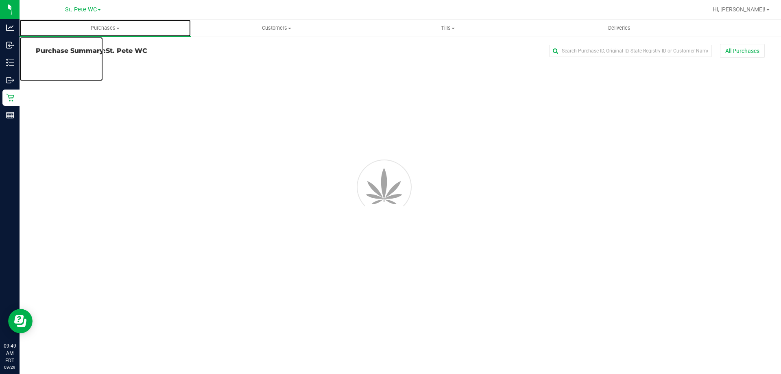
click at [114, 27] on span "Purchases" at bounding box center [105, 27] width 171 height 7
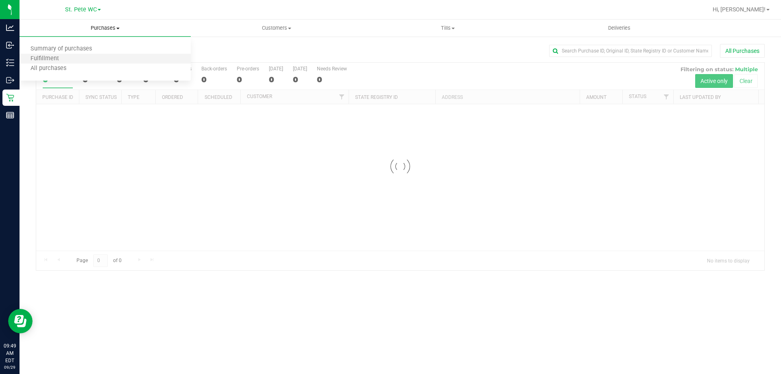
click at [108, 61] on li "Fulfillment" at bounding box center [105, 59] width 171 height 10
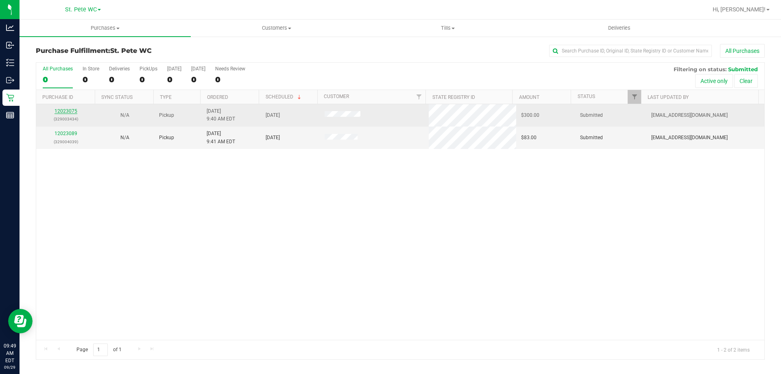
click at [72, 113] on link "12023075" at bounding box center [66, 111] width 23 height 6
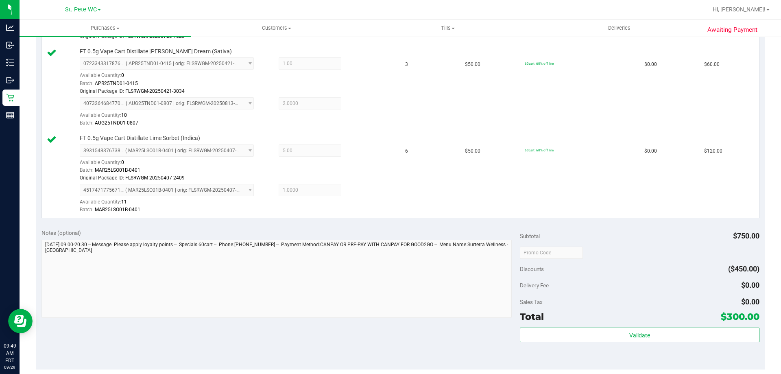
scroll to position [285, 0]
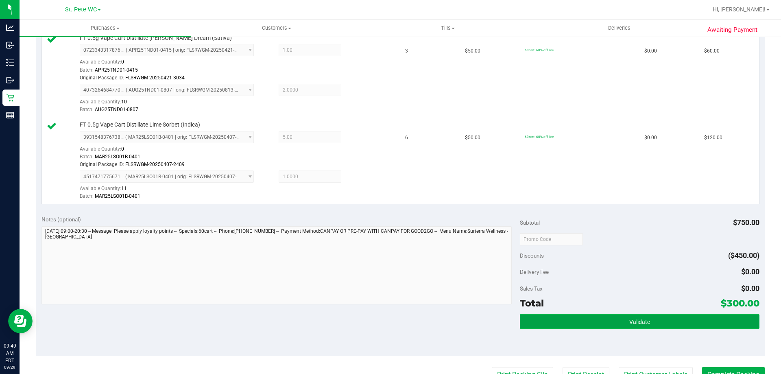
click at [591, 321] on button "Validate" at bounding box center [639, 321] width 239 height 15
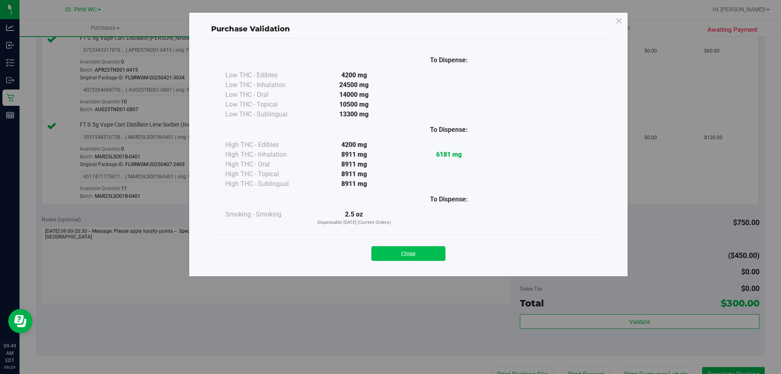
click at [422, 257] on button "Close" at bounding box center [408, 253] width 74 height 15
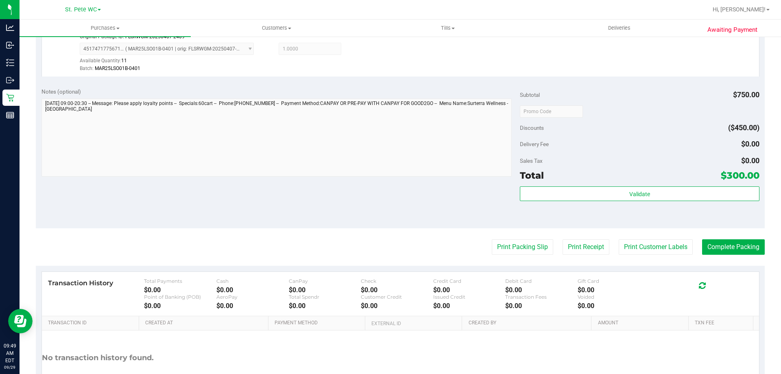
scroll to position [448, 0]
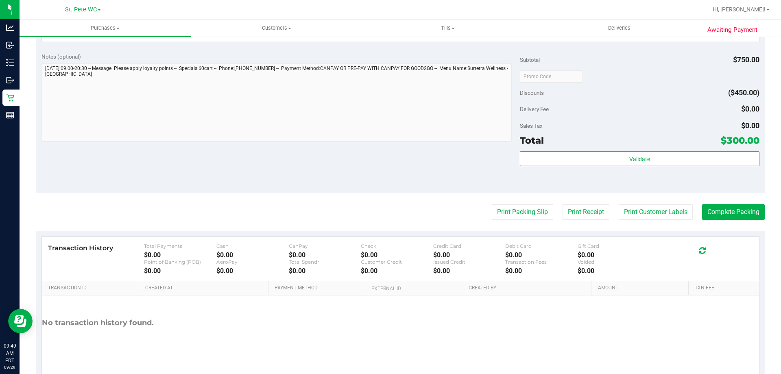
click at [657, 218] on button "Print Customer Labels" at bounding box center [656, 211] width 74 height 15
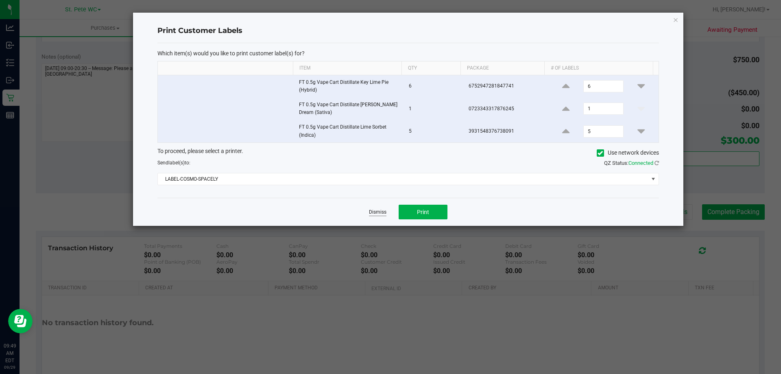
click at [386, 212] on link "Dismiss" at bounding box center [377, 212] width 17 height 7
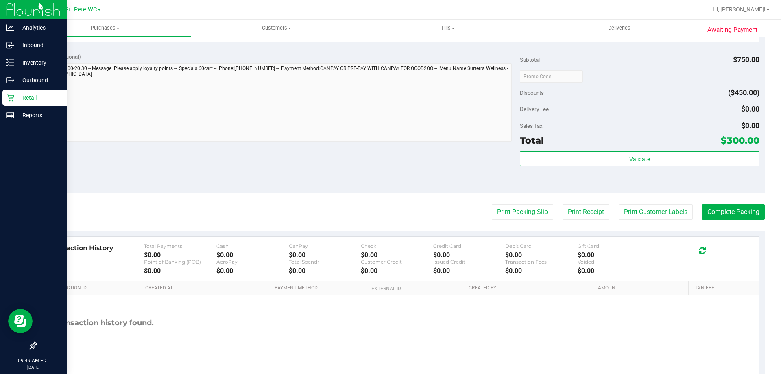
click at [17, 102] on p "Retail" at bounding box center [38, 98] width 49 height 10
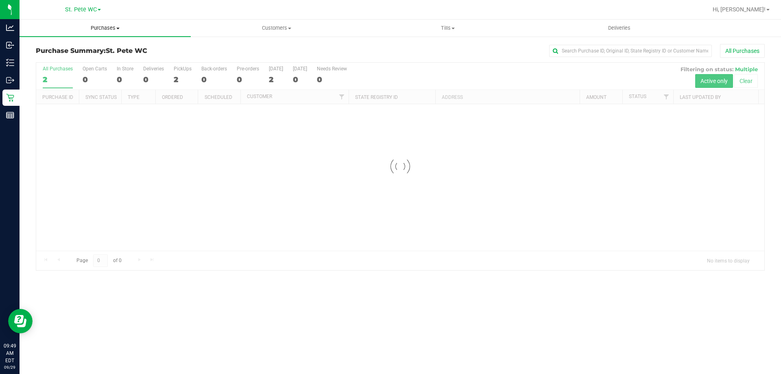
click at [110, 30] on span "Purchases" at bounding box center [105, 27] width 171 height 7
click at [92, 59] on li "Fulfillment" at bounding box center [105, 59] width 171 height 10
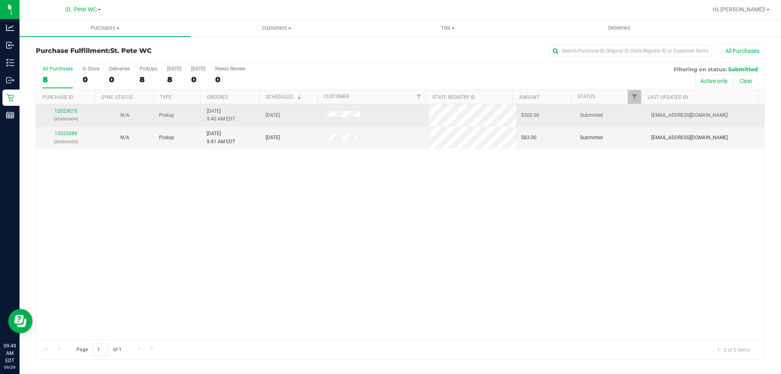
click at [60, 107] on div "12023075 (329003434)" at bounding box center [65, 114] width 49 height 15
click at [61, 108] on div "12023075 (329003434)" at bounding box center [65, 114] width 49 height 15
click at [61, 110] on link "12023075" at bounding box center [66, 111] width 23 height 6
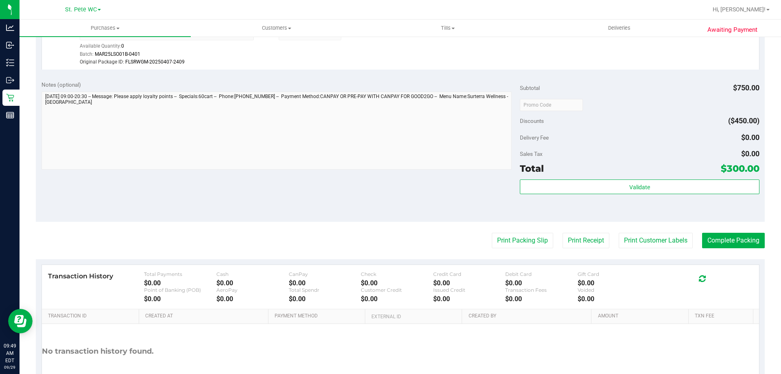
scroll to position [448, 0]
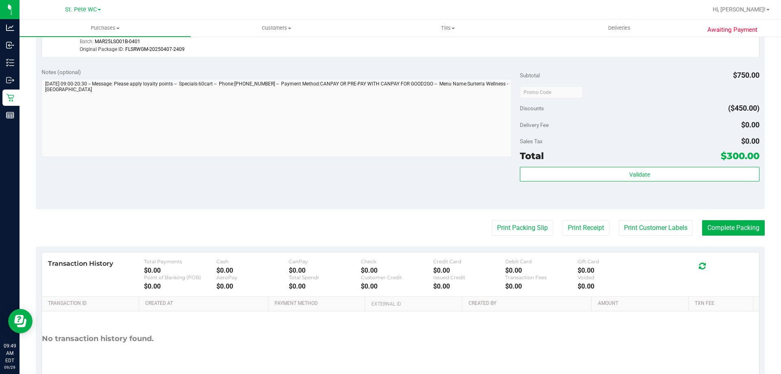
click at [642, 223] on button "Print Customer Labels" at bounding box center [656, 227] width 74 height 15
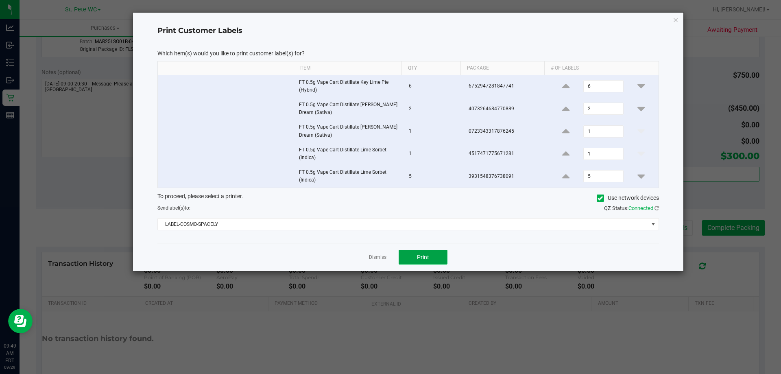
click at [419, 254] on span "Print" at bounding box center [423, 257] width 12 height 7
click at [382, 255] on link "Dismiss" at bounding box center [377, 257] width 17 height 7
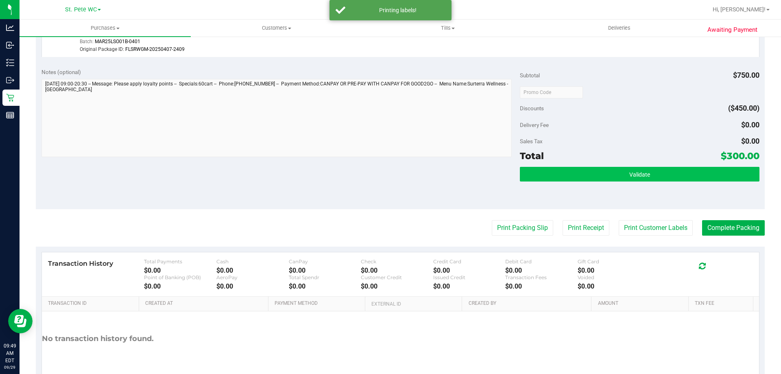
drag, startPoint x: 652, startPoint y: 164, endPoint x: 652, endPoint y: 171, distance: 7.3
click at [652, 163] on div "Subtotal $750.00 Discounts ($450.00) Delivery Fee $0.00 Sales Tax $0.00 Total $…" at bounding box center [639, 135] width 239 height 135
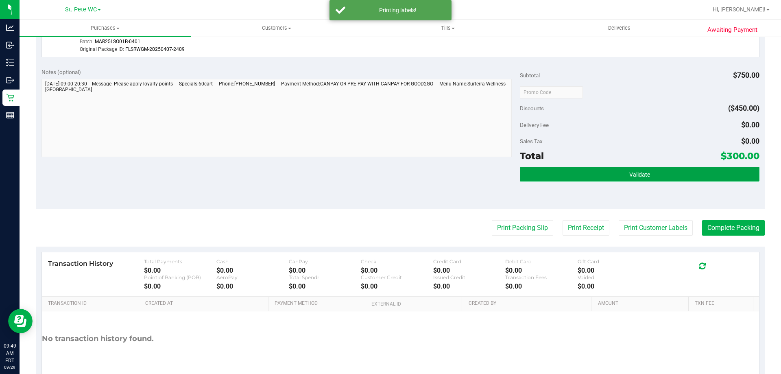
click at [650, 176] on button "Validate" at bounding box center [639, 174] width 239 height 15
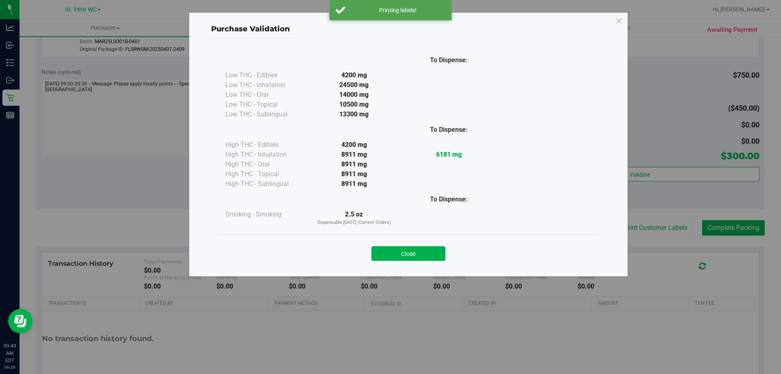
click at [406, 244] on div "Close" at bounding box center [408, 251] width 370 height 20
click at [409, 265] on div "Close" at bounding box center [408, 250] width 382 height 33
drag, startPoint x: 413, startPoint y: 263, endPoint x: 421, endPoint y: 253, distance: 12.4
click at [417, 254] on div "Close" at bounding box center [408, 250] width 382 height 33
click at [419, 255] on button "Close" at bounding box center [408, 253] width 74 height 15
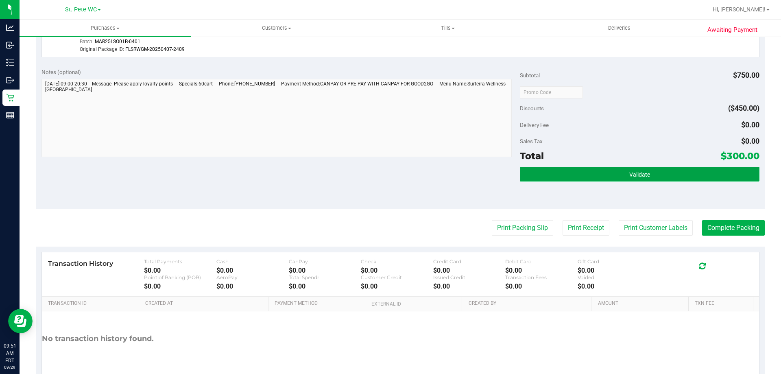
click at [561, 179] on button "Validate" at bounding box center [639, 174] width 239 height 15
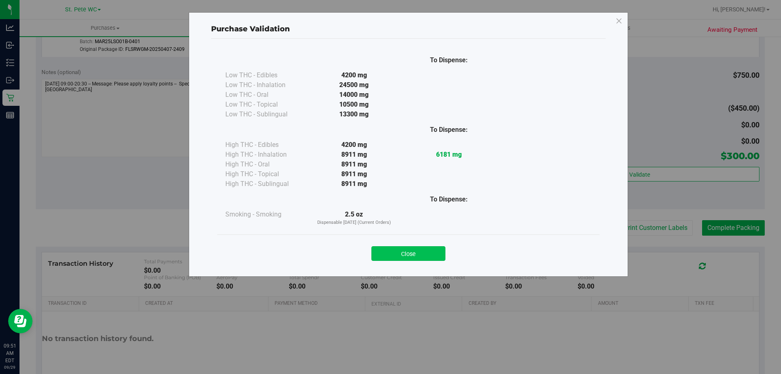
click at [390, 258] on button "Close" at bounding box center [408, 253] width 74 height 15
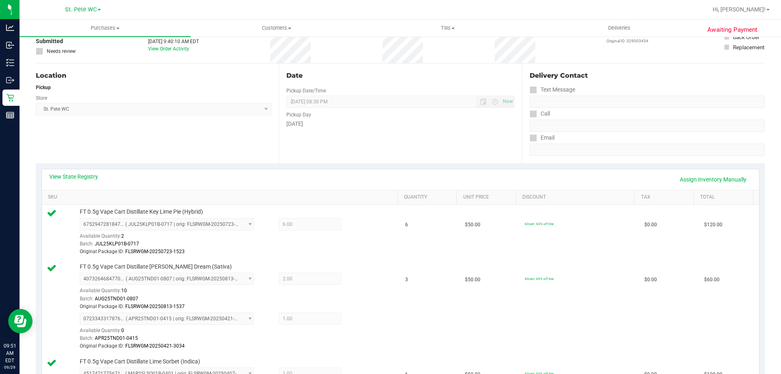
scroll to position [0, 0]
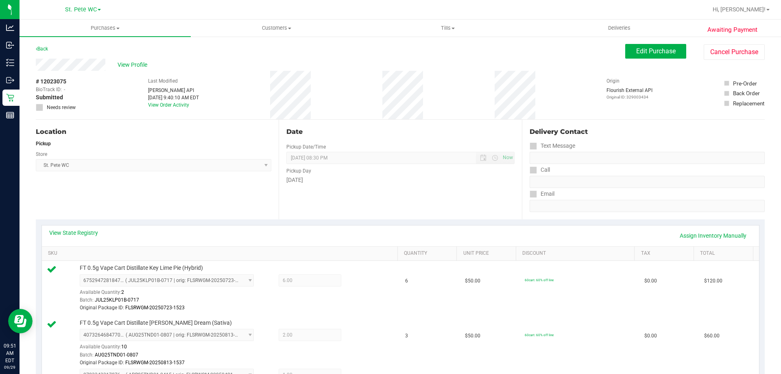
click at [141, 59] on div "View Profile" at bounding box center [331, 65] width 590 height 12
click at [142, 66] on span "View Profile" at bounding box center [134, 65] width 33 height 9
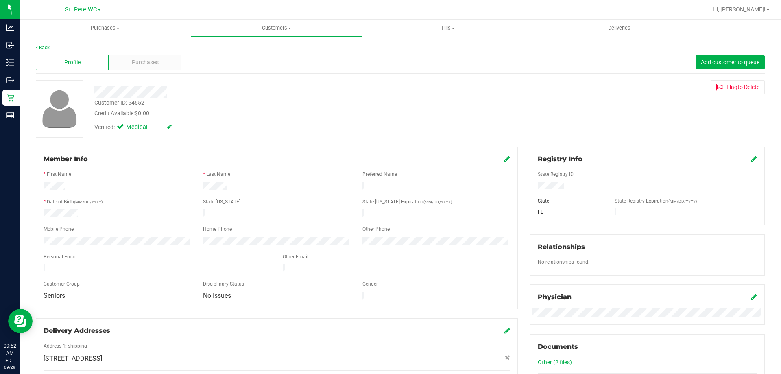
click at [143, 72] on div "Profile Purchases Add customer to queue" at bounding box center [400, 62] width 729 height 22
click at [145, 63] on span "Purchases" at bounding box center [145, 62] width 27 height 9
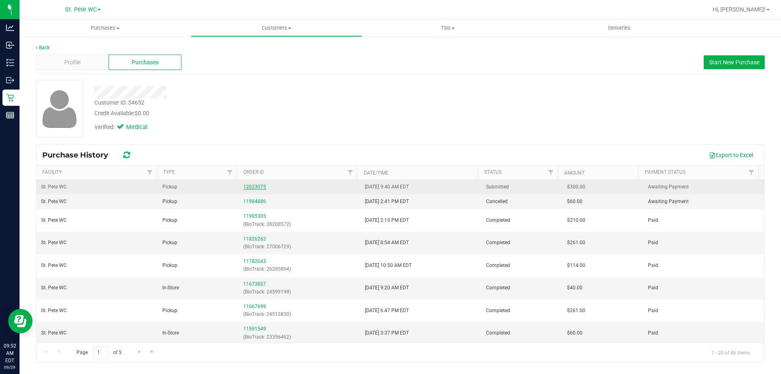
click at [255, 184] on link "12023075" at bounding box center [254, 187] width 23 height 6
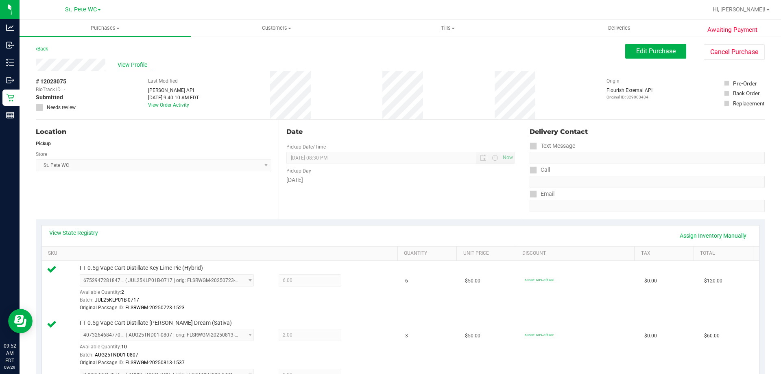
click at [128, 66] on span "View Profile" at bounding box center [134, 65] width 33 height 9
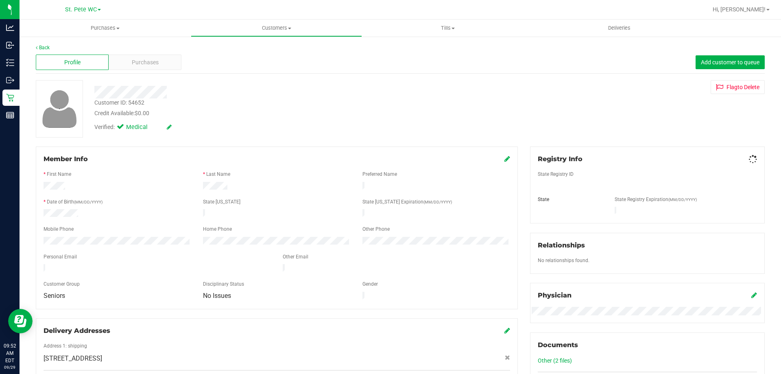
click at [133, 105] on div "Customer ID: 54652" at bounding box center [119, 102] width 50 height 9
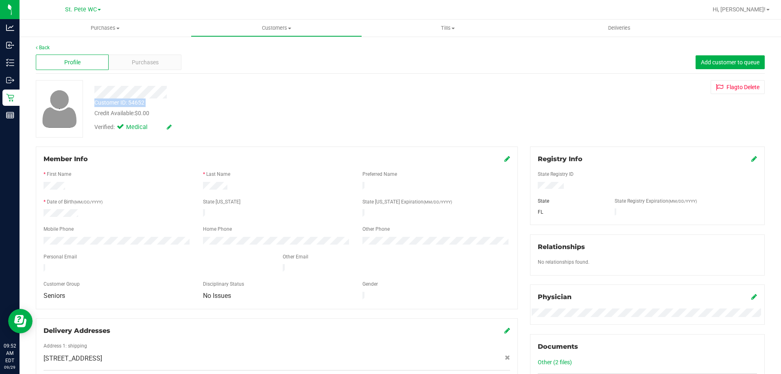
click at [133, 105] on div "Customer ID: 54652" at bounding box center [119, 102] width 50 height 9
click at [158, 103] on div "Customer ID: 54652 Credit Available: $0.00" at bounding box center [273, 107] width 371 height 19
drag, startPoint x: 154, startPoint y: 103, endPoint x: 128, endPoint y: 105, distance: 26.5
click at [128, 105] on div "Customer ID: 54652 Credit Available: $0.00" at bounding box center [273, 107] width 371 height 19
copy div "54652"
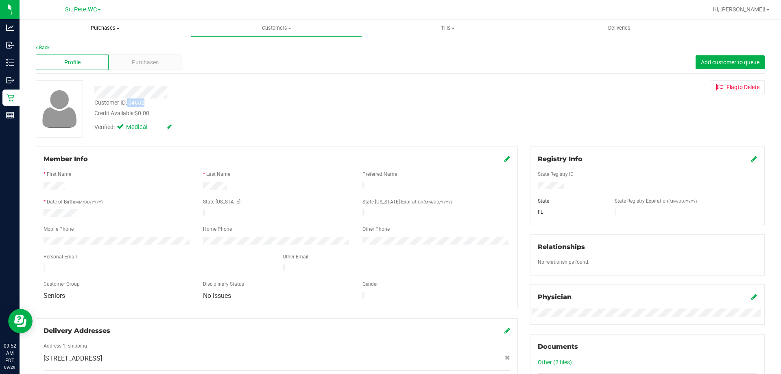
click at [90, 30] on span "Purchases" at bounding box center [105, 27] width 171 height 7
click at [81, 62] on li "Fulfillment" at bounding box center [105, 59] width 171 height 10
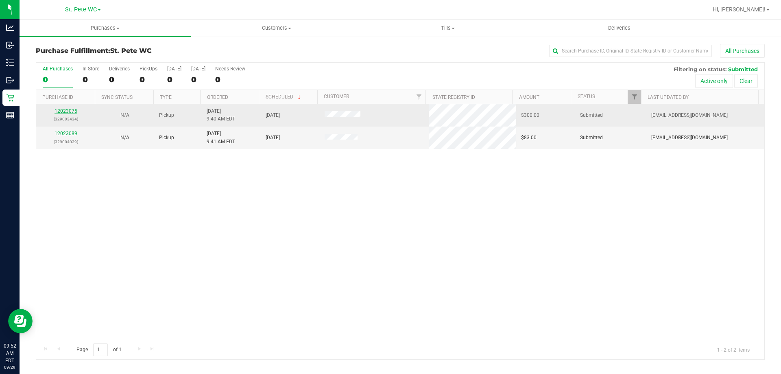
click at [70, 111] on link "12023075" at bounding box center [66, 111] width 23 height 6
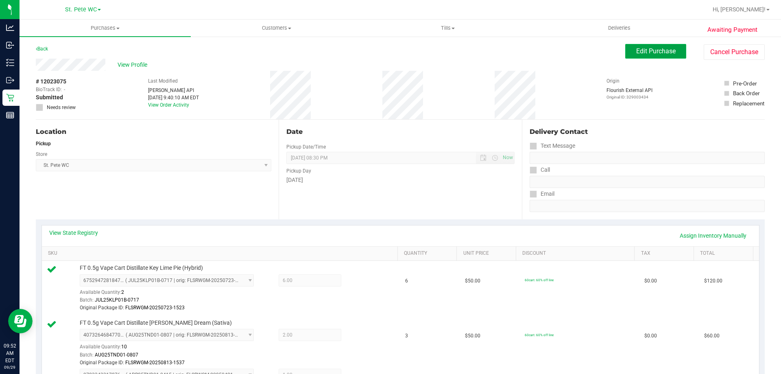
click at [648, 54] on span "Edit Purchase" at bounding box center [655, 51] width 39 height 8
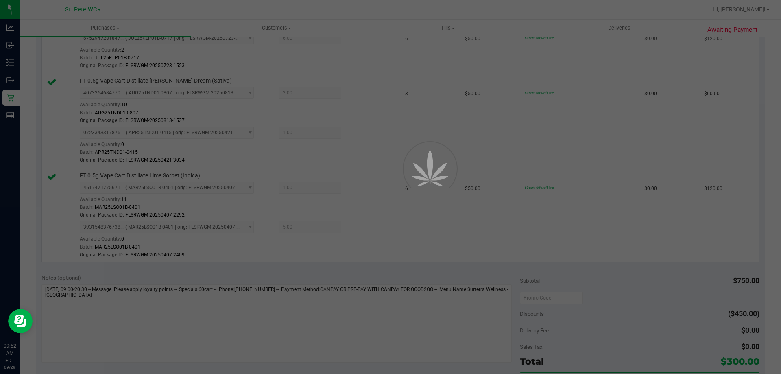
scroll to position [244, 0]
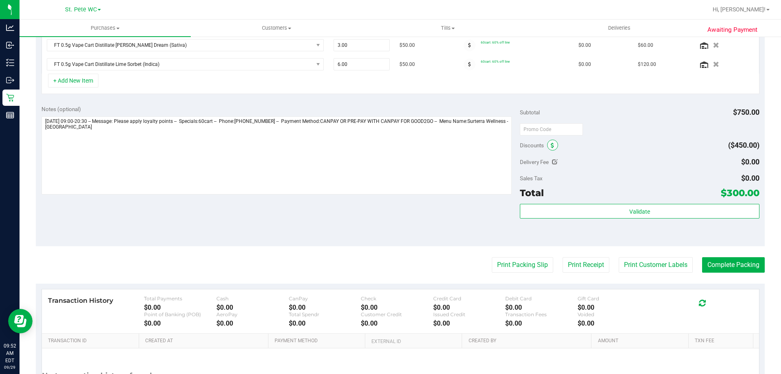
click at [551, 145] on icon at bounding box center [552, 146] width 3 height 6
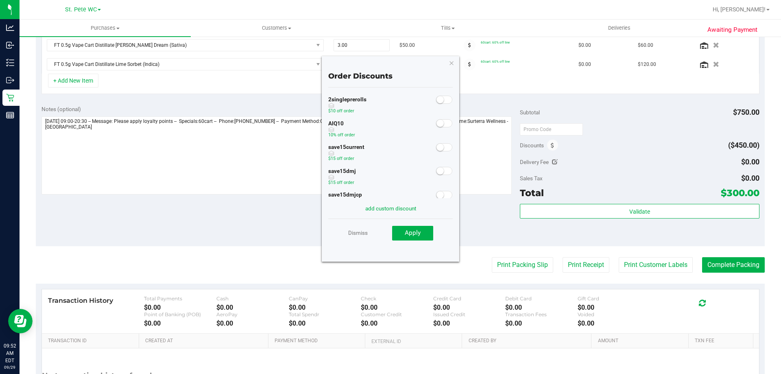
click at [438, 123] on small at bounding box center [440, 123] width 7 height 7
click at [417, 227] on button "Apply" at bounding box center [412, 233] width 41 height 15
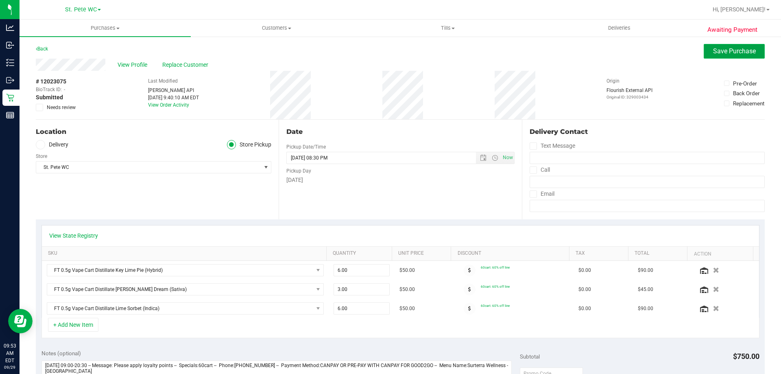
click at [728, 52] on span "Save Purchase" at bounding box center [734, 51] width 43 height 8
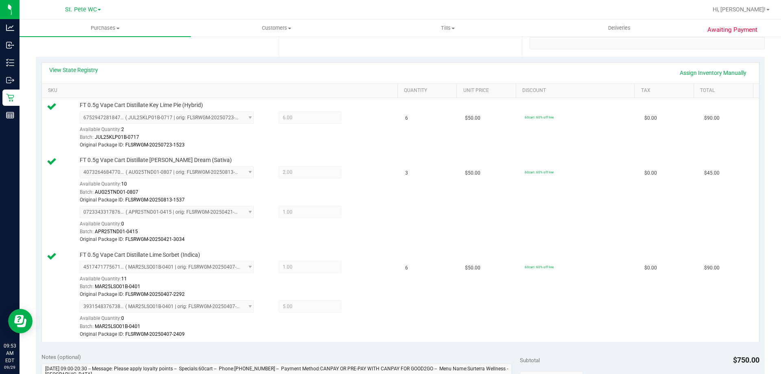
scroll to position [366, 0]
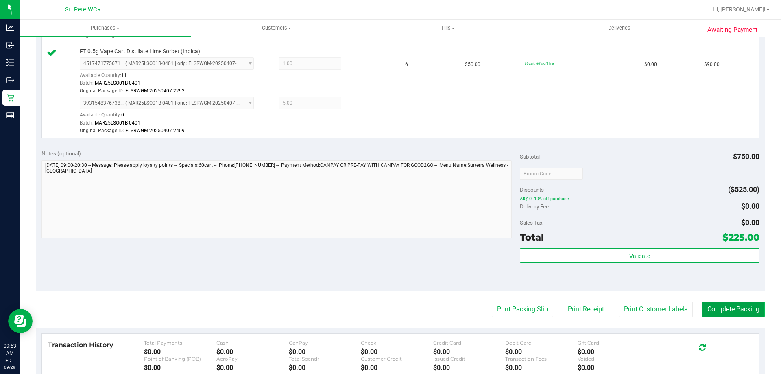
click at [740, 305] on button "Complete Packing" at bounding box center [733, 308] width 63 height 15
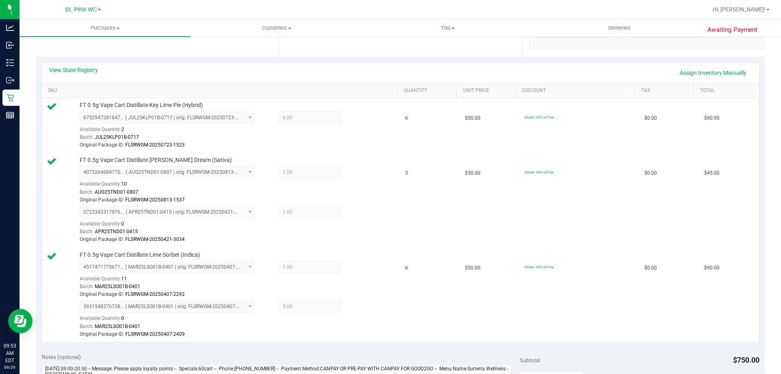
scroll to position [0, 0]
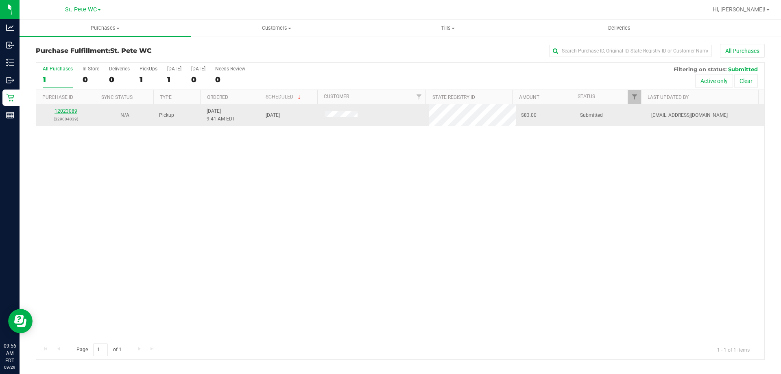
click at [76, 111] on link "12023089" at bounding box center [66, 111] width 23 height 6
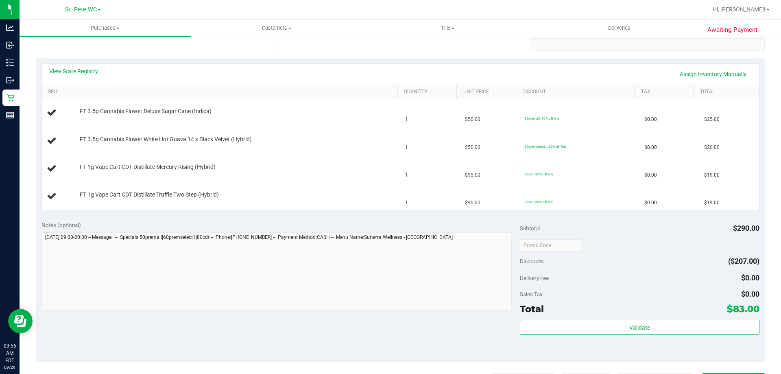
scroll to position [244, 0]
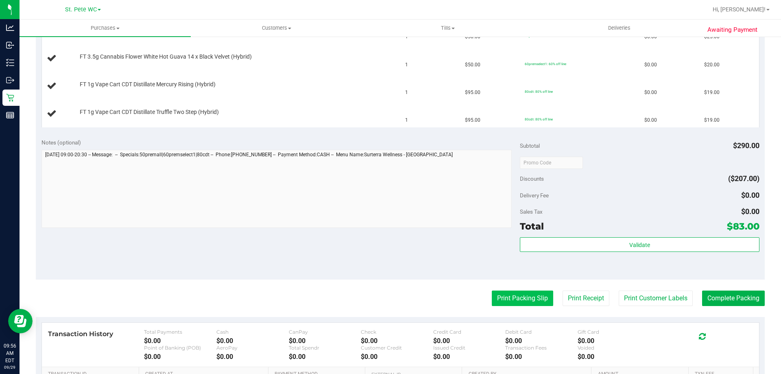
click at [493, 306] on button "Print Packing Slip" at bounding box center [522, 297] width 61 height 15
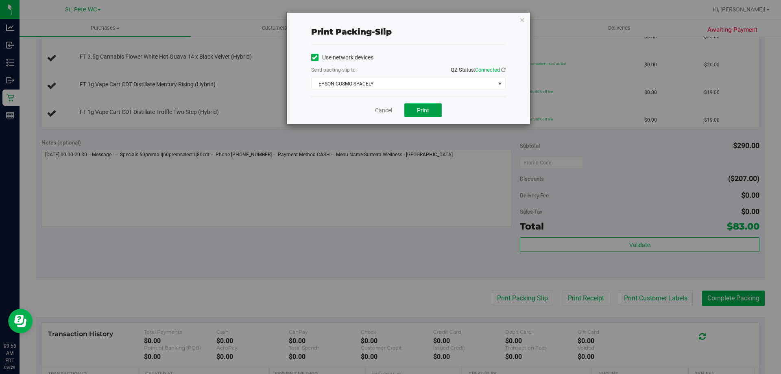
click at [422, 108] on span "Print" at bounding box center [423, 110] width 12 height 7
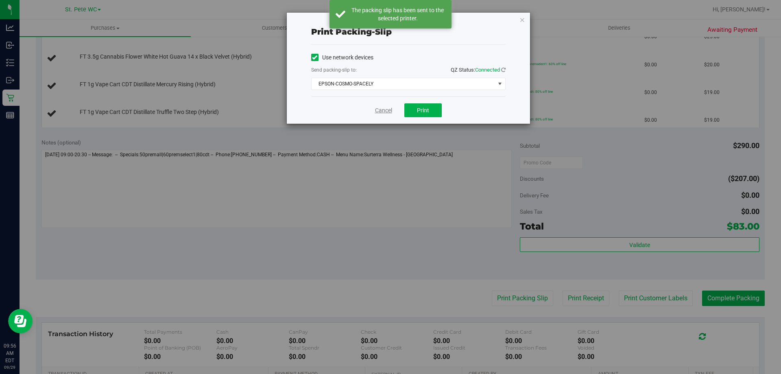
click at [384, 112] on link "Cancel" at bounding box center [383, 110] width 17 height 9
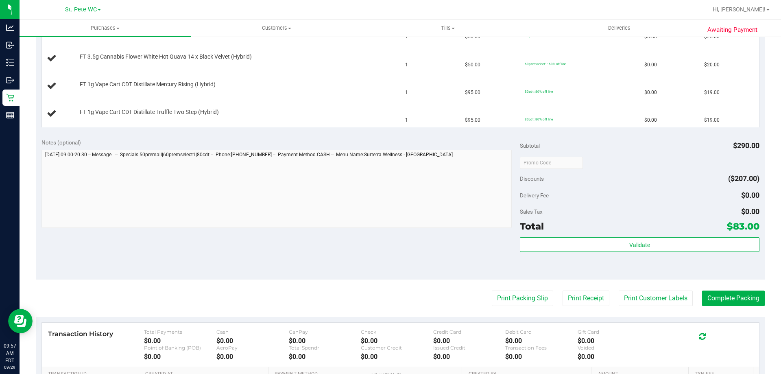
click at [492, 290] on button "Print Packing Slip" at bounding box center [522, 297] width 61 height 15
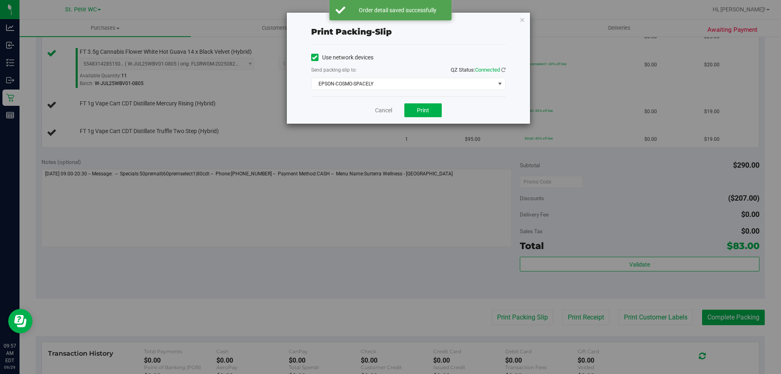
click at [395, 114] on div "Cancel Print" at bounding box center [408, 109] width 194 height 27
click at [394, 114] on div "Cancel Print" at bounding box center [408, 109] width 194 height 27
click at [388, 111] on link "Cancel" at bounding box center [383, 110] width 17 height 9
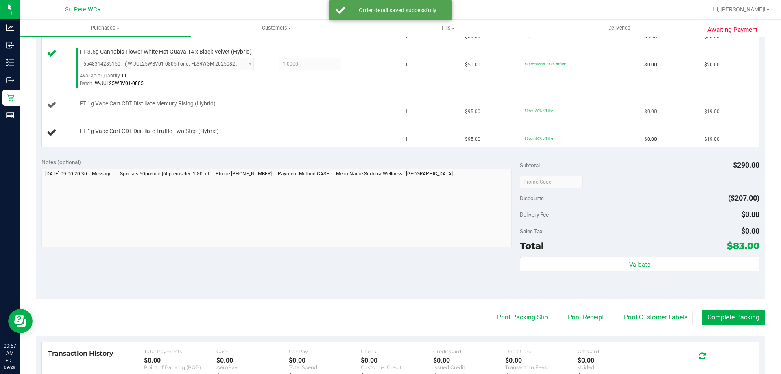
click at [379, 110] on div "FT 1g Vape Cart CDT Distillate Mercury Rising (Hybrid)" at bounding box center [221, 105] width 349 height 11
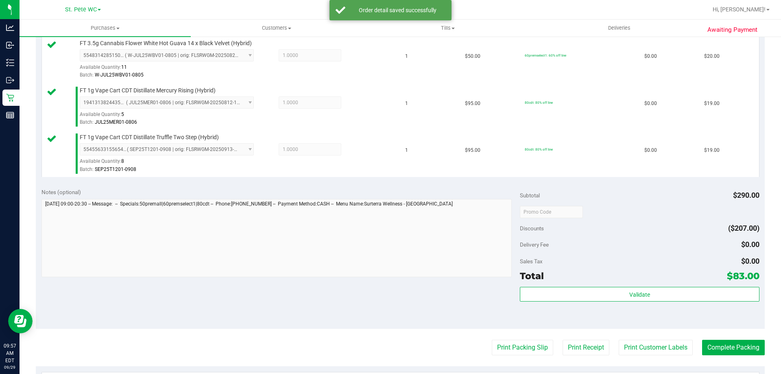
scroll to position [285, 0]
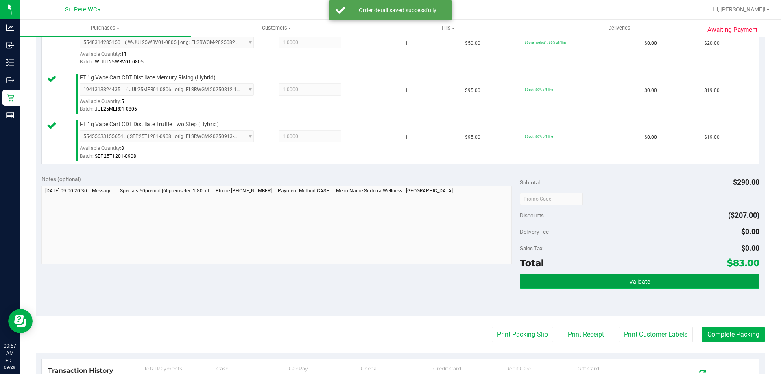
click at [712, 286] on button "Validate" at bounding box center [639, 281] width 239 height 15
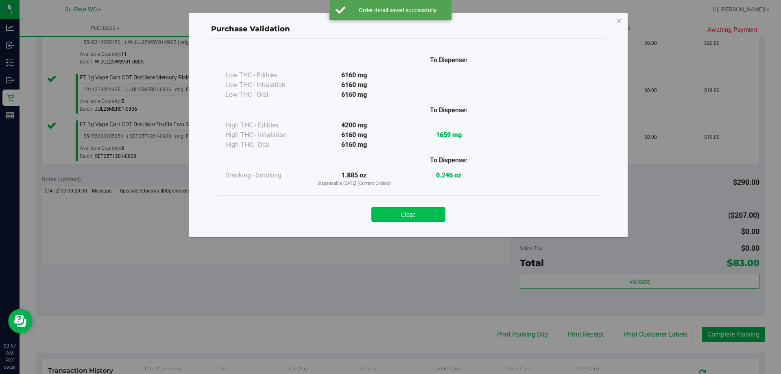
click at [423, 215] on button "Close" at bounding box center [408, 214] width 74 height 15
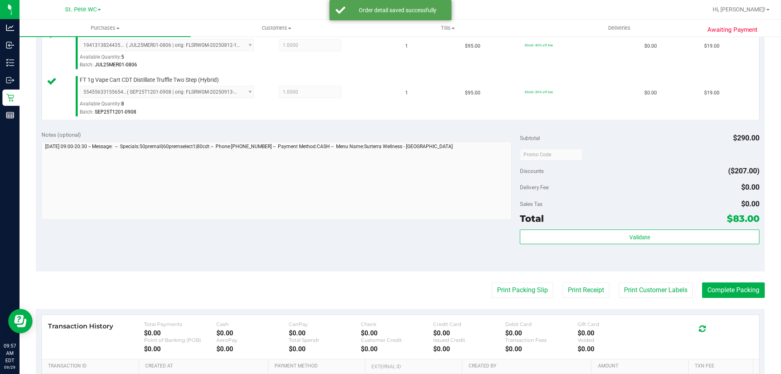
scroll to position [407, 0]
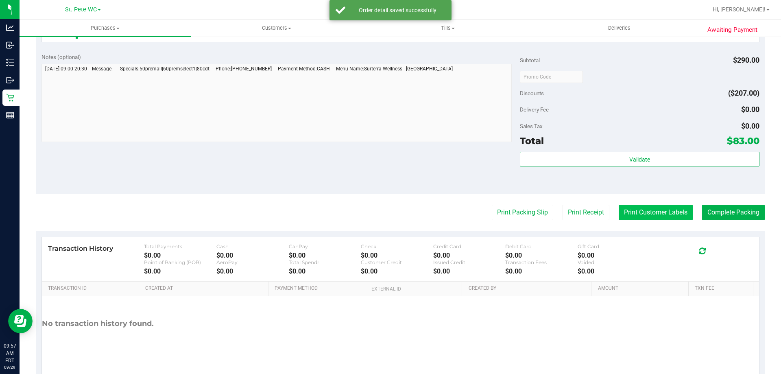
drag, startPoint x: 658, startPoint y: 223, endPoint x: 662, endPoint y: 207, distance: 16.6
click at [660, 217] on purchase-details "Back Edit Purchase Cancel Purchase View Profile # 12023089 BioTrack ID: - Submi…" at bounding box center [400, 10] width 729 height 746
click at [662, 207] on button "Print Customer Labels" at bounding box center [656, 212] width 74 height 15
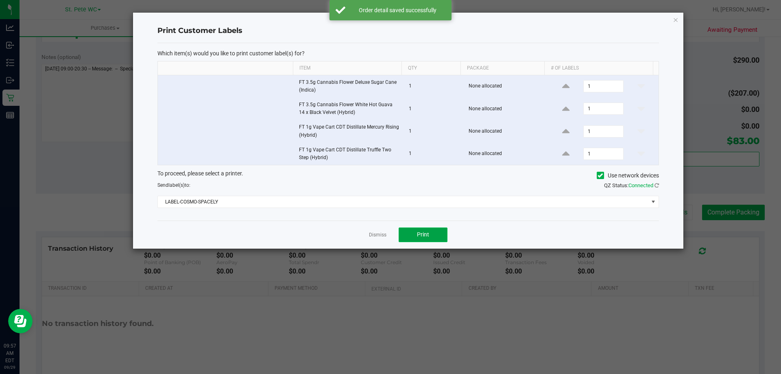
click at [409, 234] on button "Print" at bounding box center [423, 234] width 49 height 15
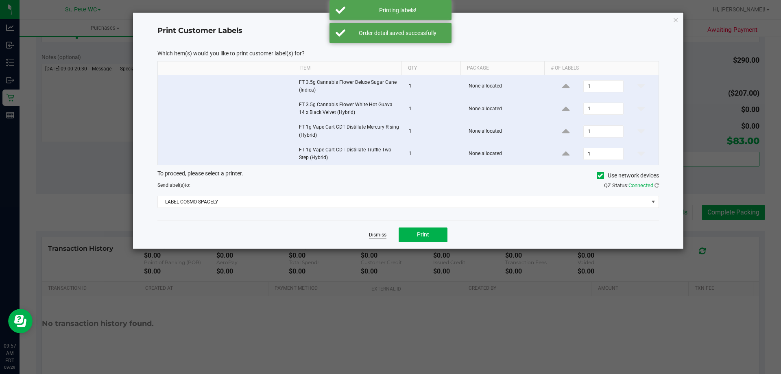
click at [380, 235] on link "Dismiss" at bounding box center [377, 234] width 17 height 7
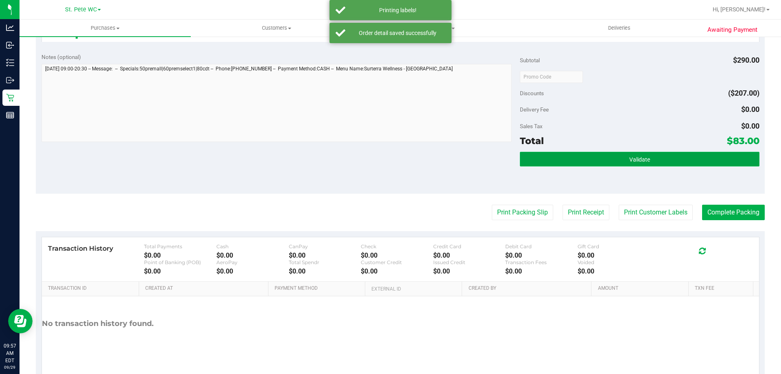
click at [584, 155] on button "Validate" at bounding box center [639, 159] width 239 height 15
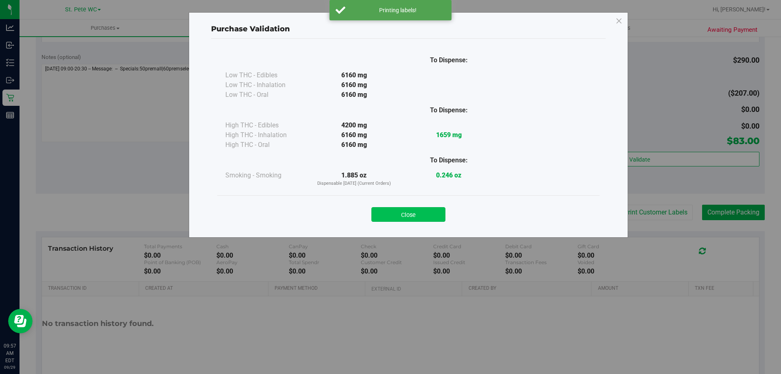
click at [428, 212] on button "Close" at bounding box center [408, 214] width 74 height 15
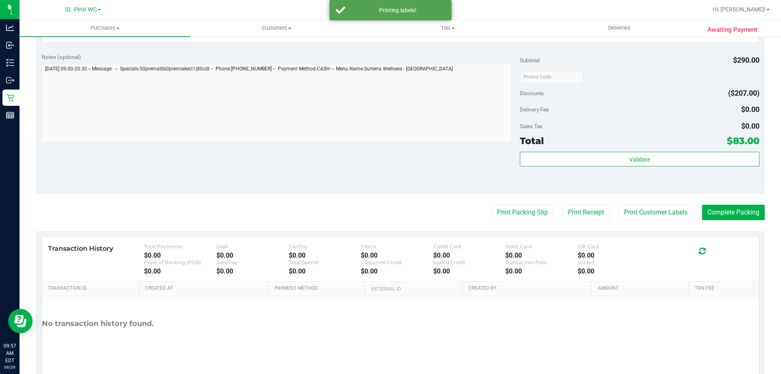
click at [409, 168] on div "Notes (optional) Subtotal $290.00 Discounts ($207.00) Delivery Fee $0.00 Sales …" at bounding box center [400, 120] width 729 height 146
click at [723, 222] on purchase-details "Back Edit Purchase Cancel Purchase View Profile # 12023089 BioTrack ID: - Submi…" at bounding box center [400, 10] width 729 height 746
click at [723, 216] on button "Complete Packing" at bounding box center [733, 212] width 63 height 15
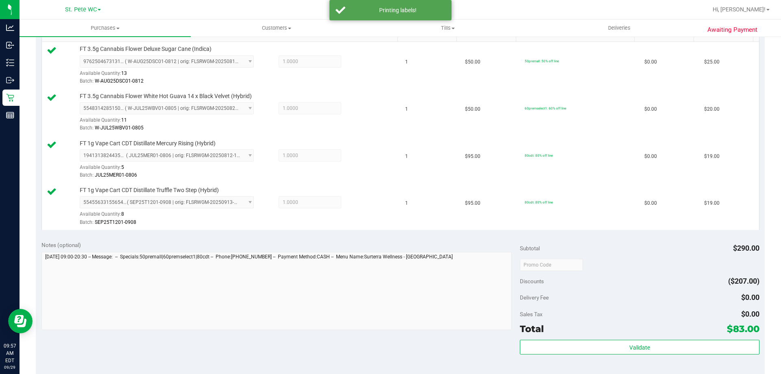
scroll to position [41, 0]
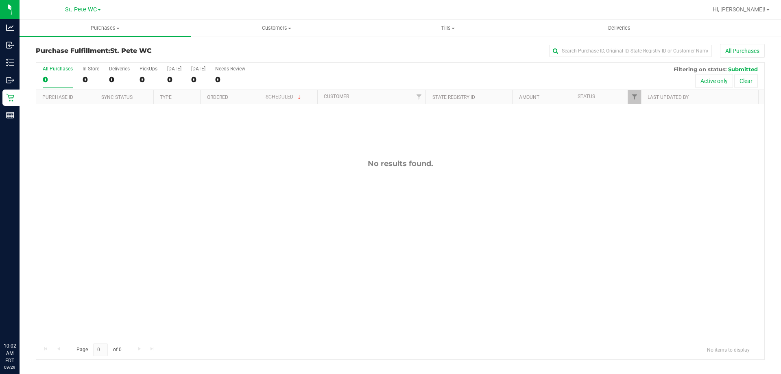
click at [334, 234] on div "No results found." at bounding box center [400, 249] width 728 height 290
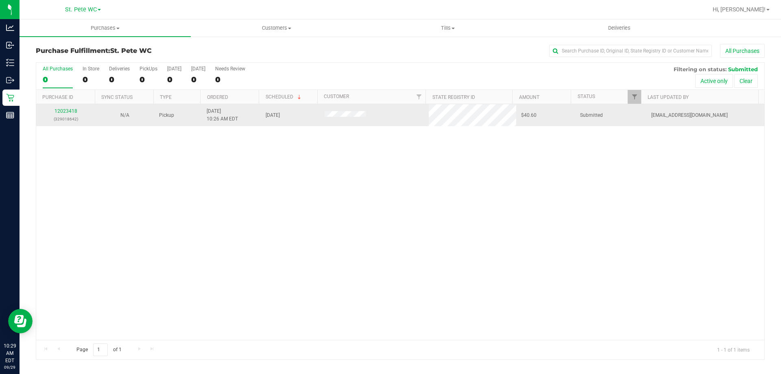
click at [69, 116] on p "(329018642)" at bounding box center [65, 119] width 49 height 8
click at [70, 116] on p "(329018642)" at bounding box center [65, 119] width 49 height 8
click at [70, 114] on div "12023418 (329018642)" at bounding box center [65, 114] width 49 height 15
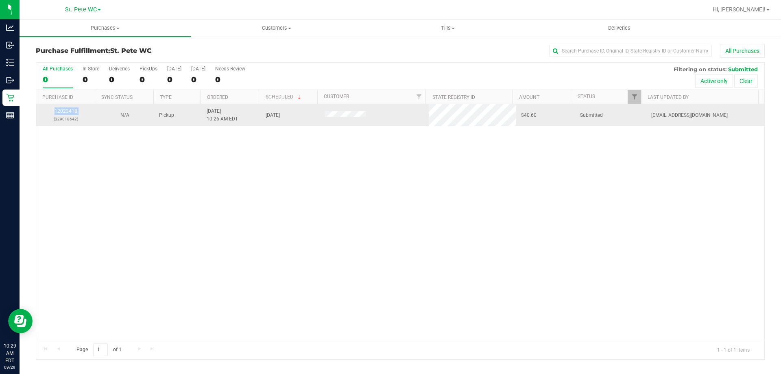
click at [70, 114] on div "12023418 (329018642)" at bounding box center [65, 114] width 49 height 15
click at [70, 113] on link "12023418" at bounding box center [66, 111] width 23 height 6
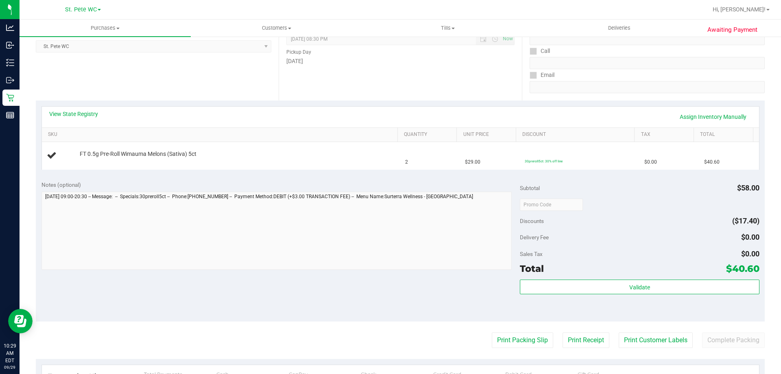
scroll to position [163, 0]
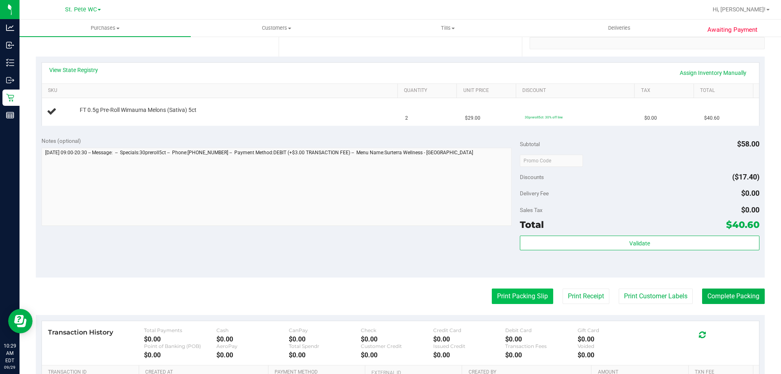
click at [497, 295] on button "Print Packing Slip" at bounding box center [522, 295] width 61 height 15
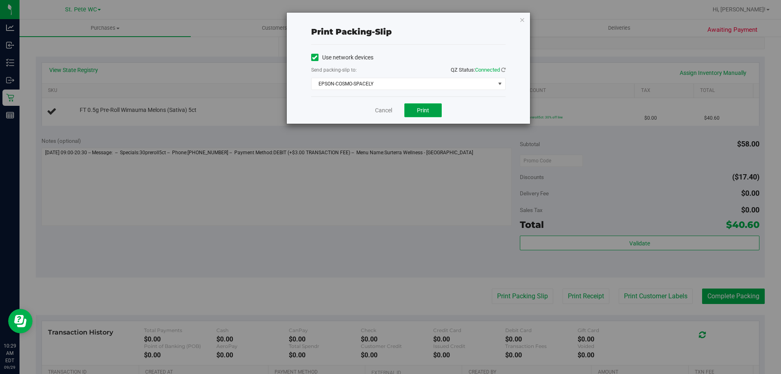
click at [417, 105] on button "Print" at bounding box center [422, 110] width 37 height 14
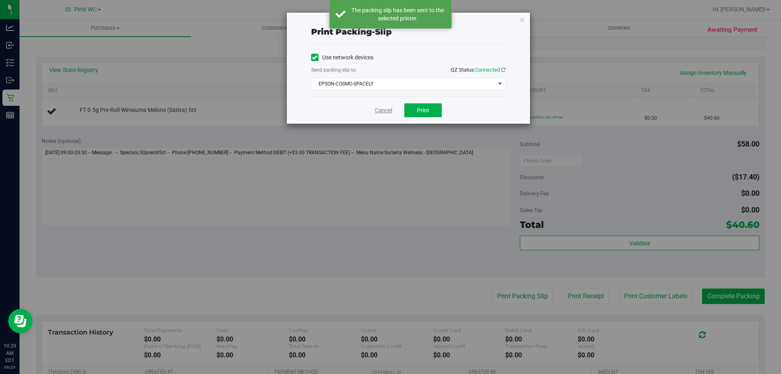
click at [380, 111] on link "Cancel" at bounding box center [383, 110] width 17 height 9
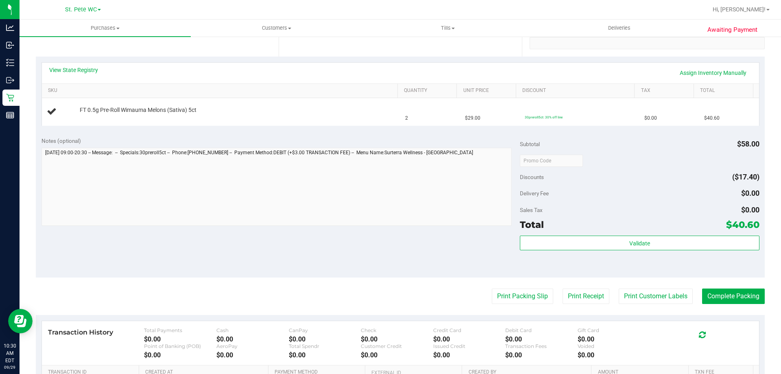
click at [492, 288] on button "Print Packing Slip" at bounding box center [522, 295] width 61 height 15
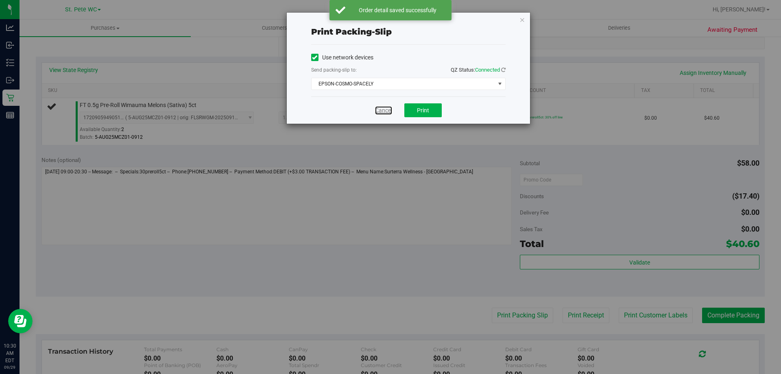
click at [380, 111] on link "Cancel" at bounding box center [383, 110] width 17 height 9
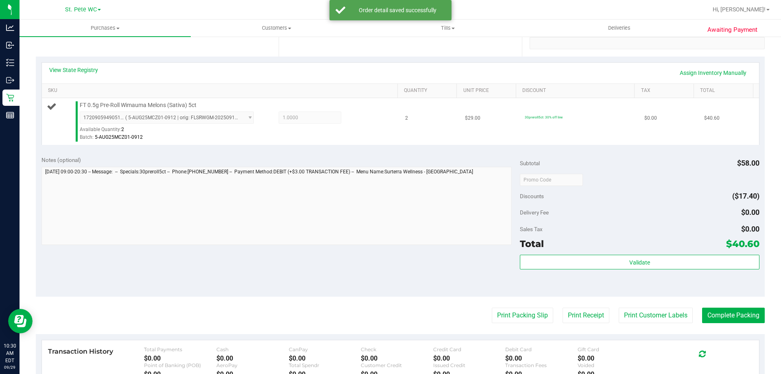
click at [365, 117] on div "1720905949051540 ( 5-AUG25MCZ01-0912 | orig: FLSRWGM-20250919-465 ) 17209059490…" at bounding box center [237, 126] width 314 height 30
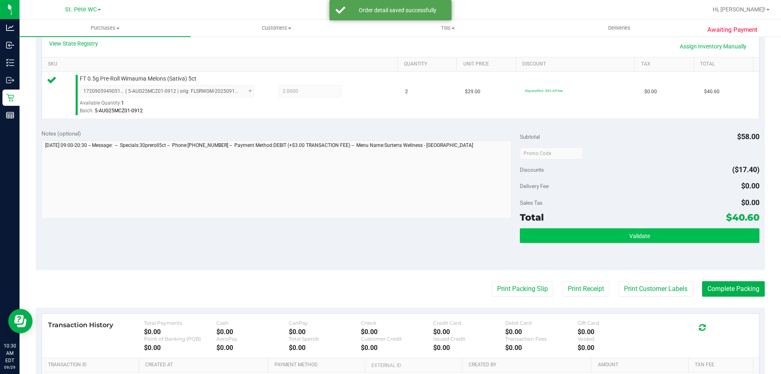
scroll to position [203, 0]
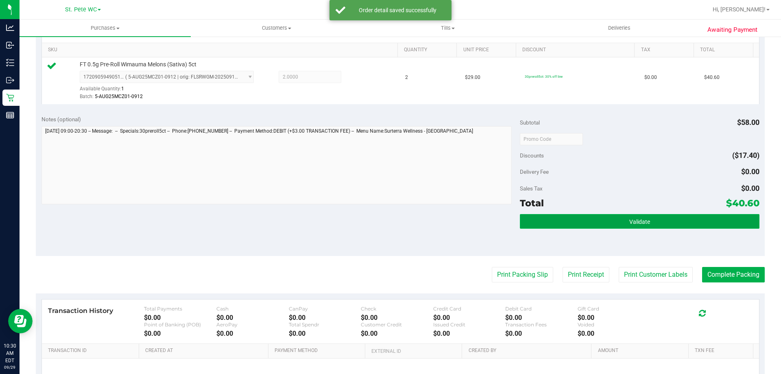
click at [603, 220] on button "Validate" at bounding box center [639, 221] width 239 height 15
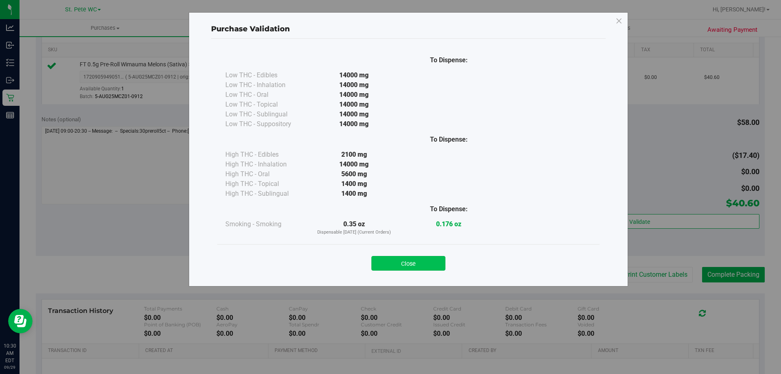
drag, startPoint x: 445, startPoint y: 260, endPoint x: 441, endPoint y: 261, distance: 4.2
click at [445, 260] on div "Close" at bounding box center [408, 261] width 370 height 20
click at [434, 261] on button "Close" at bounding box center [408, 263] width 74 height 15
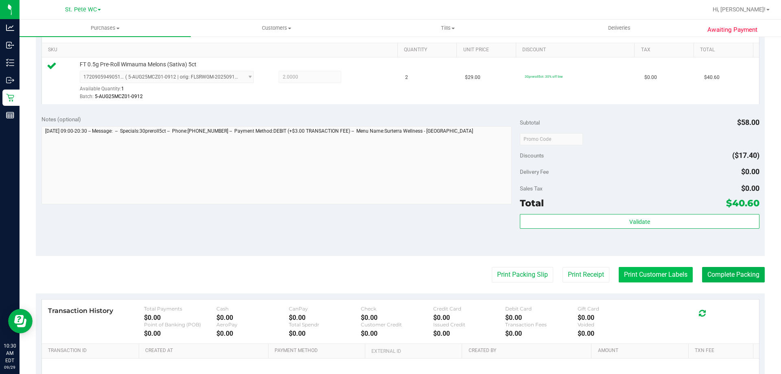
click at [636, 281] on button "Print Customer Labels" at bounding box center [656, 274] width 74 height 15
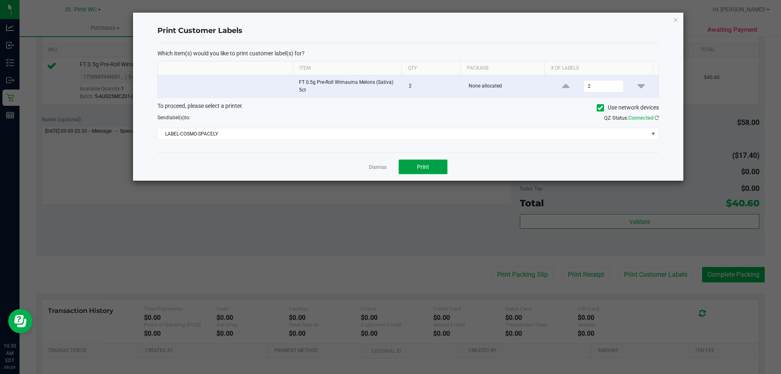
click at [419, 169] on span "Print" at bounding box center [423, 167] width 12 height 7
click at [369, 166] on link "Dismiss" at bounding box center [377, 167] width 17 height 7
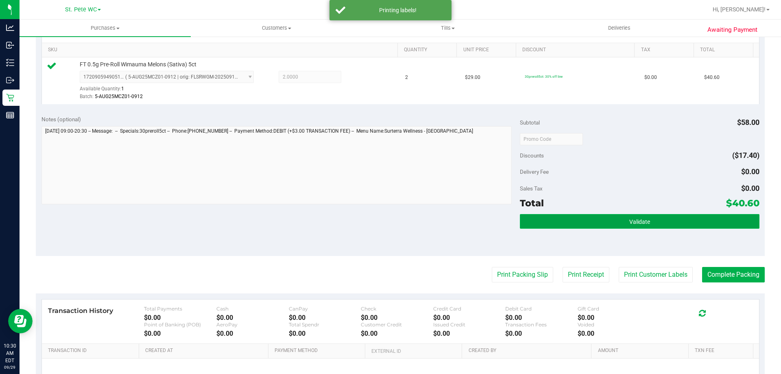
click at [553, 228] on button "Validate" at bounding box center [639, 221] width 239 height 15
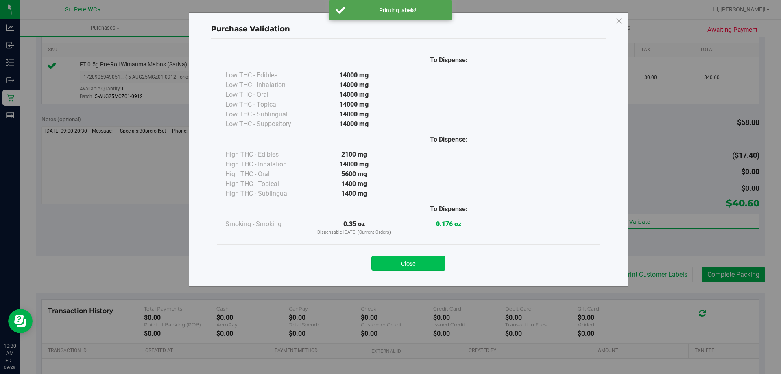
drag, startPoint x: 428, startPoint y: 252, endPoint x: 426, endPoint y: 263, distance: 11.2
click at [428, 253] on div "Close" at bounding box center [408, 261] width 370 height 20
click at [426, 263] on button "Close" at bounding box center [408, 263] width 74 height 15
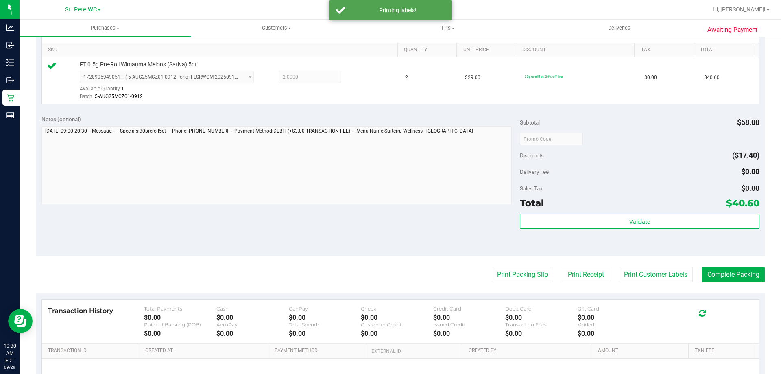
click at [403, 218] on div "Notes (optional) Subtotal $58.00 Discounts ($17.40) Delivery Fee $0.00 Sales Ta…" at bounding box center [400, 182] width 729 height 146
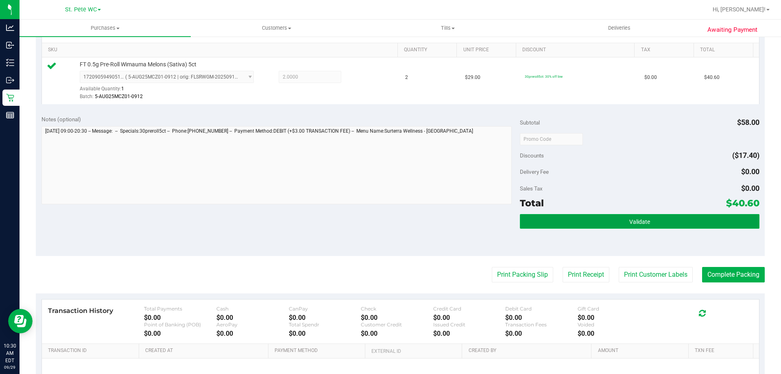
click at [656, 220] on button "Validate" at bounding box center [639, 221] width 239 height 15
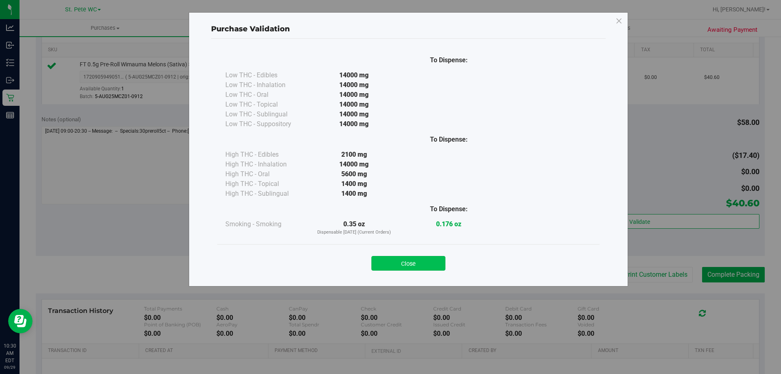
click at [427, 258] on button "Close" at bounding box center [408, 263] width 74 height 15
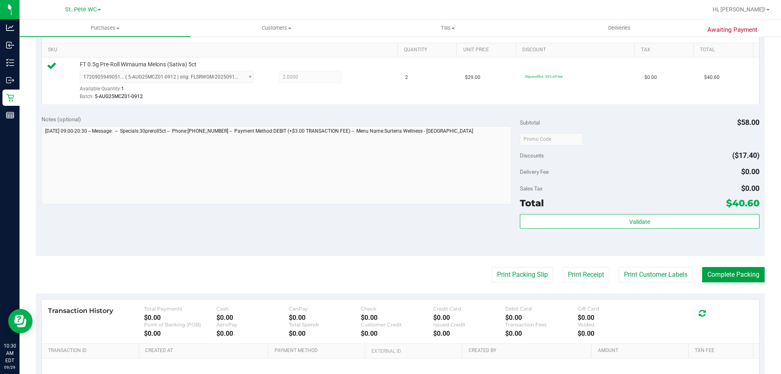
click at [711, 275] on button "Complete Packing" at bounding box center [733, 274] width 63 height 15
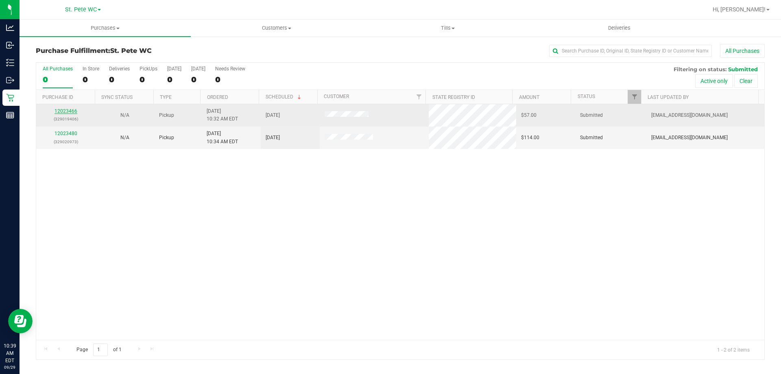
click at [65, 113] on link "12023466" at bounding box center [66, 111] width 23 height 6
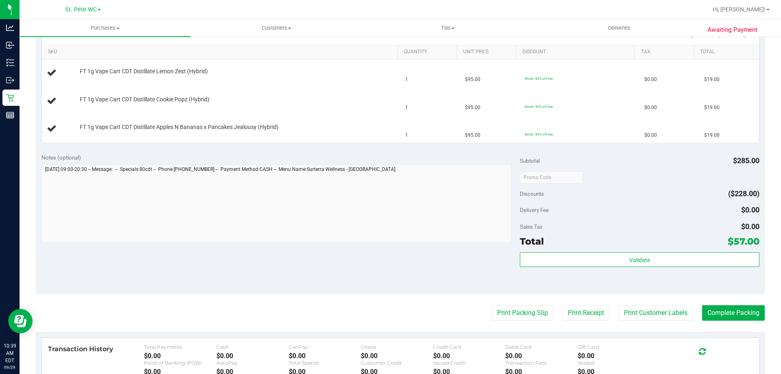
scroll to position [203, 0]
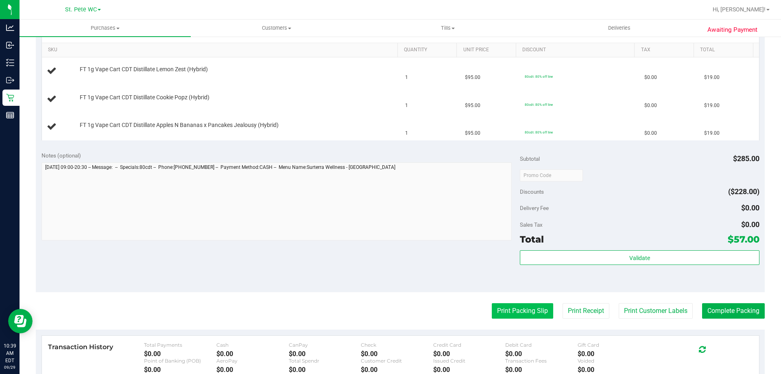
click at [505, 316] on button "Print Packing Slip" at bounding box center [522, 310] width 61 height 15
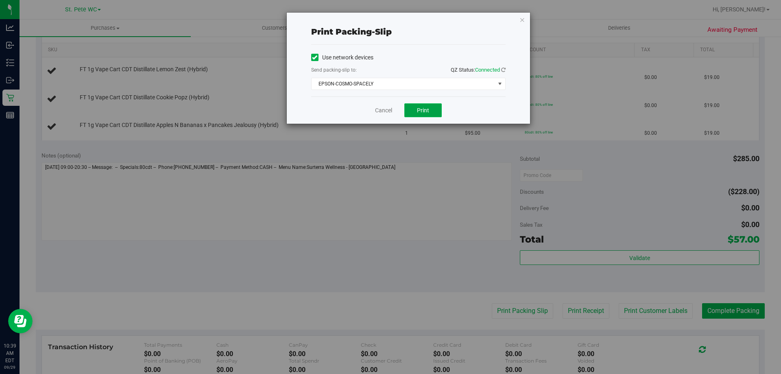
click at [422, 110] on span "Print" at bounding box center [423, 110] width 12 height 7
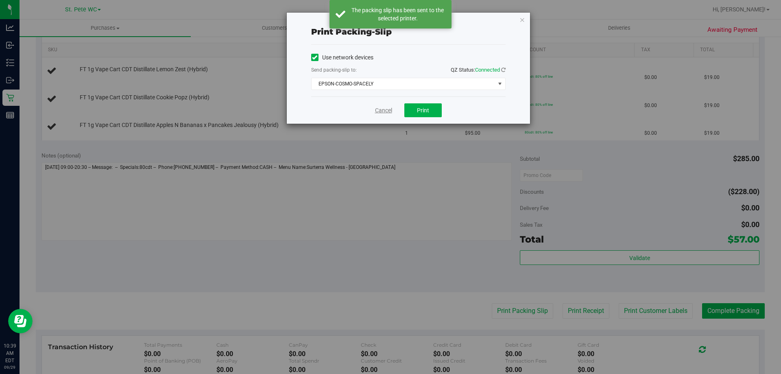
click at [384, 112] on link "Cancel" at bounding box center [383, 110] width 17 height 9
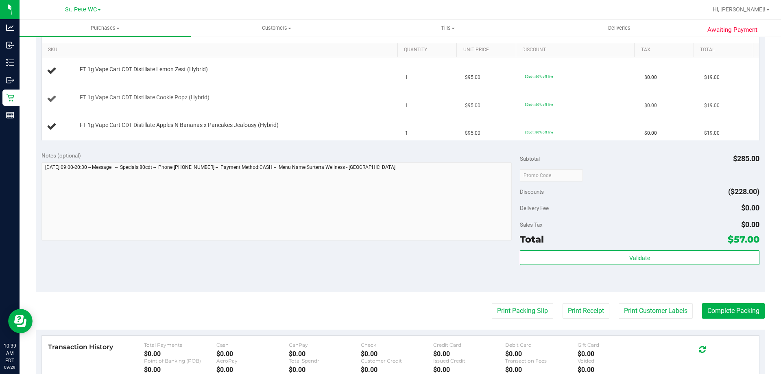
click at [492, 303] on button "Print Packing Slip" at bounding box center [522, 310] width 61 height 15
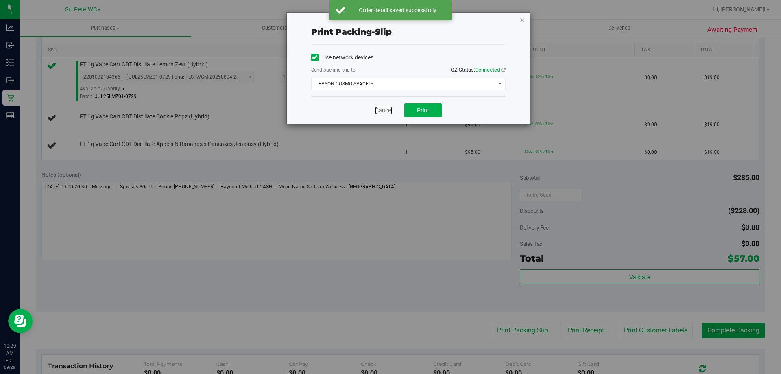
click at [384, 112] on link "Cancel" at bounding box center [383, 110] width 17 height 9
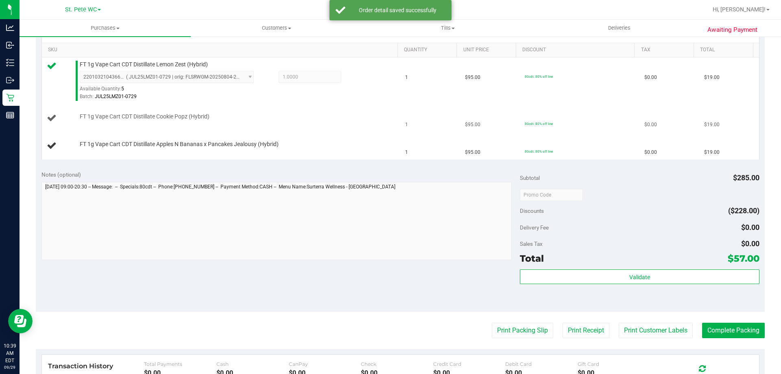
click at [384, 112] on td "FT 1g Vape Cart CDT Distillate Cookie Popz (Hybrid)" at bounding box center [221, 119] width 359 height 28
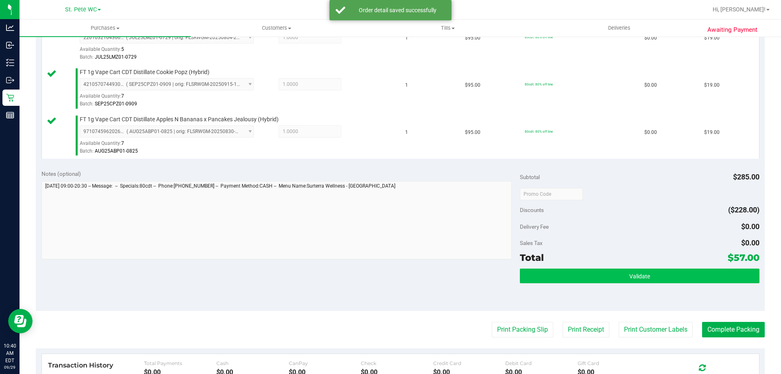
scroll to position [285, 0]
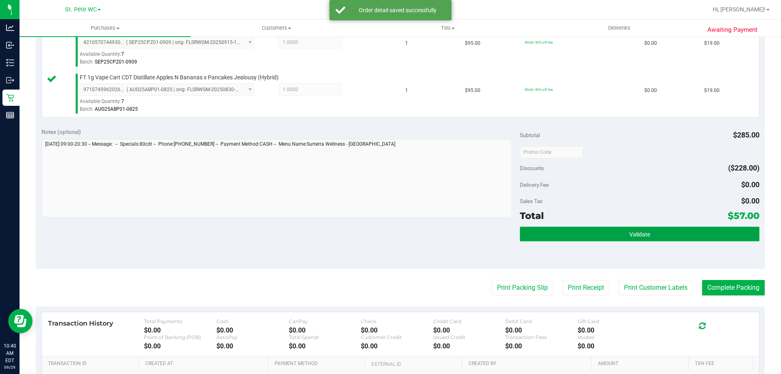
click at [636, 235] on span "Validate" at bounding box center [639, 234] width 21 height 7
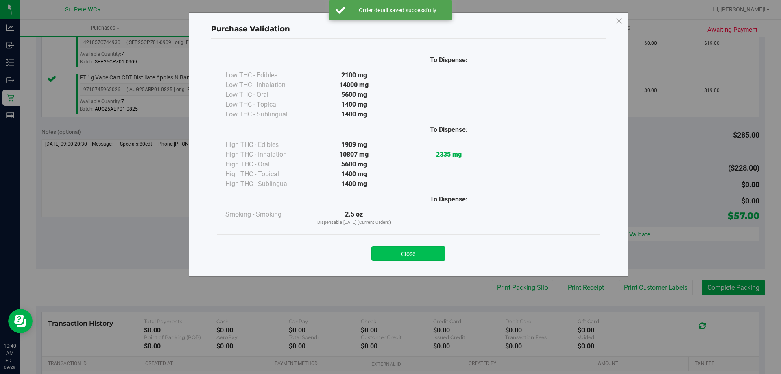
click at [428, 252] on button "Close" at bounding box center [408, 253] width 74 height 15
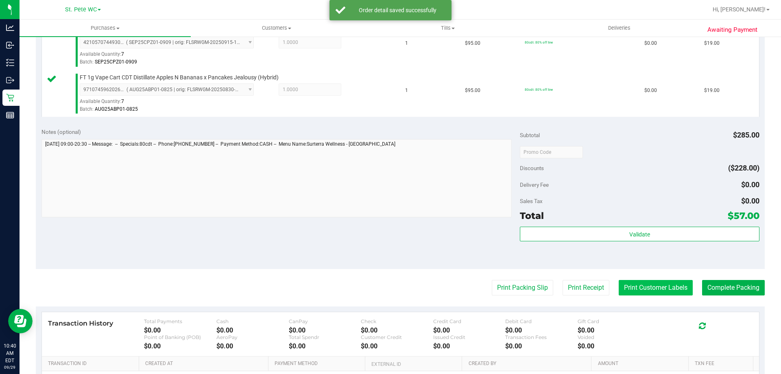
click at [653, 282] on button "Print Customer Labels" at bounding box center [656, 287] width 74 height 15
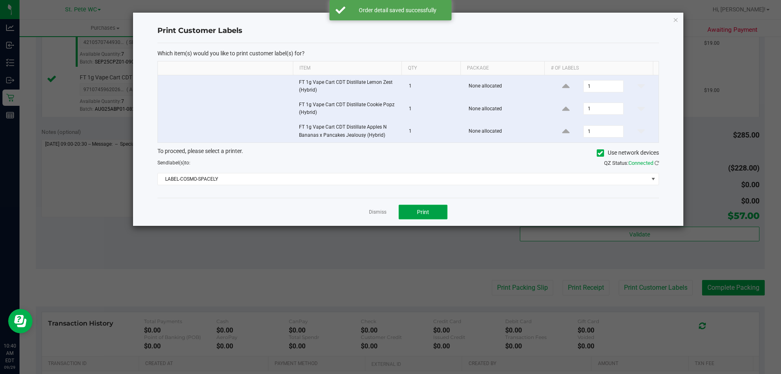
click at [422, 211] on span "Print" at bounding box center [423, 212] width 12 height 7
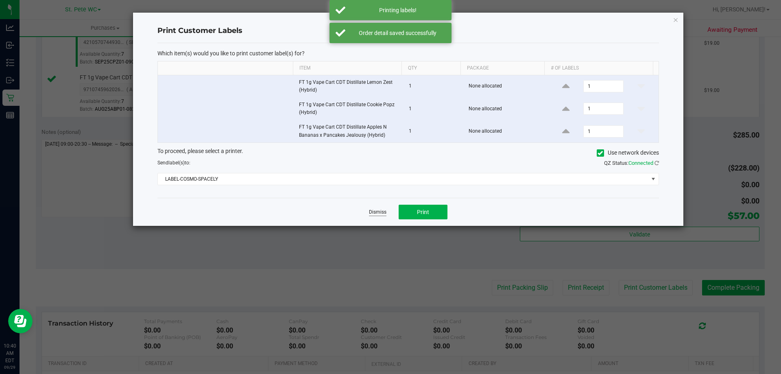
click at [374, 210] on link "Dismiss" at bounding box center [377, 212] width 17 height 7
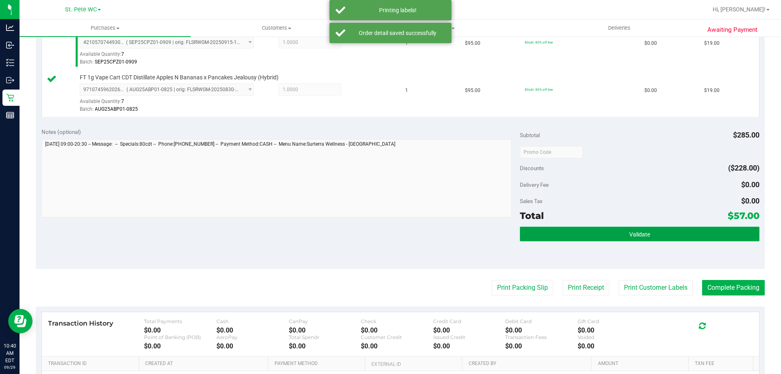
click at [541, 234] on button "Validate" at bounding box center [639, 234] width 239 height 15
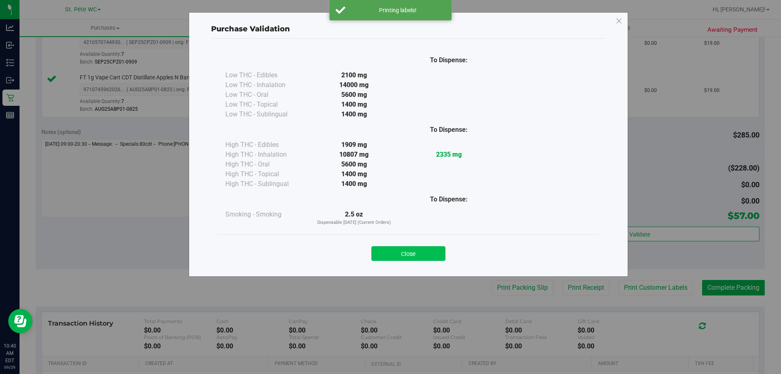
click at [410, 256] on button "Close" at bounding box center [408, 253] width 74 height 15
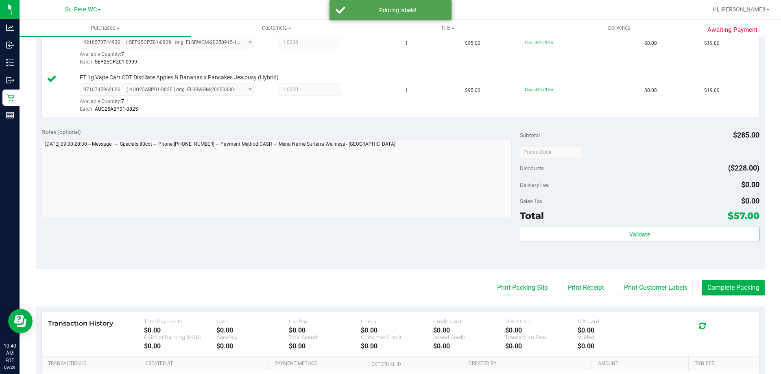
click at [366, 245] on div "Notes (optional) Subtotal $285.00 Discounts ($228.00) Delivery Fee $0.00 Sales …" at bounding box center [400, 195] width 729 height 146
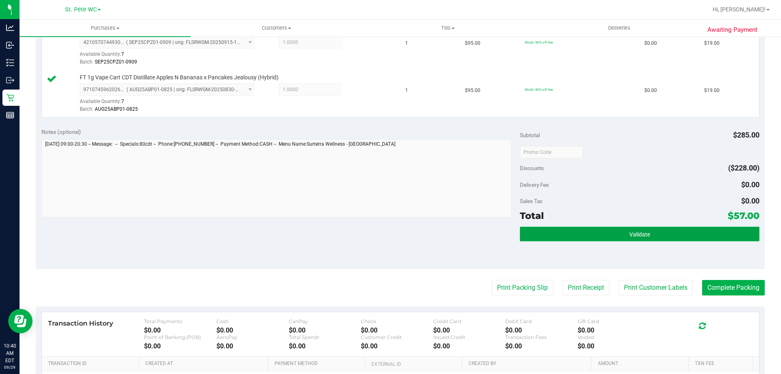
click at [581, 228] on button "Validate" at bounding box center [639, 234] width 239 height 15
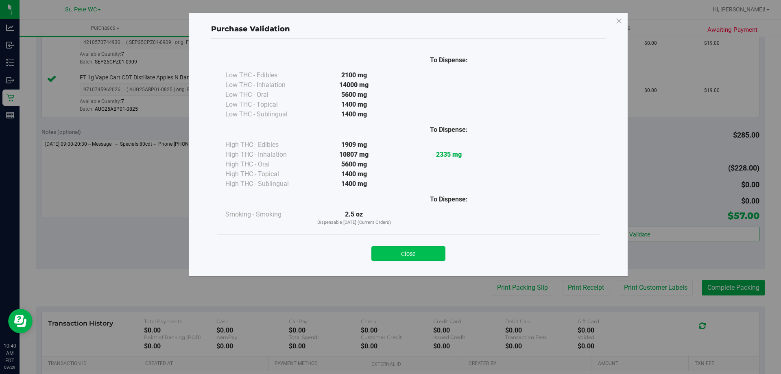
click at [413, 256] on button "Close" at bounding box center [408, 253] width 74 height 15
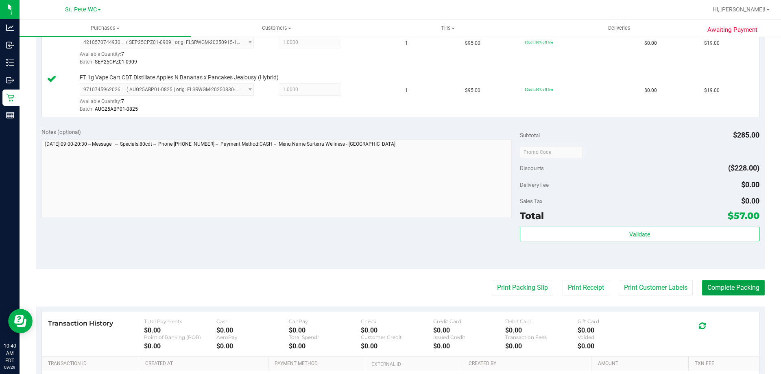
click at [714, 282] on button "Complete Packing" at bounding box center [733, 287] width 63 height 15
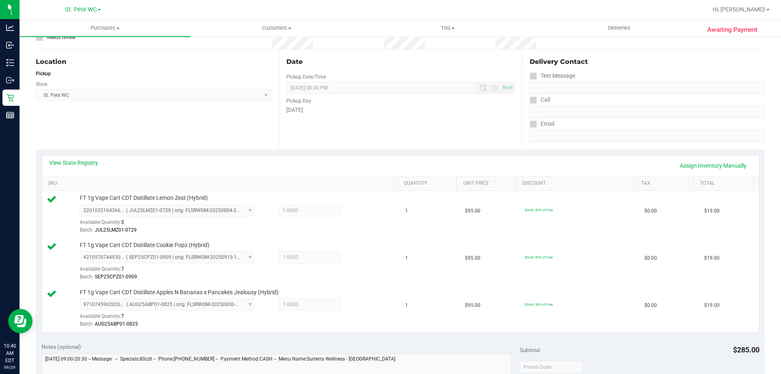
scroll to position [0, 0]
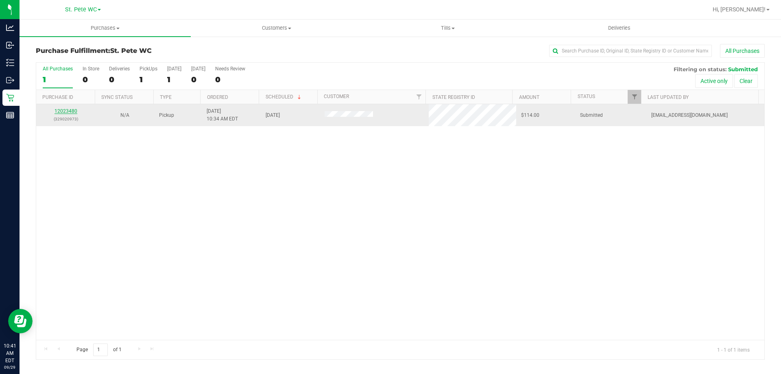
click at [76, 108] on link "12023480" at bounding box center [66, 111] width 23 height 6
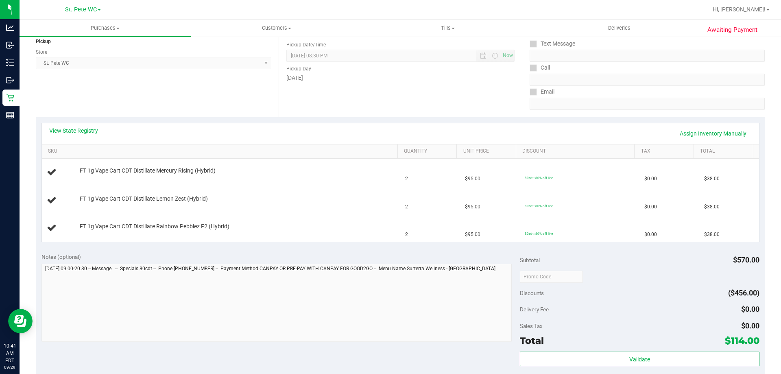
scroll to position [163, 0]
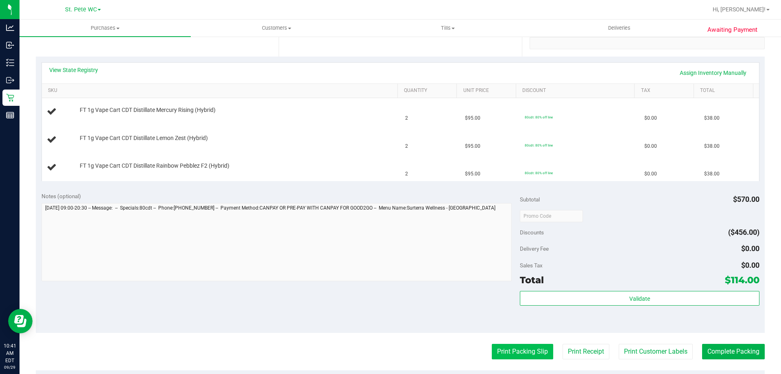
click at [505, 348] on button "Print Packing Slip" at bounding box center [522, 351] width 61 height 15
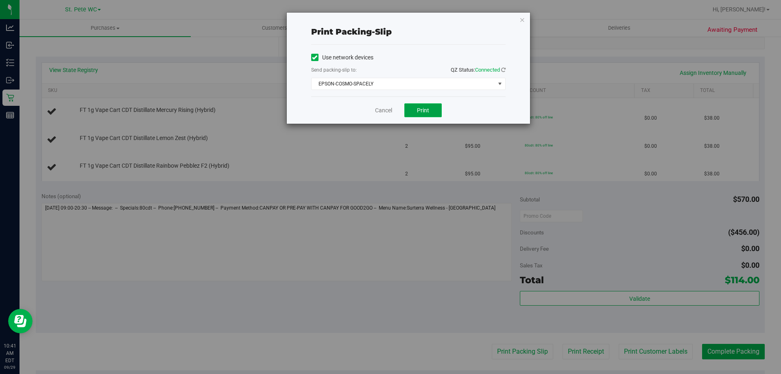
click at [415, 108] on button "Print" at bounding box center [422, 110] width 37 height 14
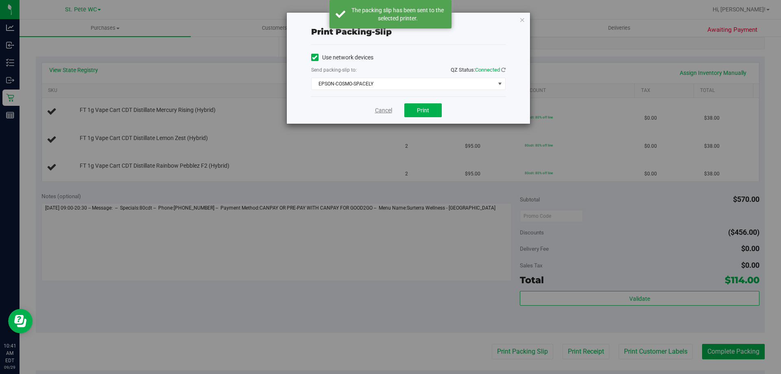
click at [380, 109] on link "Cancel" at bounding box center [383, 110] width 17 height 9
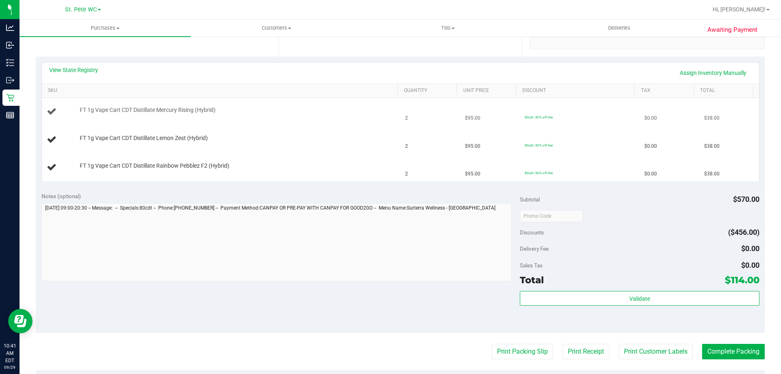
click at [492, 344] on button "Print Packing Slip" at bounding box center [522, 351] width 61 height 15
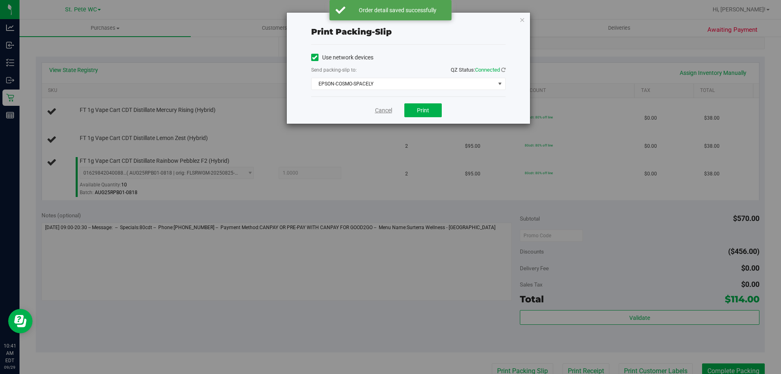
click at [377, 108] on link "Cancel" at bounding box center [383, 110] width 17 height 9
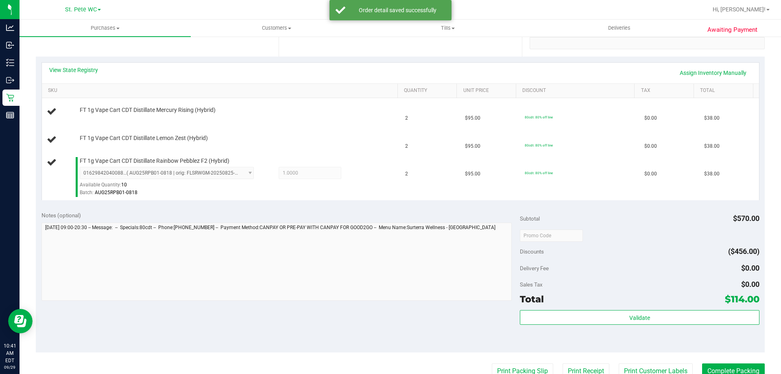
scroll to position [168, 0]
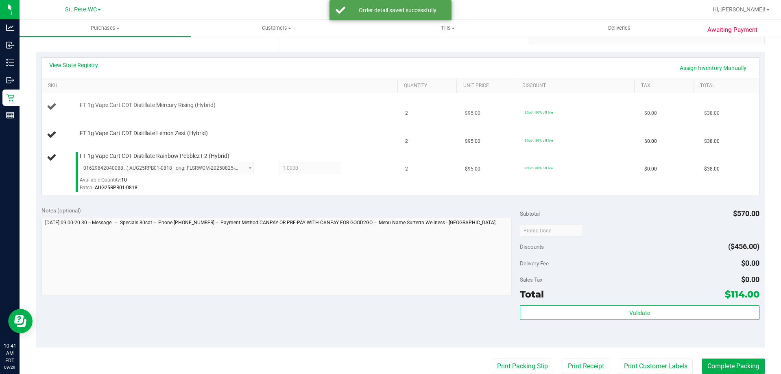
click at [377, 107] on div "FT 1g Vape Cart CDT Distillate Mercury Rising (Hybrid)" at bounding box center [235, 105] width 318 height 8
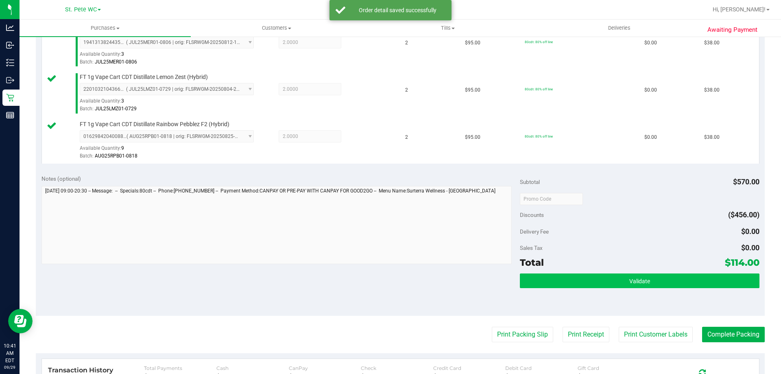
scroll to position [330, 0]
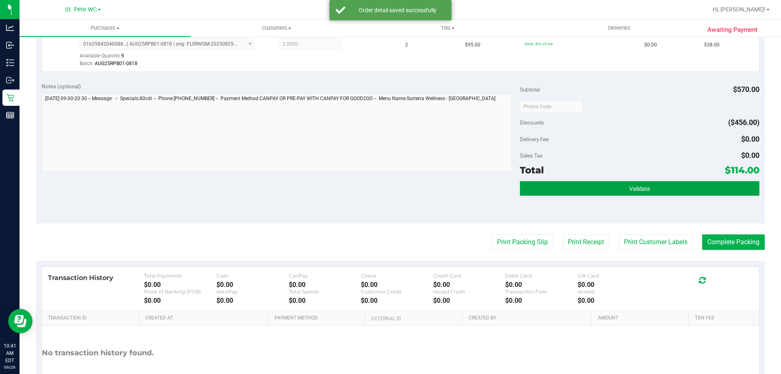
click at [621, 188] on button "Validate" at bounding box center [639, 188] width 239 height 15
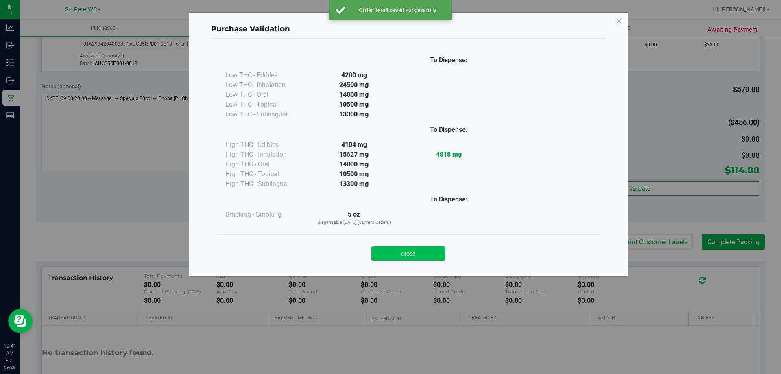
click at [430, 248] on button "Close" at bounding box center [408, 253] width 74 height 15
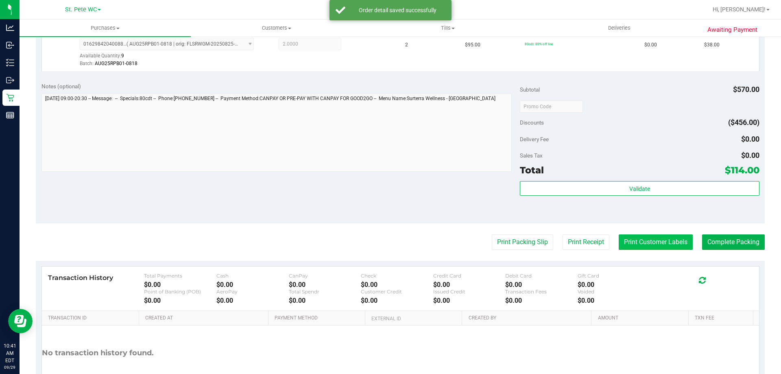
click at [622, 247] on button "Print Customer Labels" at bounding box center [656, 241] width 74 height 15
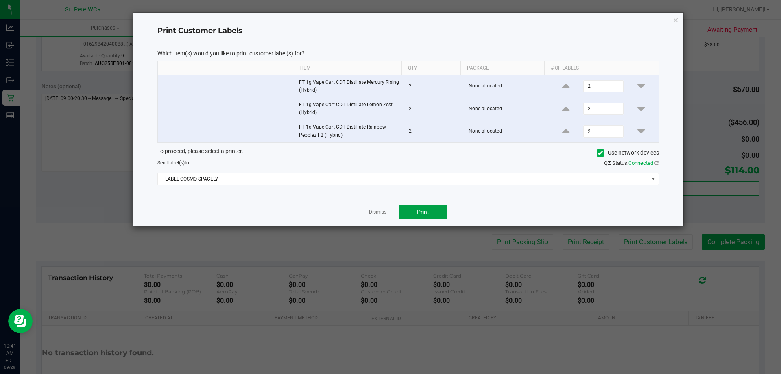
click at [410, 207] on button "Print" at bounding box center [423, 212] width 49 height 15
click at [376, 209] on link "Dismiss" at bounding box center [377, 212] width 17 height 7
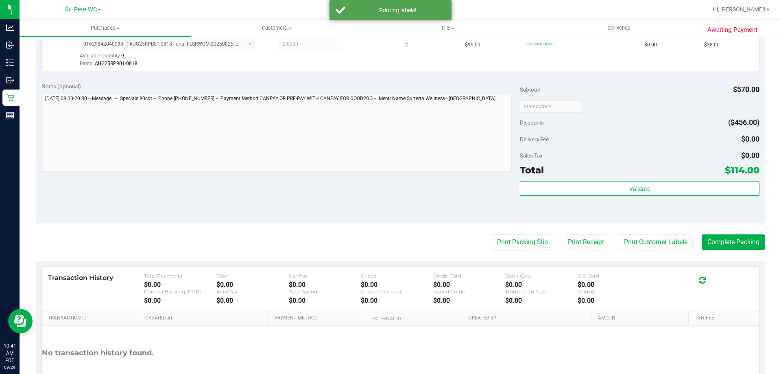
click at [538, 177] on div "Total" at bounding box center [532, 170] width 24 height 15
click at [546, 181] on div "Subtotal $570.00 Discounts ($456.00) Delivery Fee $0.00 Sales Tax $0.00 Total $…" at bounding box center [639, 149] width 239 height 135
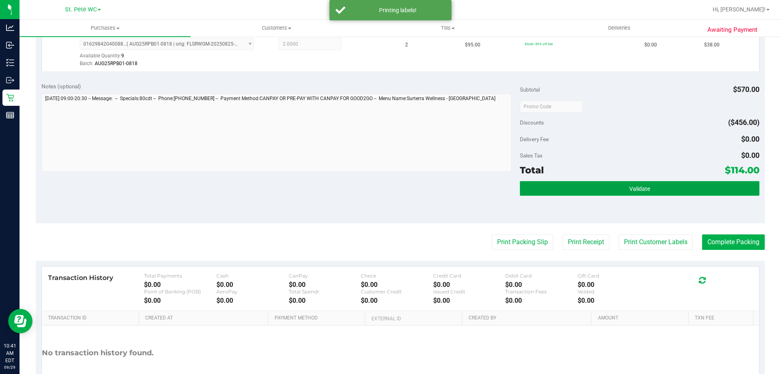
click at [546, 185] on button "Validate" at bounding box center [639, 188] width 239 height 15
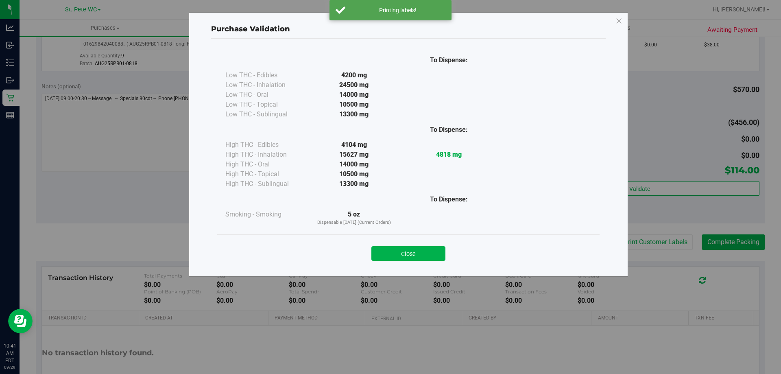
click at [429, 245] on div "Close" at bounding box center [408, 251] width 370 height 20
drag, startPoint x: 427, startPoint y: 247, endPoint x: 430, endPoint y: 240, distance: 7.9
click at [427, 247] on button "Close" at bounding box center [408, 253] width 74 height 15
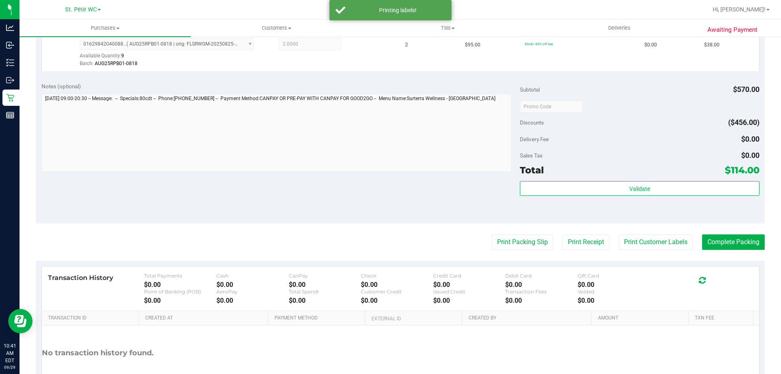
click at [438, 204] on div "Notes (optional) Subtotal $570.00 Discounts ($456.00) Delivery Fee $0.00 Sales …" at bounding box center [400, 150] width 729 height 146
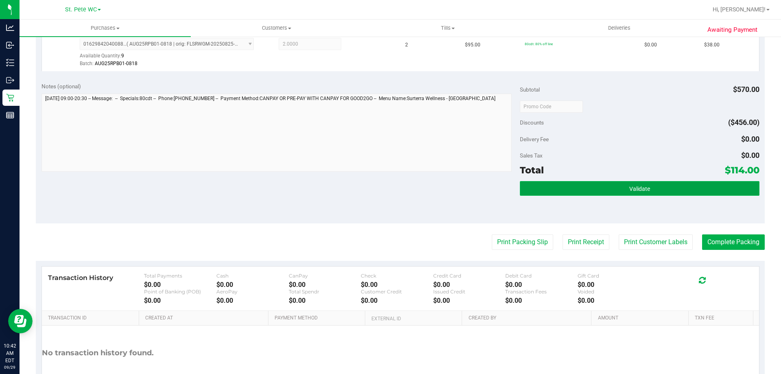
click at [544, 185] on button "Validate" at bounding box center [639, 188] width 239 height 15
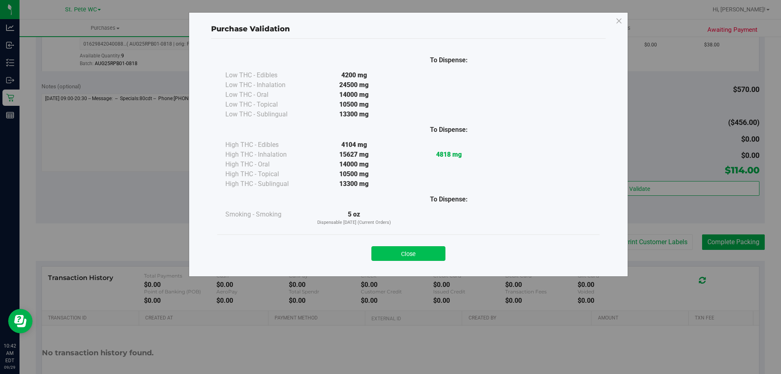
click at [388, 250] on button "Close" at bounding box center [408, 253] width 74 height 15
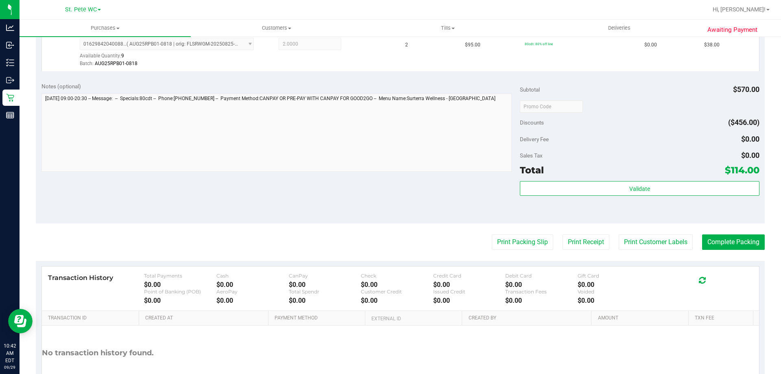
click at [341, 174] on div "Notes (optional) Subtotal $570.00 Discounts ($456.00) Delivery Fee $0.00 Sales …" at bounding box center [400, 150] width 729 height 146
click at [723, 245] on button "Complete Packing" at bounding box center [733, 241] width 63 height 15
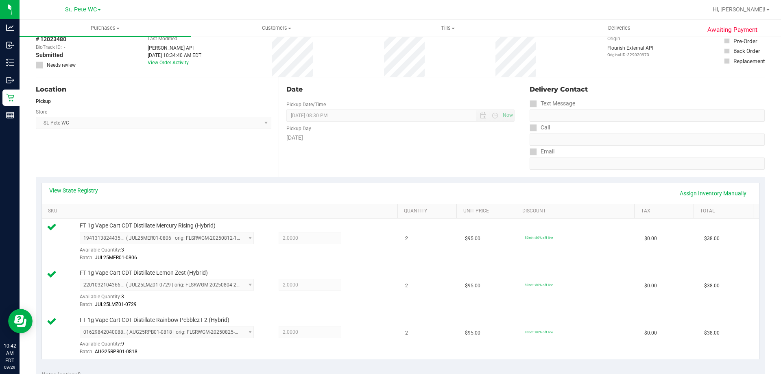
scroll to position [0, 0]
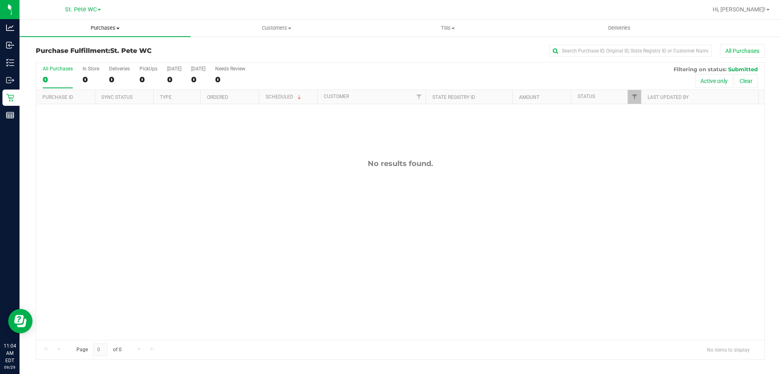
click at [110, 21] on uib-tab-heading "Purchases Summary of purchases Fulfillment All purchases" at bounding box center [105, 28] width 171 height 17
click at [79, 55] on li "Fulfillment" at bounding box center [105, 59] width 171 height 10
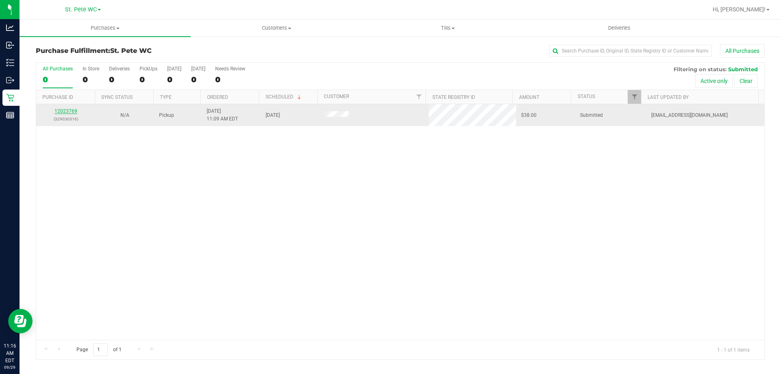
click at [71, 109] on link "12023769" at bounding box center [66, 111] width 23 height 6
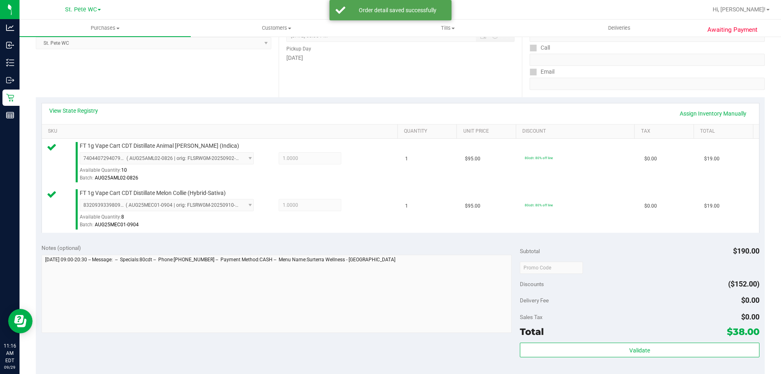
scroll to position [285, 0]
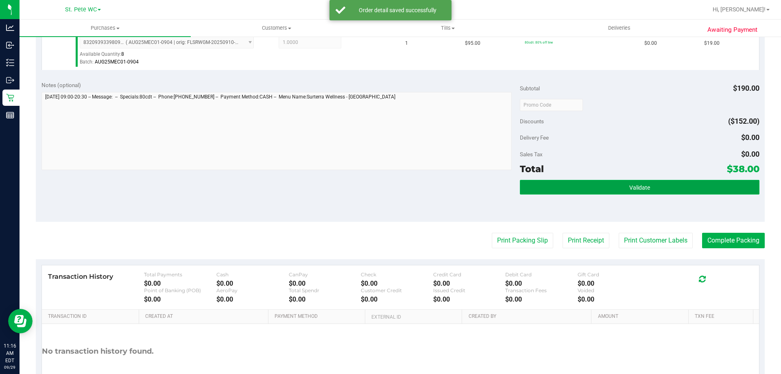
click at [592, 181] on button "Validate" at bounding box center [639, 187] width 239 height 15
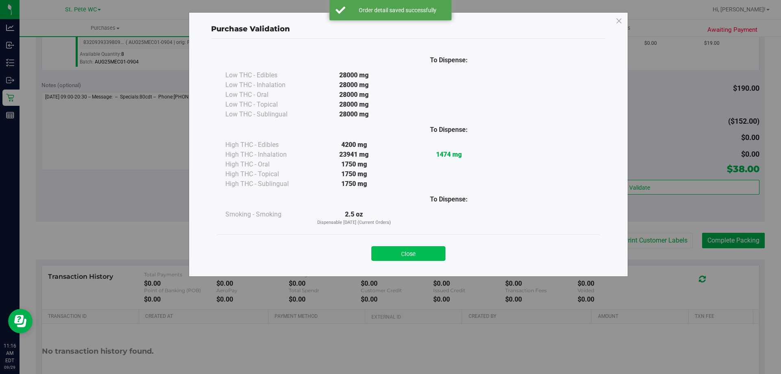
click at [426, 252] on button "Close" at bounding box center [408, 253] width 74 height 15
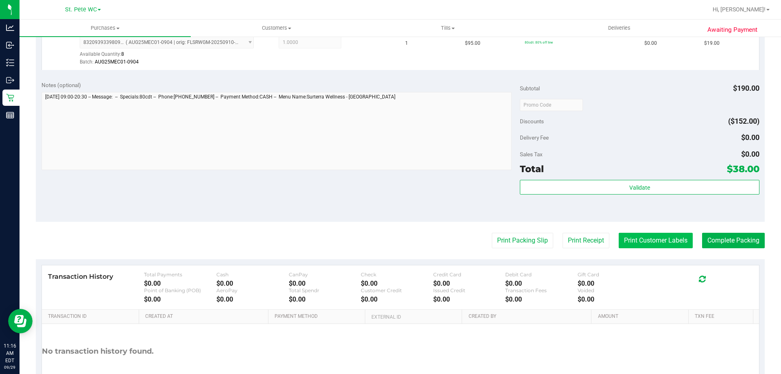
click at [624, 241] on button "Print Customer Labels" at bounding box center [656, 240] width 74 height 15
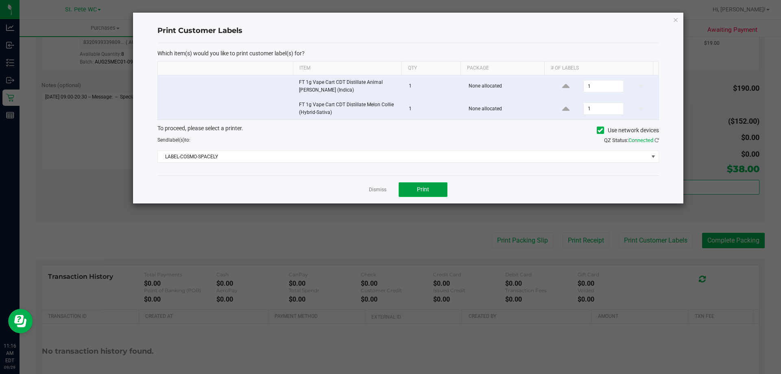
click at [433, 191] on button "Print" at bounding box center [423, 189] width 49 height 15
click at [378, 190] on link "Dismiss" at bounding box center [377, 189] width 17 height 7
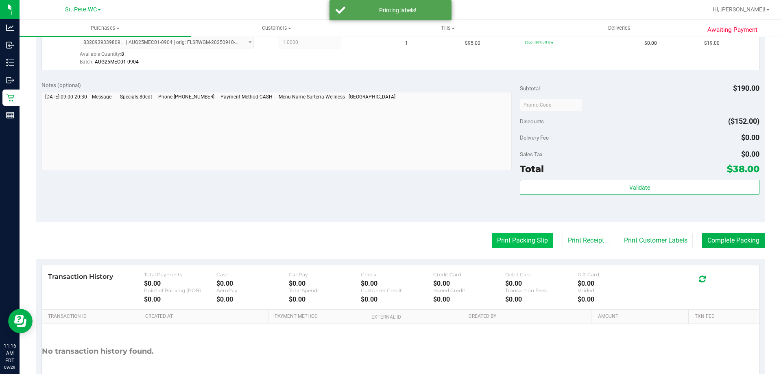
click at [516, 236] on button "Print Packing Slip" at bounding box center [522, 240] width 61 height 15
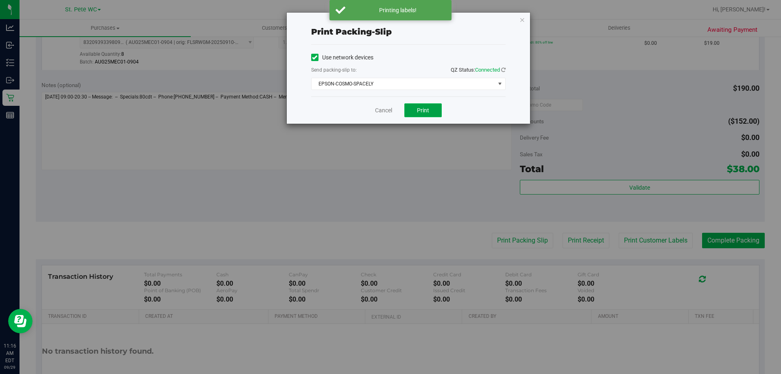
click at [431, 115] on button "Print" at bounding box center [422, 110] width 37 height 14
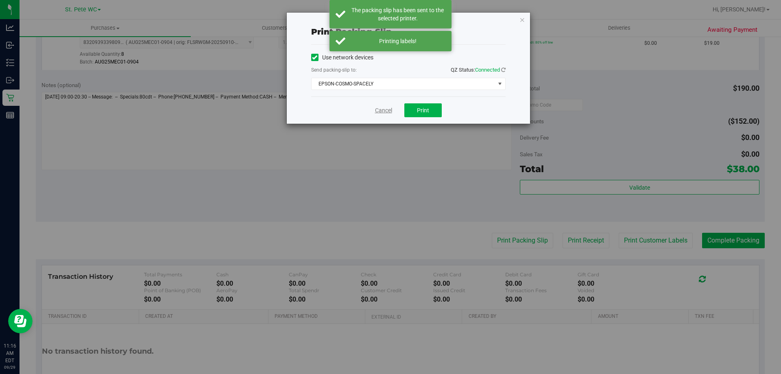
click at [381, 113] on link "Cancel" at bounding box center [383, 110] width 17 height 9
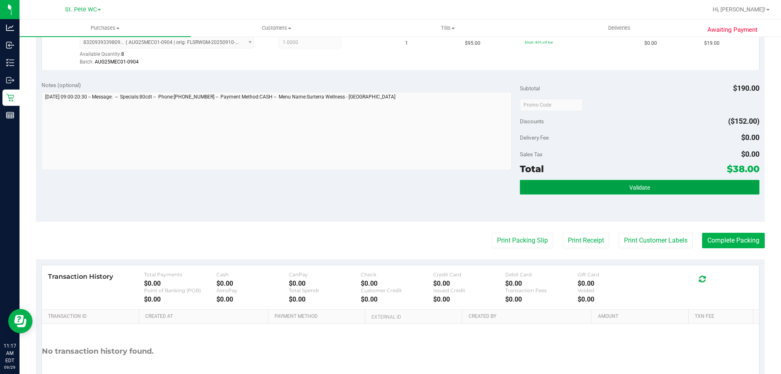
click at [537, 187] on button "Validate" at bounding box center [639, 187] width 239 height 15
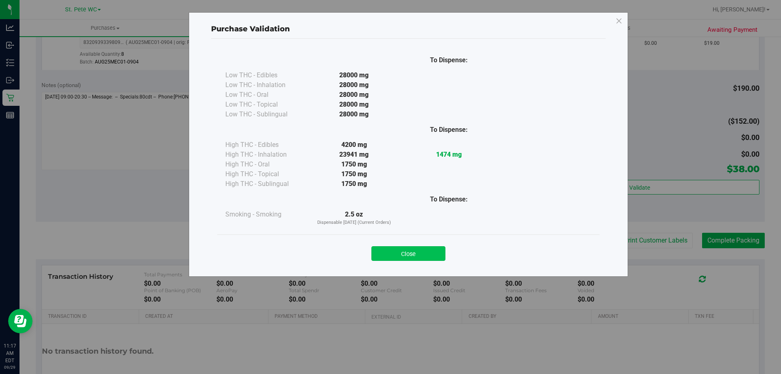
click at [402, 248] on button "Close" at bounding box center [408, 253] width 74 height 15
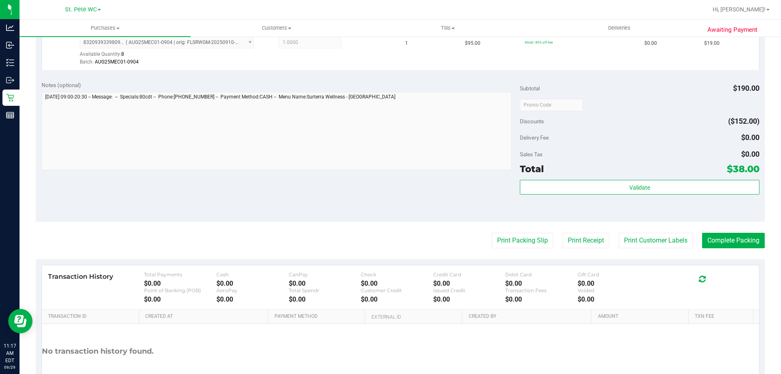
click at [367, 186] on div "Notes (optional) Subtotal $190.00 Discounts ($152.00) Delivery Fee $0.00 Sales …" at bounding box center [400, 148] width 729 height 146
click at [754, 237] on button "Complete Packing" at bounding box center [733, 240] width 63 height 15
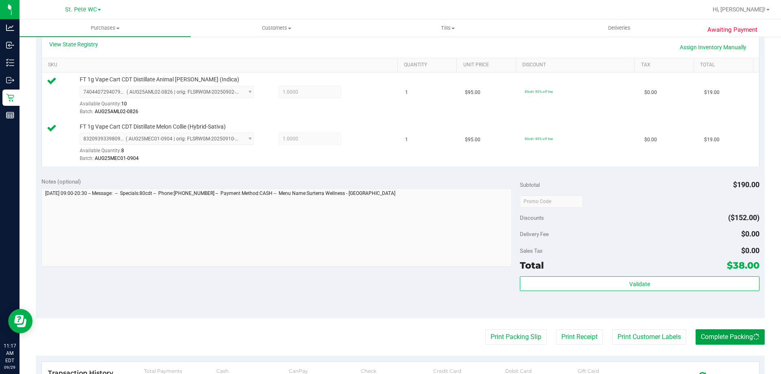
scroll to position [0, 0]
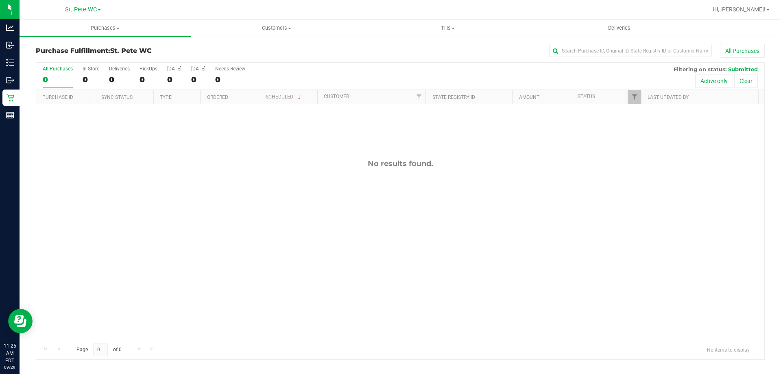
click at [156, 143] on div "No results found." at bounding box center [400, 249] width 728 height 290
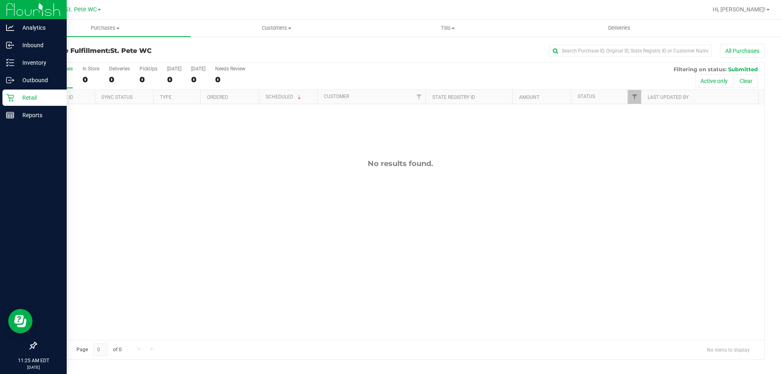
click at [47, 98] on p "Retail" at bounding box center [38, 98] width 49 height 10
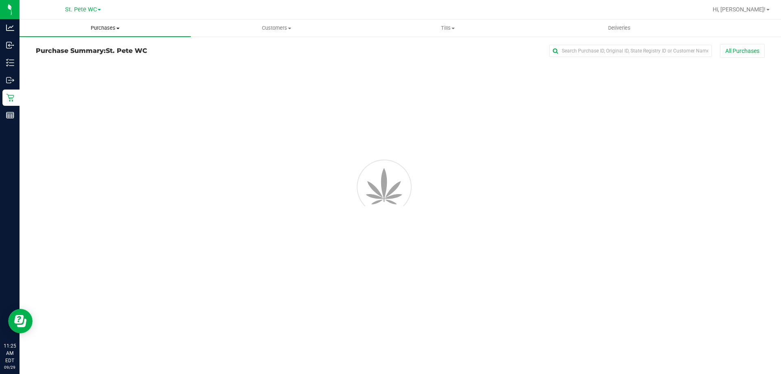
click at [90, 25] on span "Purchases" at bounding box center [105, 27] width 171 height 7
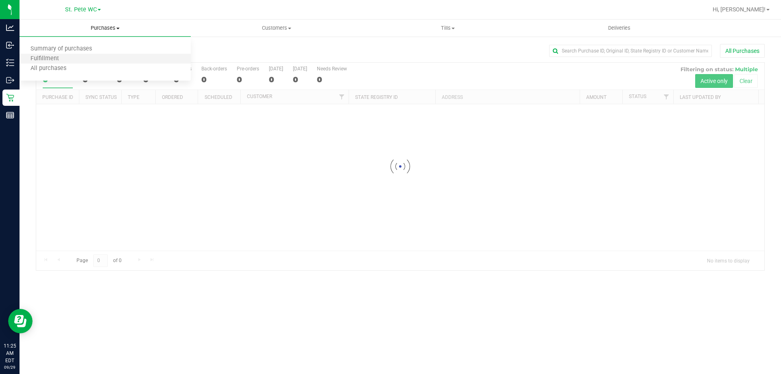
click at [84, 55] on li "Fulfillment" at bounding box center [105, 59] width 171 height 10
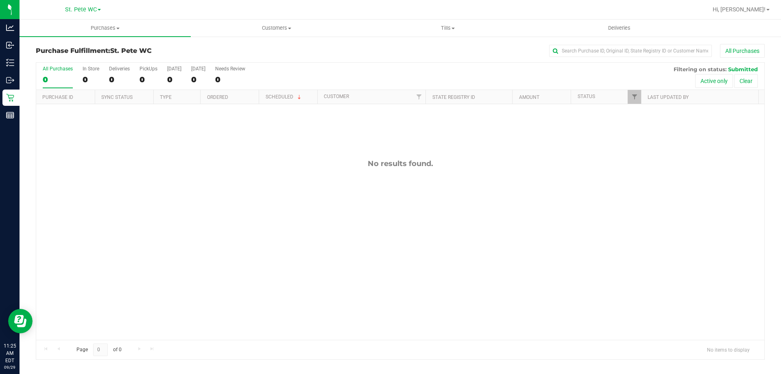
click at [155, 188] on div "No results found." at bounding box center [400, 249] width 728 height 290
click at [278, 170] on div "No results found." at bounding box center [400, 249] width 728 height 290
click at [168, 122] on div "No results found." at bounding box center [400, 249] width 728 height 290
click at [180, 354] on div "Page 0 of 0 No items to display" at bounding box center [400, 350] width 728 height 20
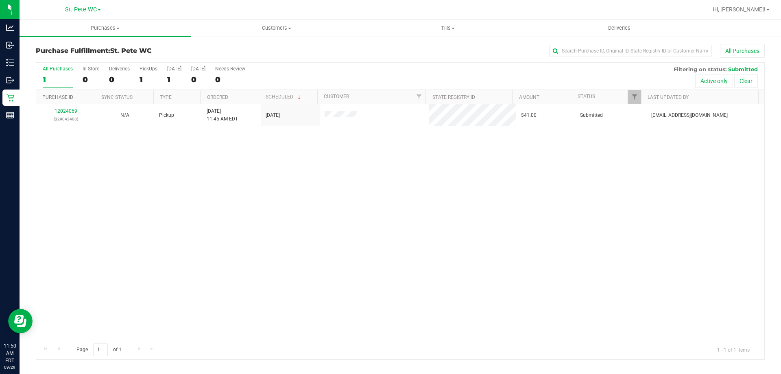
click at [68, 98] on link "Purchase ID" at bounding box center [57, 97] width 31 height 6
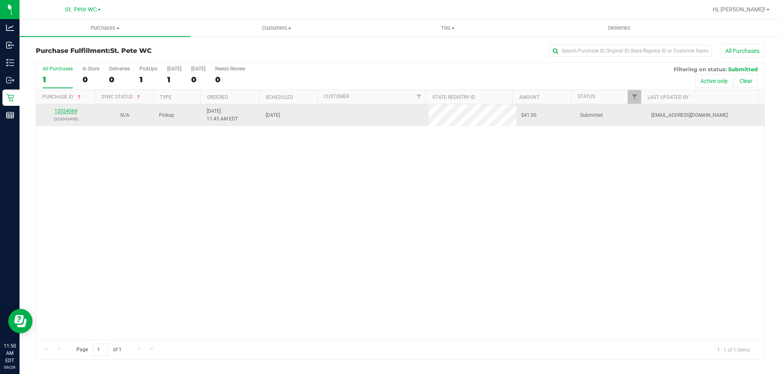
click at [70, 109] on link "12024069" at bounding box center [66, 111] width 23 height 6
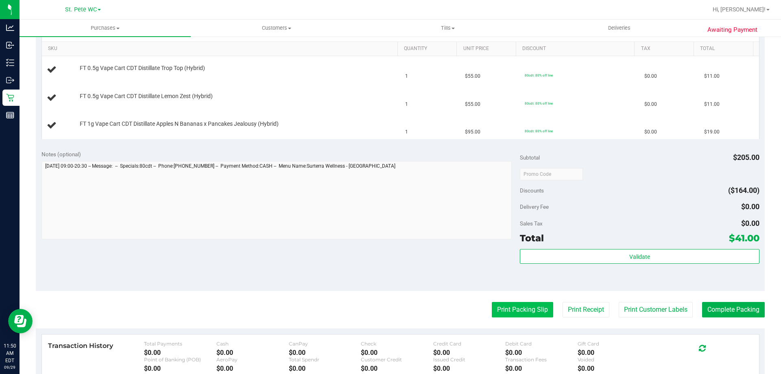
scroll to position [244, 0]
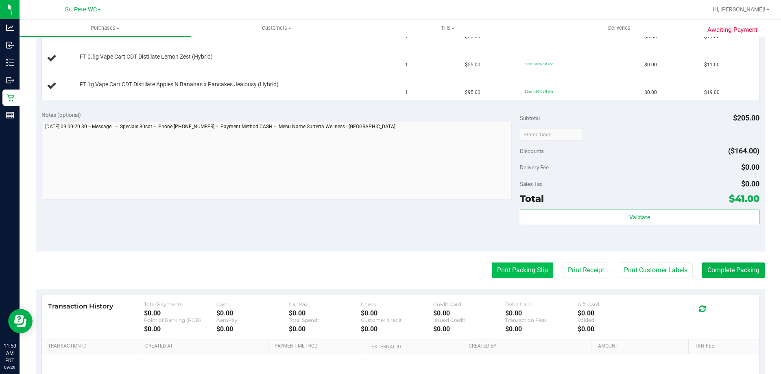
click at [526, 264] on button "Print Packing Slip" at bounding box center [522, 269] width 61 height 15
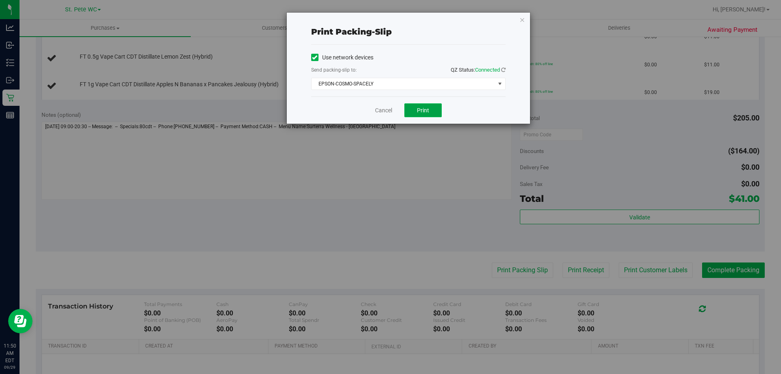
click at [415, 108] on button "Print" at bounding box center [422, 110] width 37 height 14
click at [385, 111] on link "Cancel" at bounding box center [383, 110] width 17 height 9
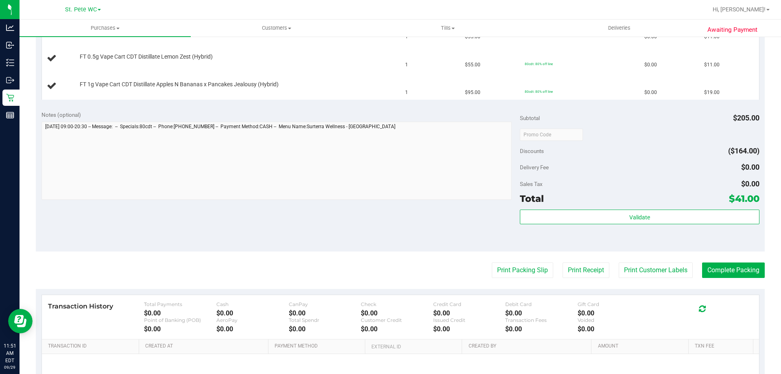
click at [371, 109] on div "Notes (optional) Subtotal $205.00 Discounts ($164.00) Delivery Fee $0.00 Sales …" at bounding box center [400, 178] width 729 height 146
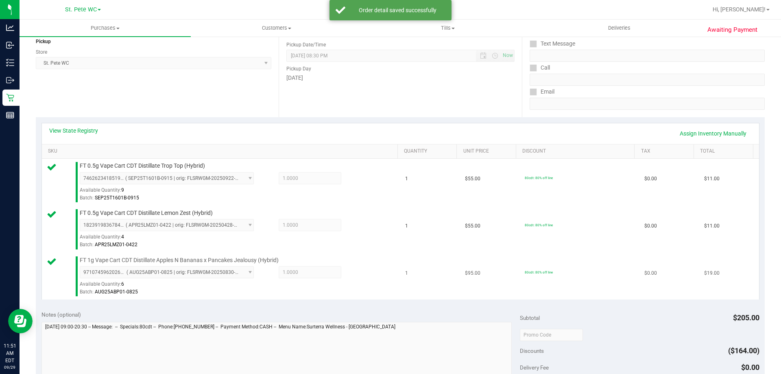
scroll to position [163, 0]
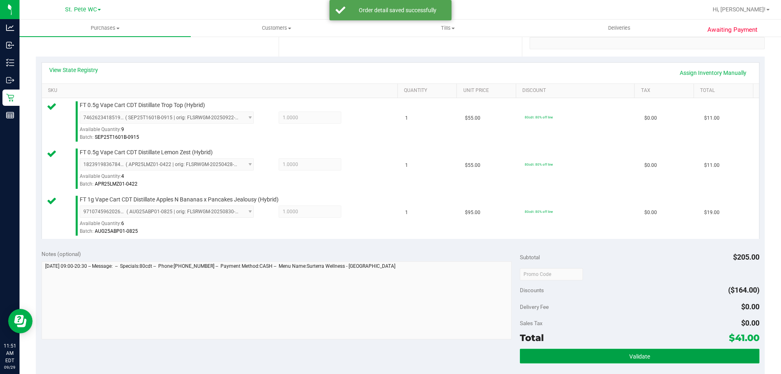
click at [599, 356] on button "Validate" at bounding box center [639, 356] width 239 height 15
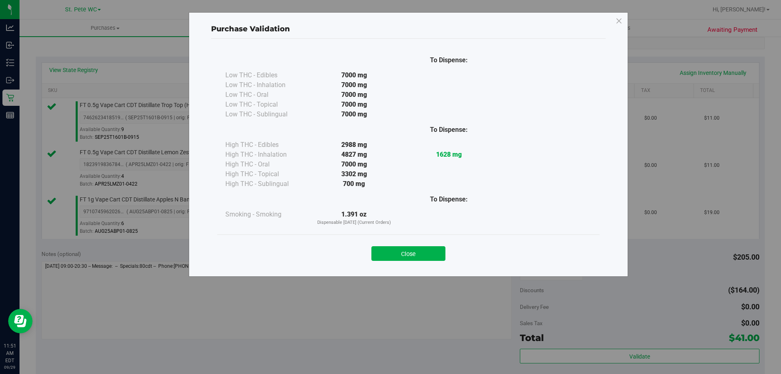
click at [394, 267] on div "To Dispense: Low THC - Edibles 7000 mg" at bounding box center [408, 154] width 395 height 230
click at [398, 258] on button "Close" at bounding box center [408, 253] width 74 height 15
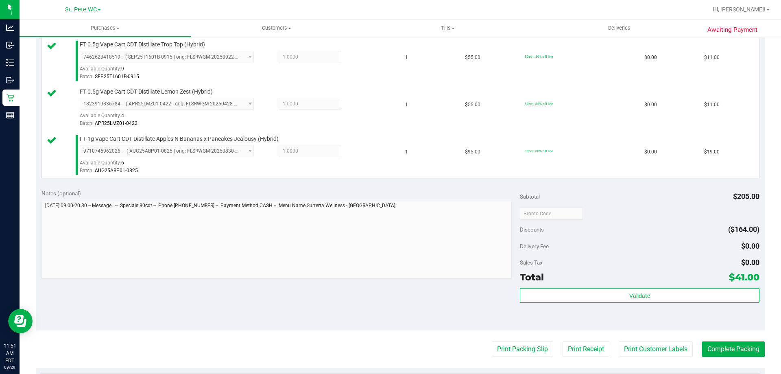
scroll to position [285, 0]
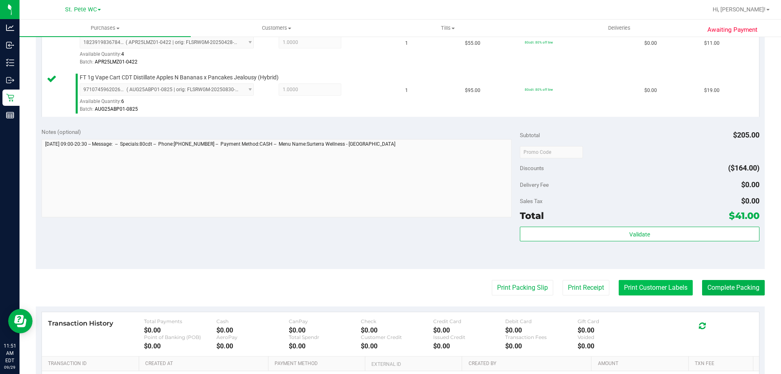
click at [647, 286] on button "Print Customer Labels" at bounding box center [656, 287] width 74 height 15
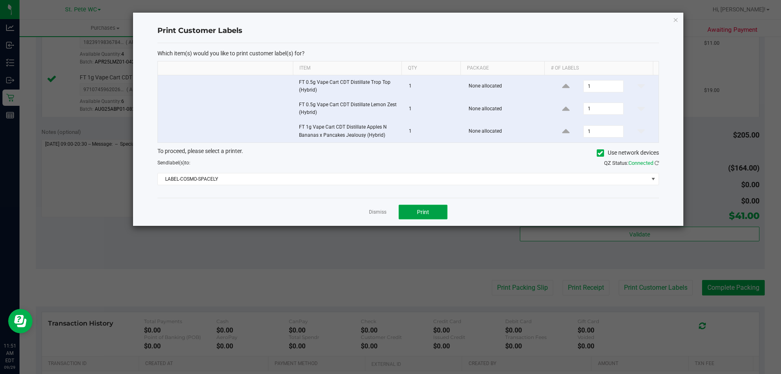
click at [420, 216] on button "Print" at bounding box center [423, 212] width 49 height 15
click at [382, 215] on link "Dismiss" at bounding box center [377, 212] width 17 height 7
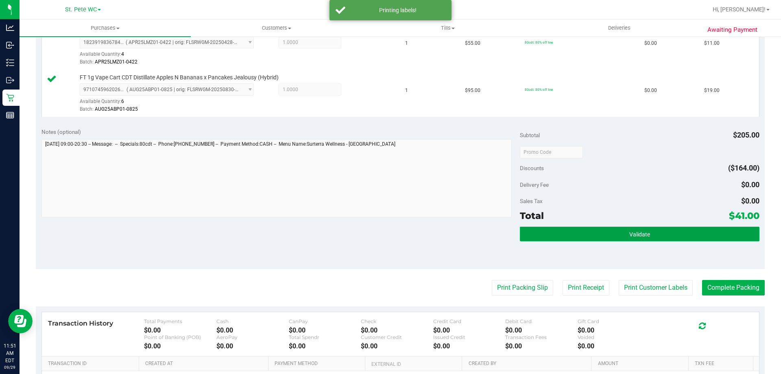
click at [611, 230] on button "Validate" at bounding box center [639, 234] width 239 height 15
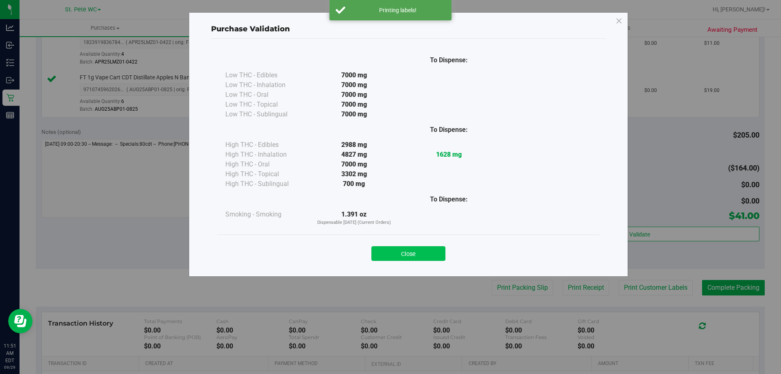
click at [408, 255] on button "Close" at bounding box center [408, 253] width 74 height 15
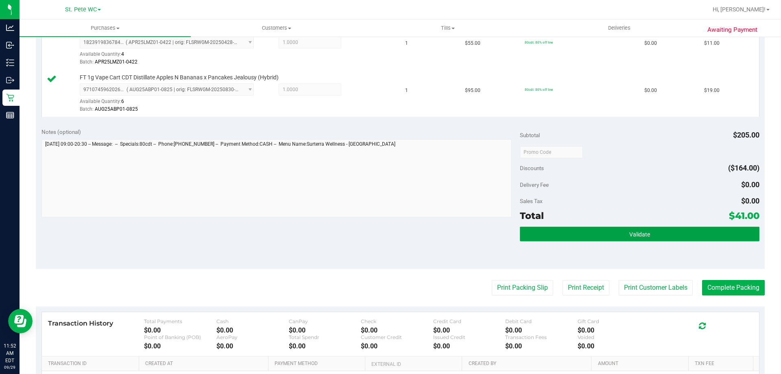
click at [670, 230] on button "Validate" at bounding box center [639, 234] width 239 height 15
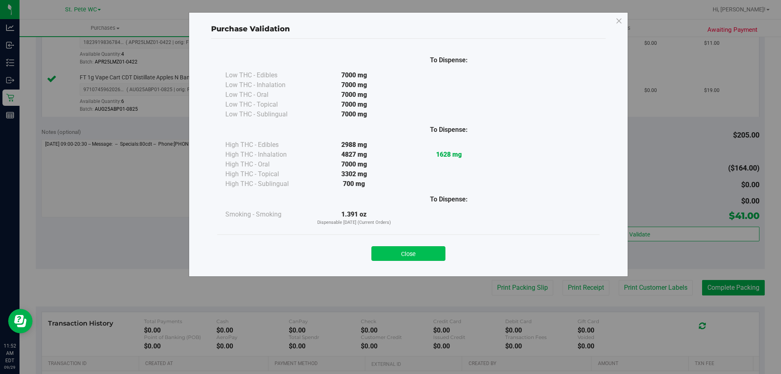
click at [420, 249] on button "Close" at bounding box center [408, 253] width 74 height 15
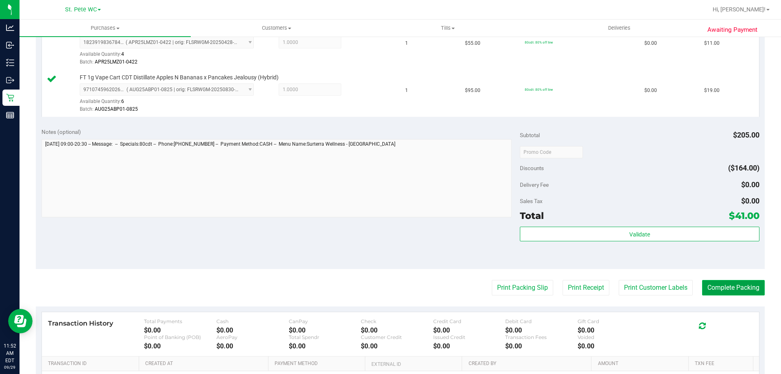
click at [725, 287] on button "Complete Packing" at bounding box center [733, 287] width 63 height 15
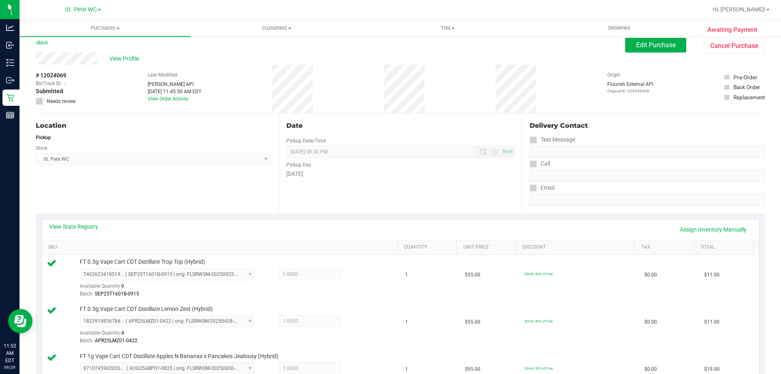
scroll to position [0, 0]
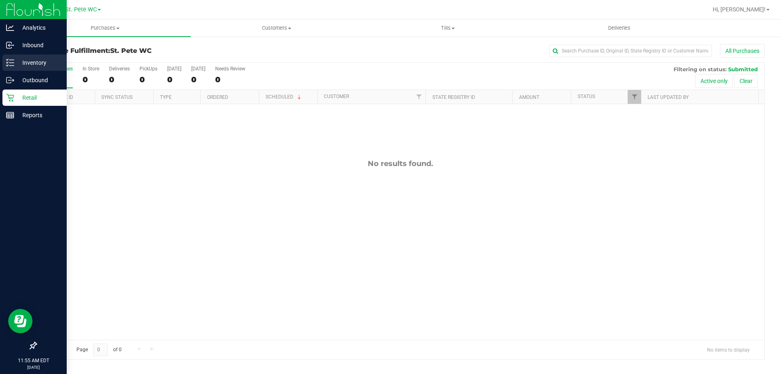
click at [17, 65] on p "Inventory" at bounding box center [38, 63] width 49 height 10
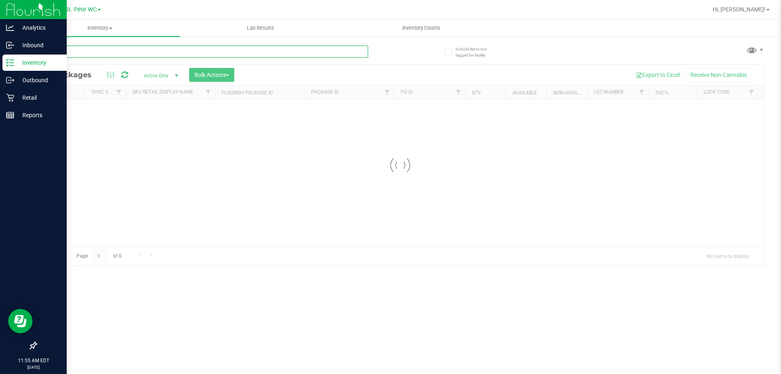
click at [114, 53] on input "text" at bounding box center [202, 52] width 332 height 12
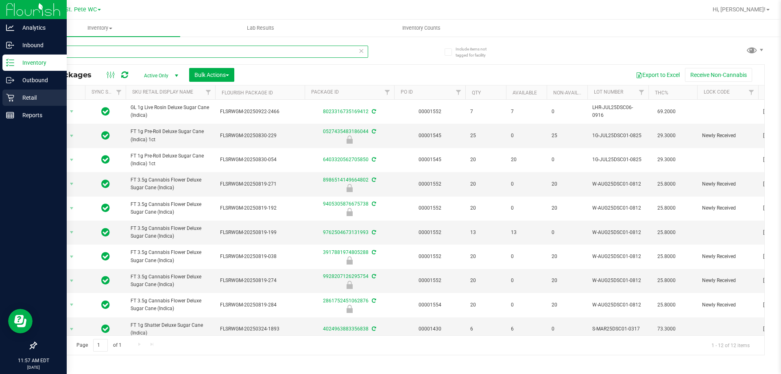
type input "dsc"
click at [1, 100] on link "Retail" at bounding box center [33, 98] width 67 height 17
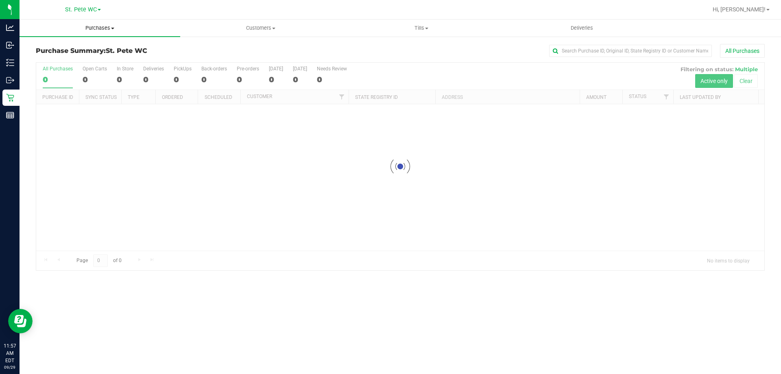
click at [110, 33] on uib-tab-heading "Purchases Summary of purchases Fulfillment All purchases" at bounding box center [100, 28] width 161 height 17
click at [67, 59] on span "Fulfillment" at bounding box center [45, 58] width 50 height 7
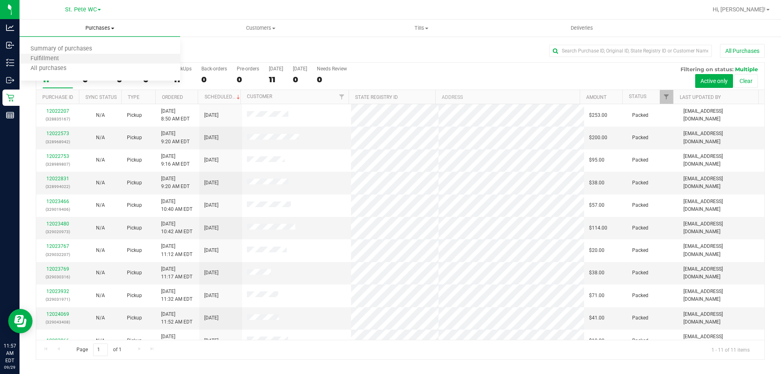
click at [84, 58] on li "Fulfillment" at bounding box center [100, 59] width 161 height 10
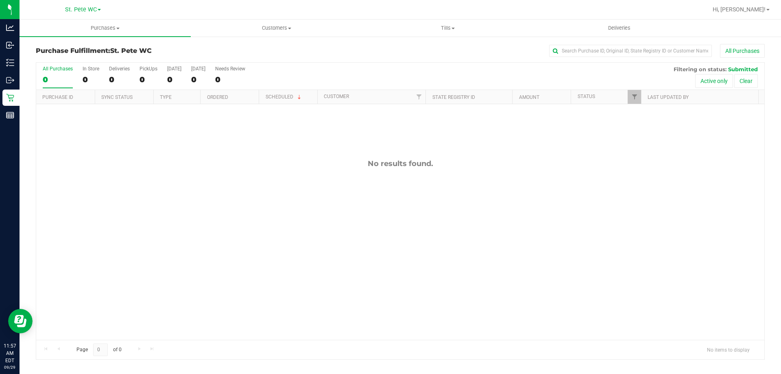
click at [226, 163] on div "No results found." at bounding box center [400, 163] width 728 height 9
click at [116, 33] on uib-tab-heading "Purchases Summary of purchases Fulfillment All purchases" at bounding box center [105, 28] width 171 height 17
click at [95, 60] on li "Fulfillment" at bounding box center [105, 59] width 171 height 10
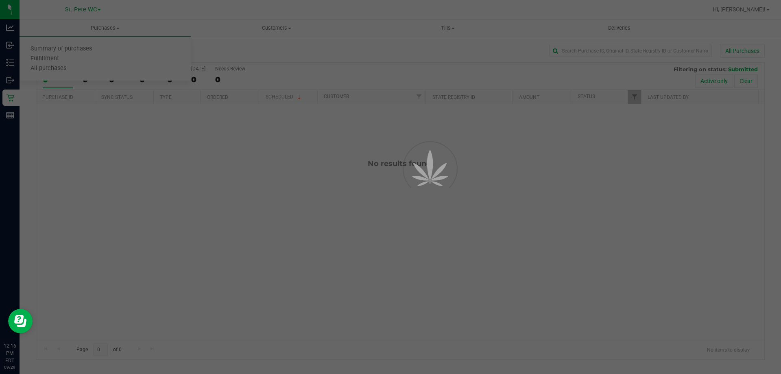
click at [245, 263] on div at bounding box center [390, 187] width 781 height 374
